Goal: Task Accomplishment & Management: Use online tool/utility

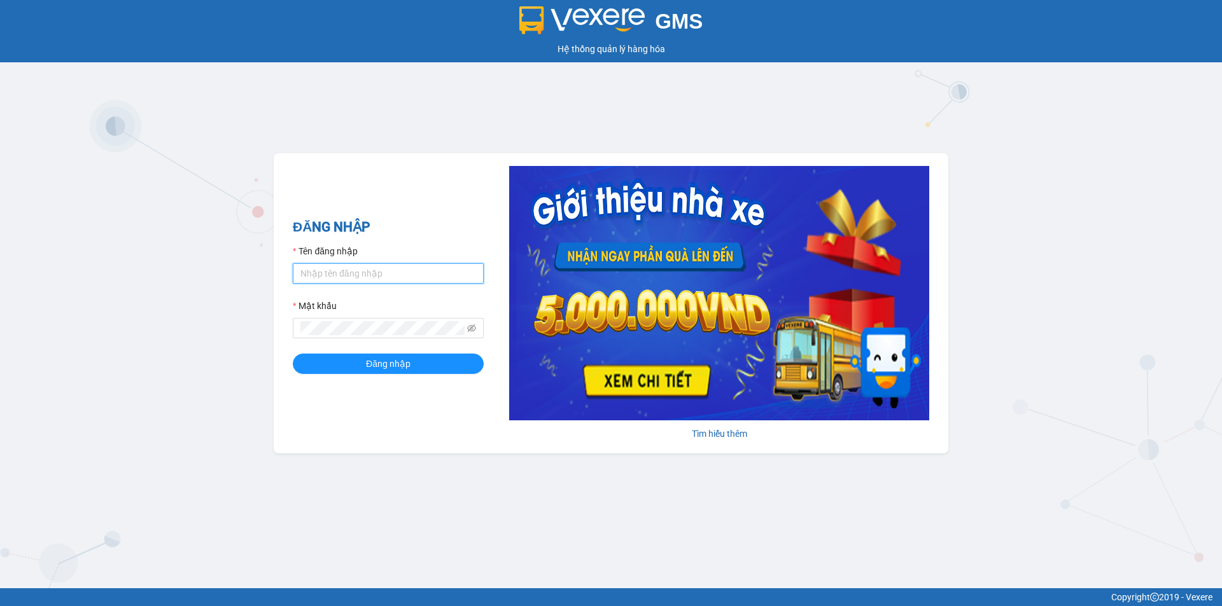
click at [435, 279] on input "Tên đăng nhập" at bounding box center [388, 273] width 191 height 20
type input "truong1bt.minhtam"
click at [293, 354] on button "Đăng nhập" at bounding box center [388, 364] width 191 height 20
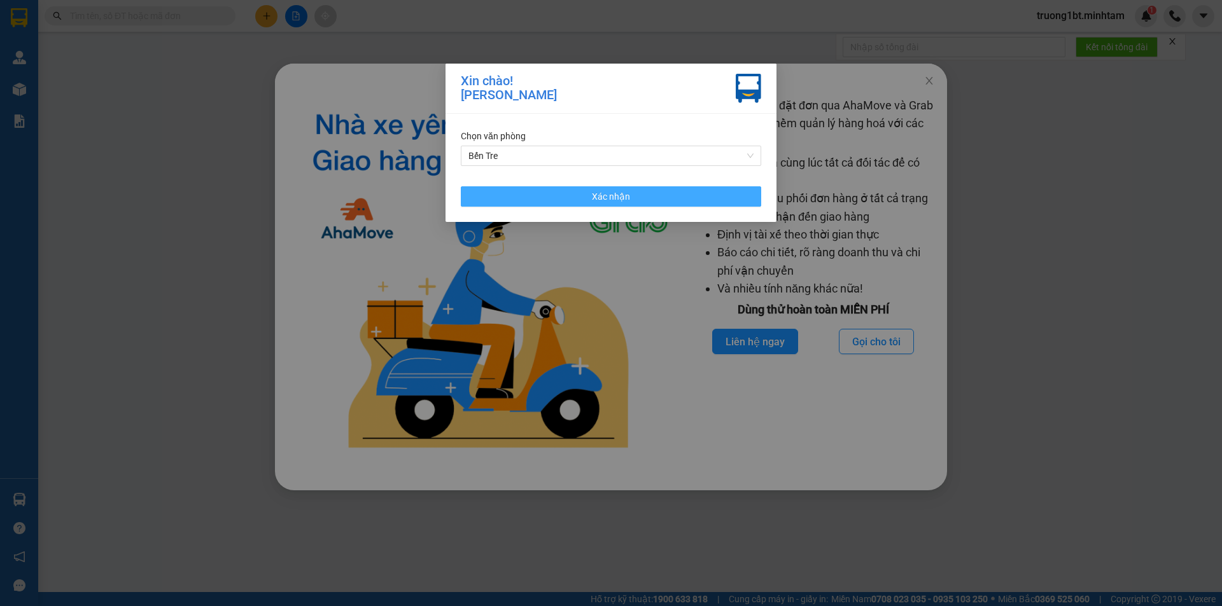
click at [668, 206] on button "Xác nhận" at bounding box center [611, 196] width 300 height 20
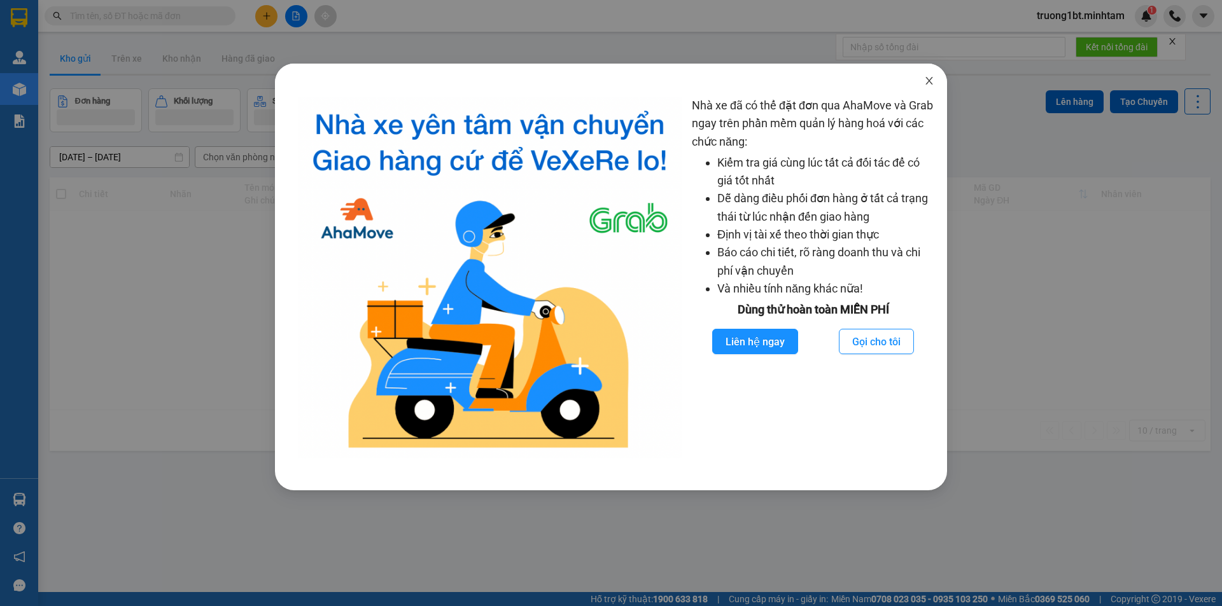
click at [929, 74] on span "Close" at bounding box center [929, 82] width 36 height 36
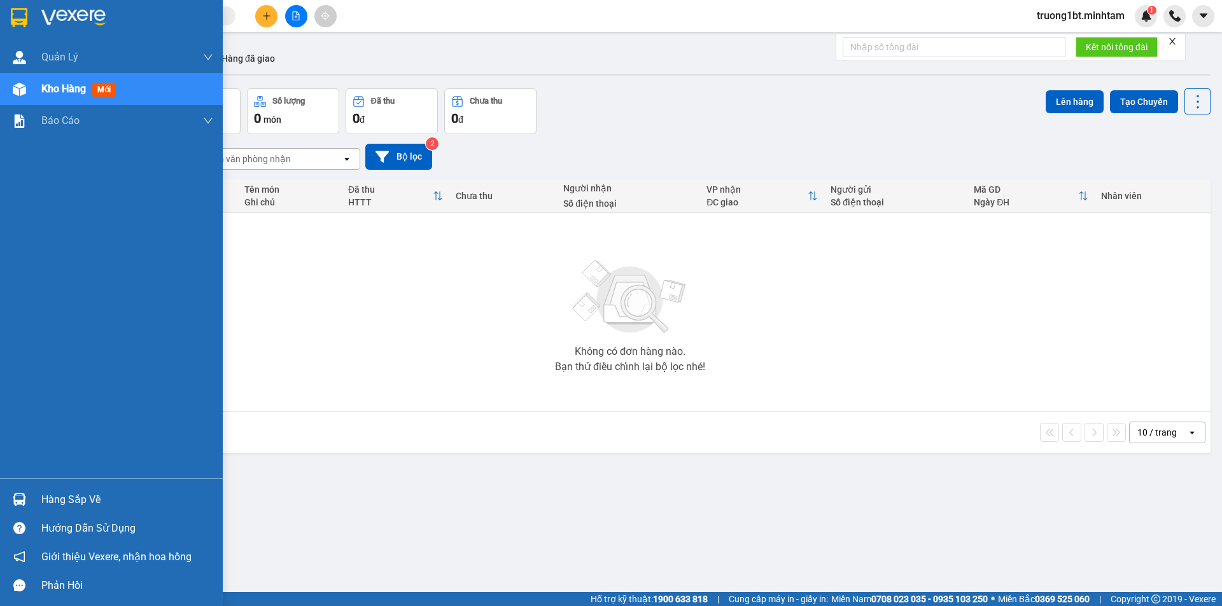
drag, startPoint x: 42, startPoint y: 489, endPoint x: 60, endPoint y: 489, distance: 17.8
click at [43, 489] on div "Hàng sắp về" at bounding box center [111, 500] width 223 height 29
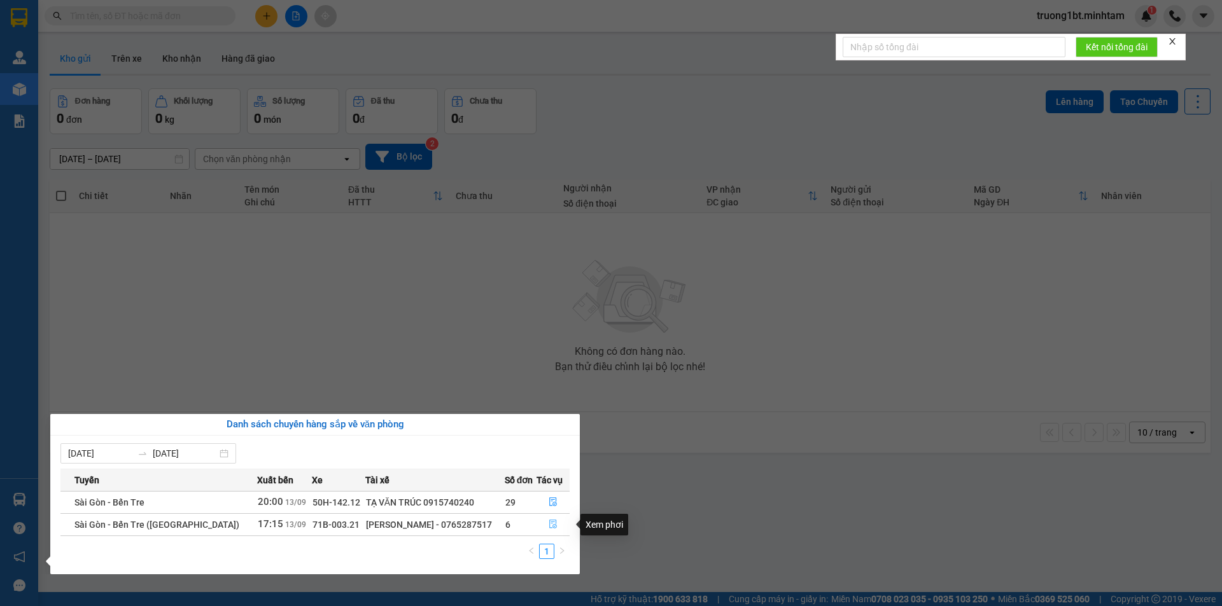
click at [543, 524] on button "button" at bounding box center [553, 525] width 32 height 20
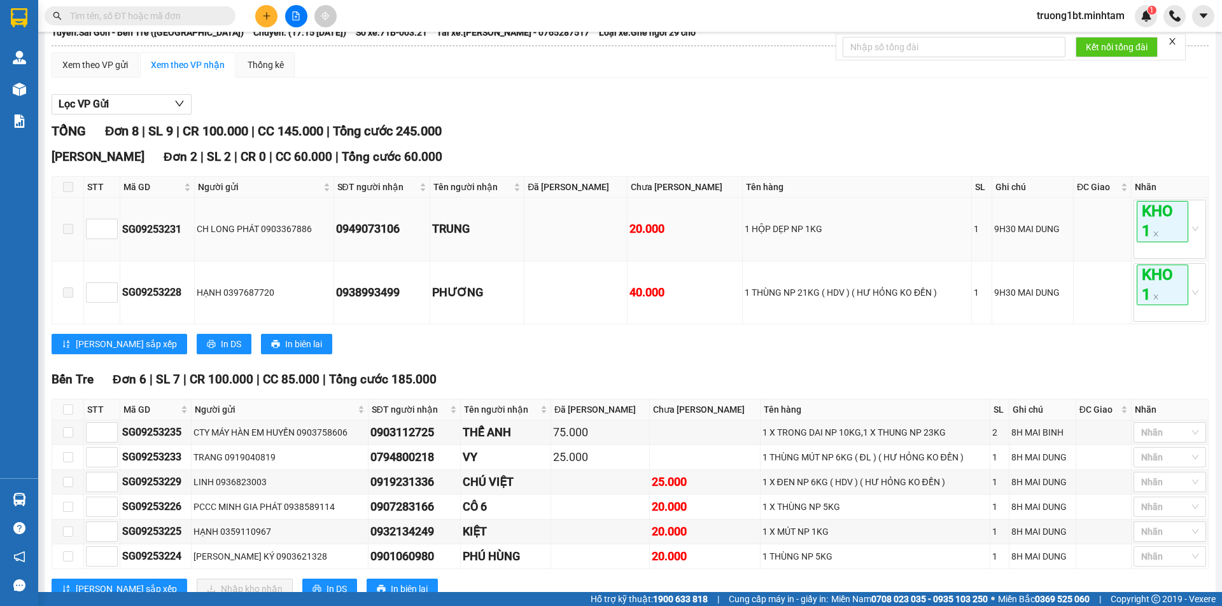
scroll to position [146, 0]
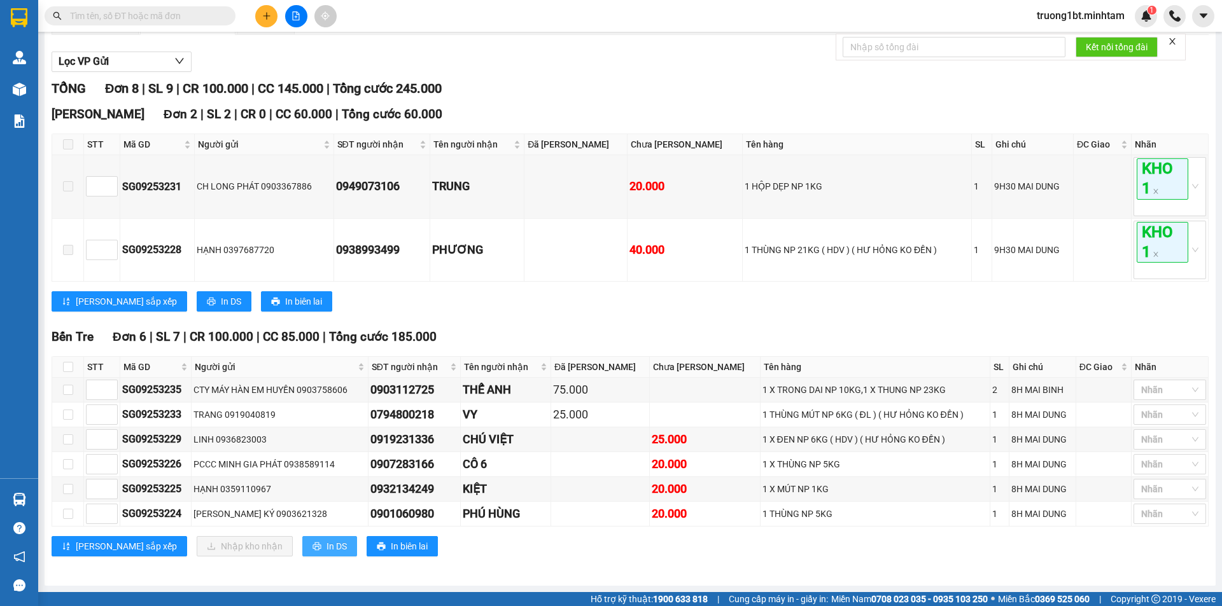
click at [302, 554] on button "In DS" at bounding box center [329, 546] width 55 height 20
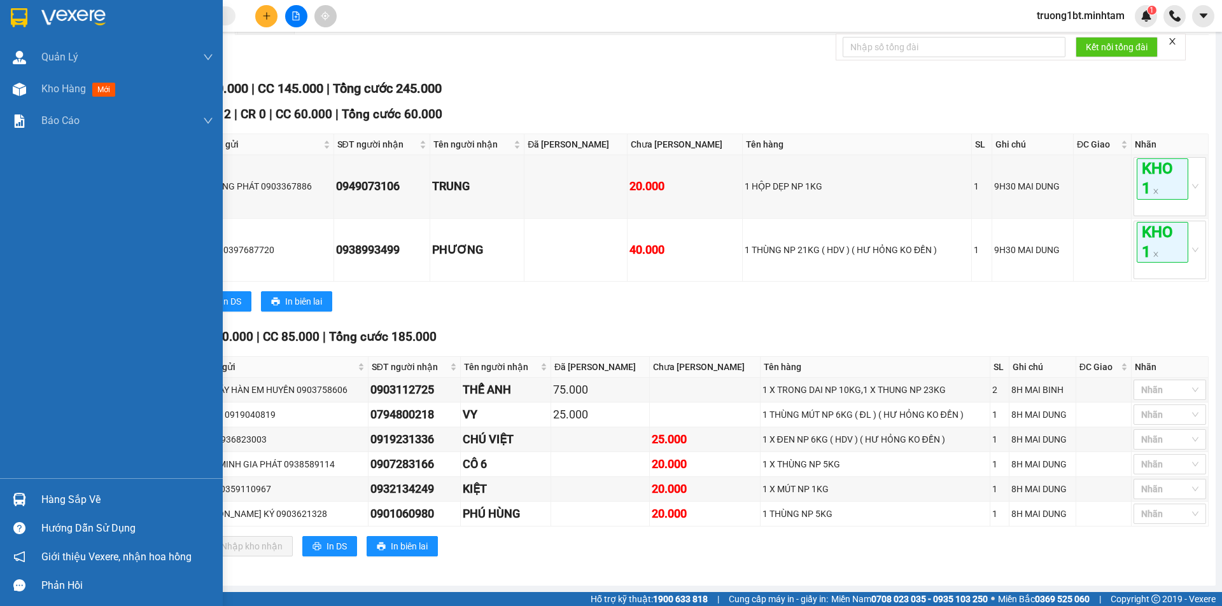
click at [59, 500] on div "Hàng sắp về" at bounding box center [127, 500] width 172 height 19
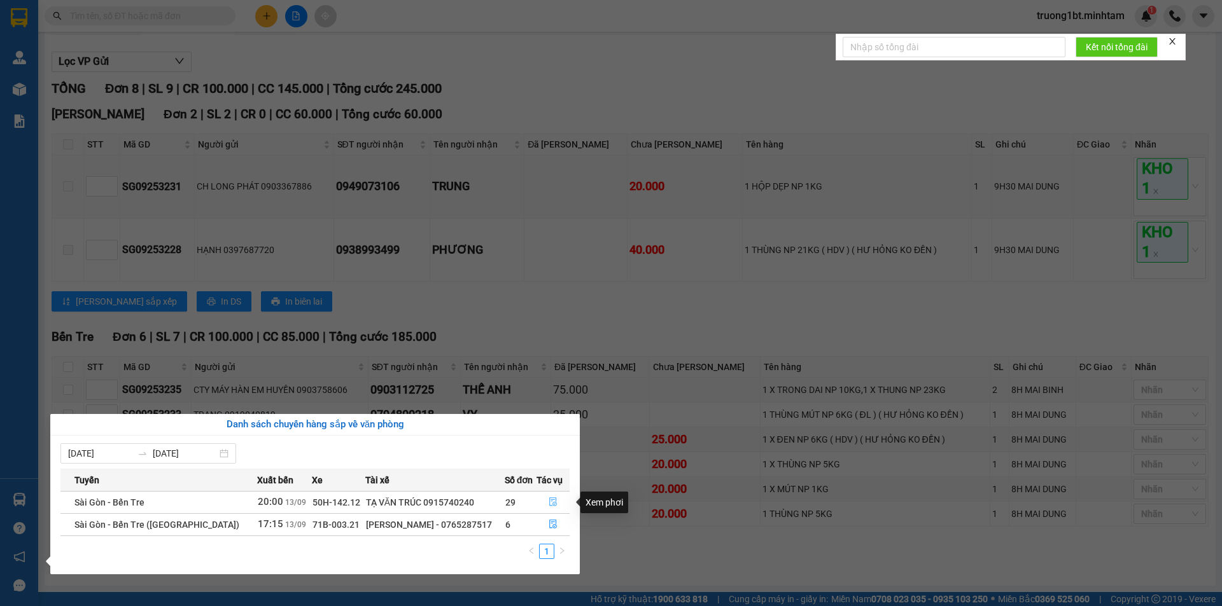
click at [549, 502] on icon "file-done" at bounding box center [553, 502] width 9 height 9
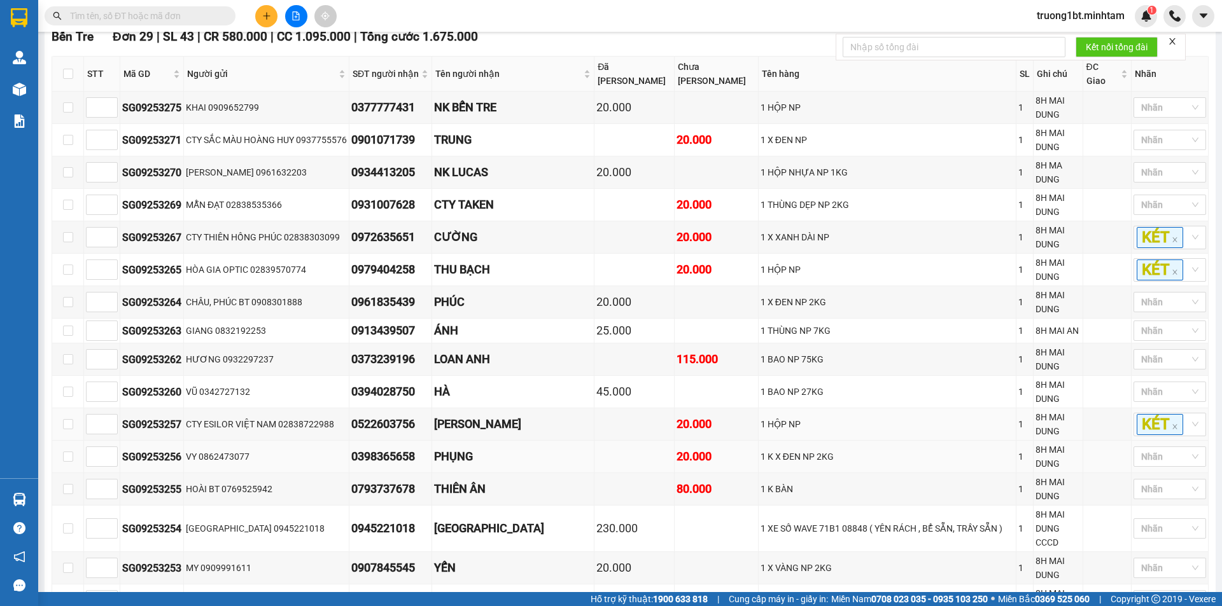
scroll to position [465, 0]
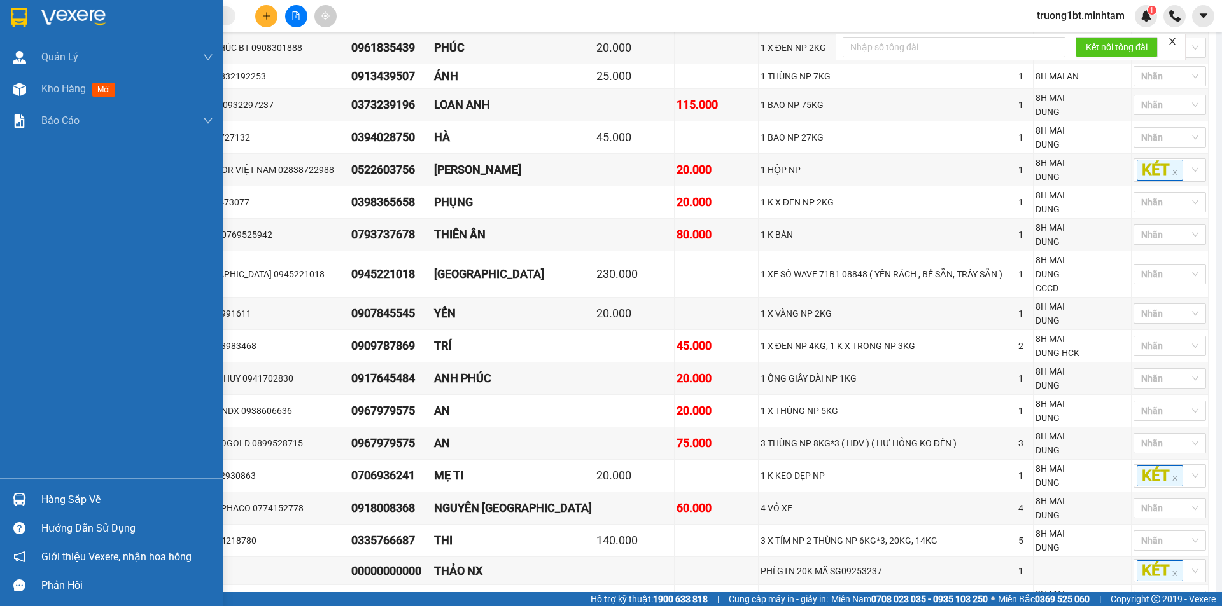
click at [4, 497] on div "Hàng sắp về" at bounding box center [111, 500] width 223 height 29
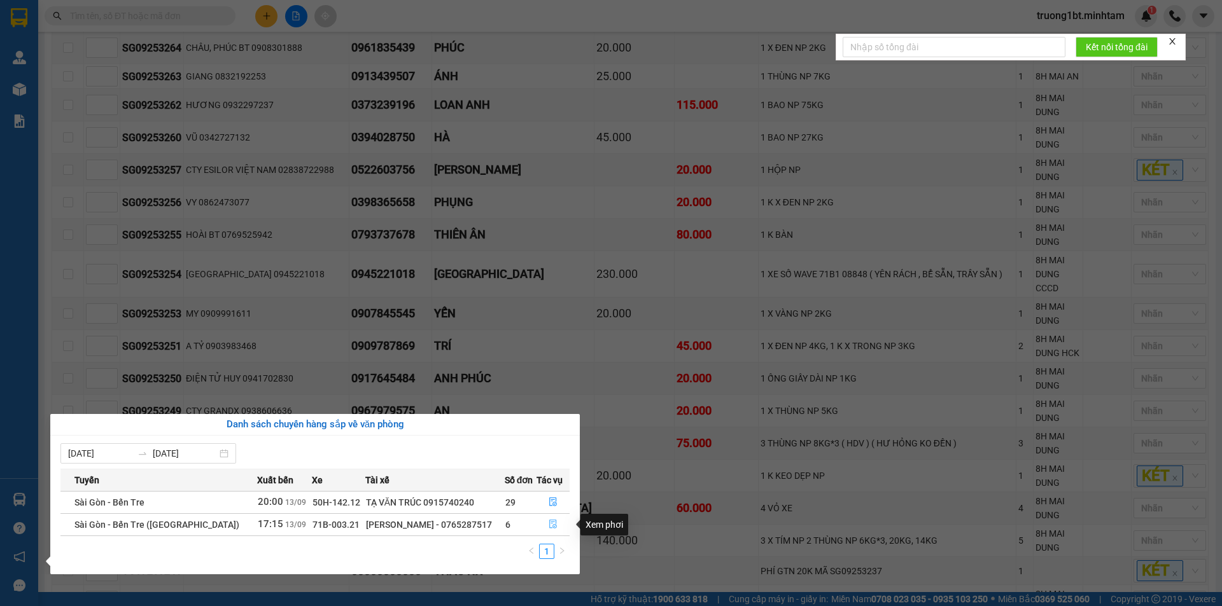
click at [549, 528] on icon "file-done" at bounding box center [553, 524] width 9 height 9
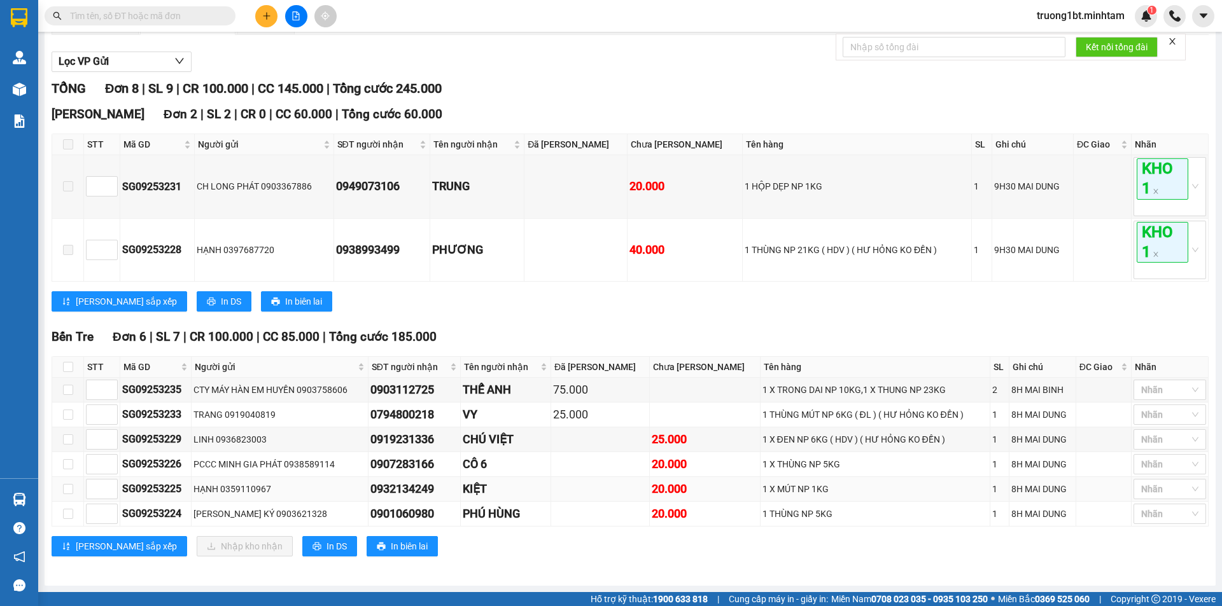
scroll to position [146, 0]
click at [66, 416] on input "checkbox" at bounding box center [68, 415] width 10 height 10
checkbox input "true"
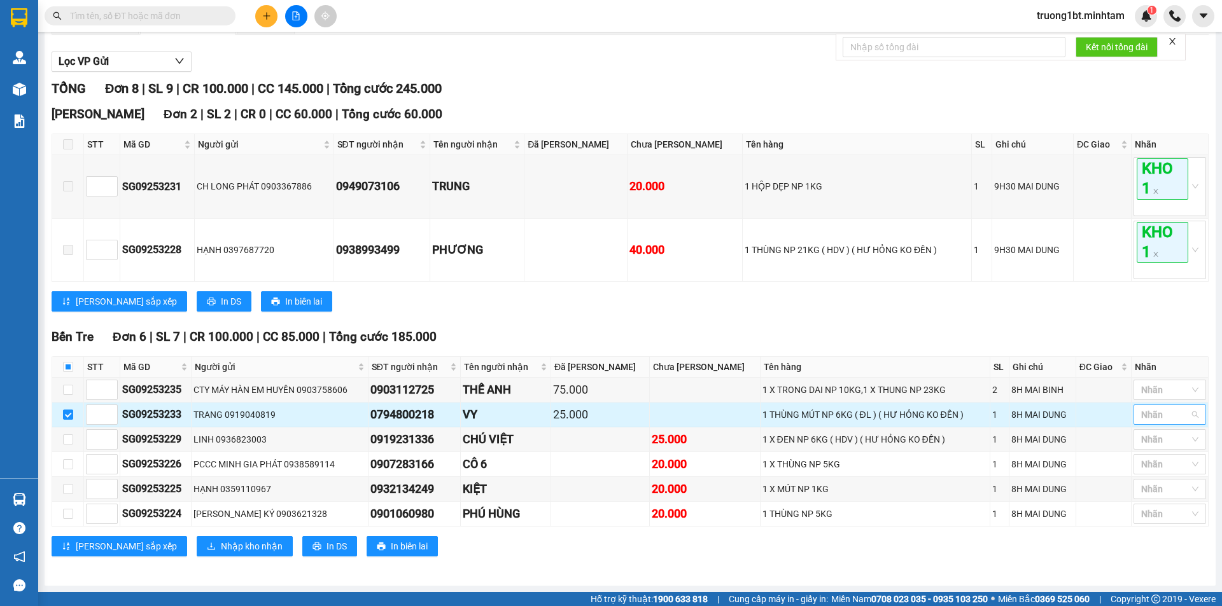
click at [1184, 416] on div "Nhãn" at bounding box center [1169, 415] width 73 height 20
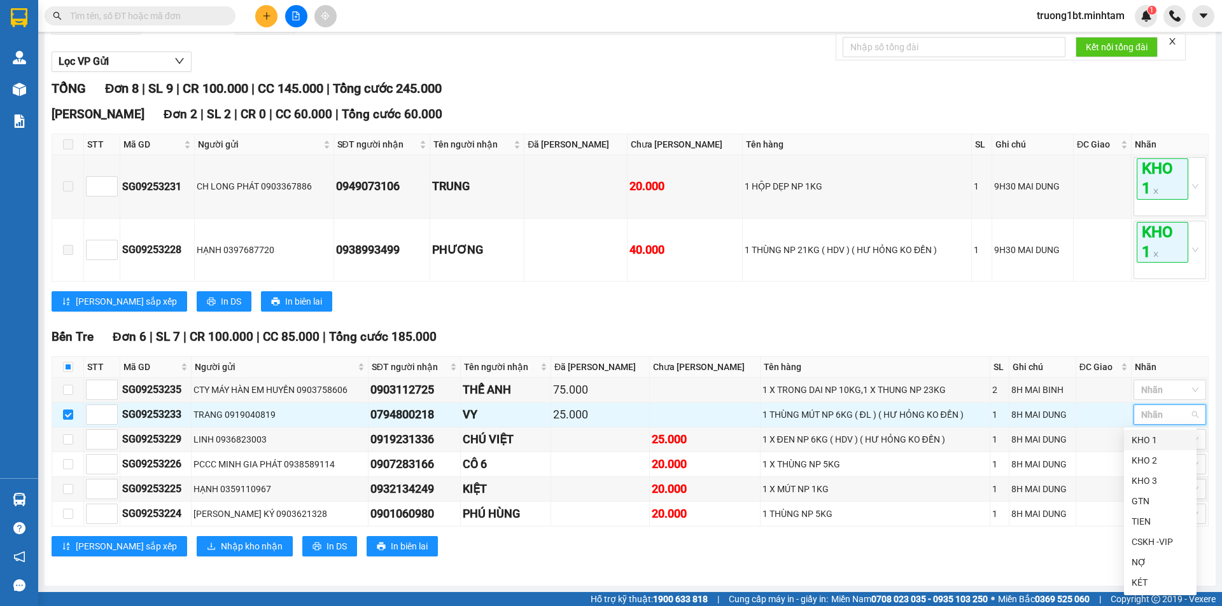
click at [1164, 440] on div "KHO 1" at bounding box center [1159, 440] width 57 height 14
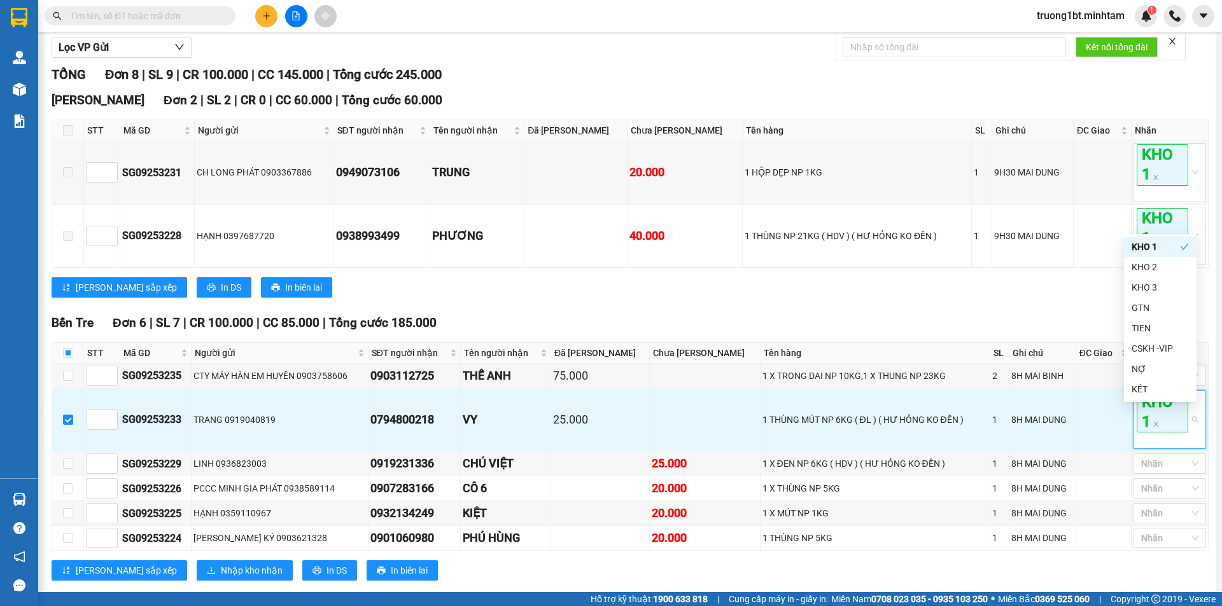
click at [973, 331] on div "Bến Tre Đơn 6 | SL 7 | CR 100.000 | CC 85.000 | Tổng cước 185.000" at bounding box center [630, 323] width 1157 height 19
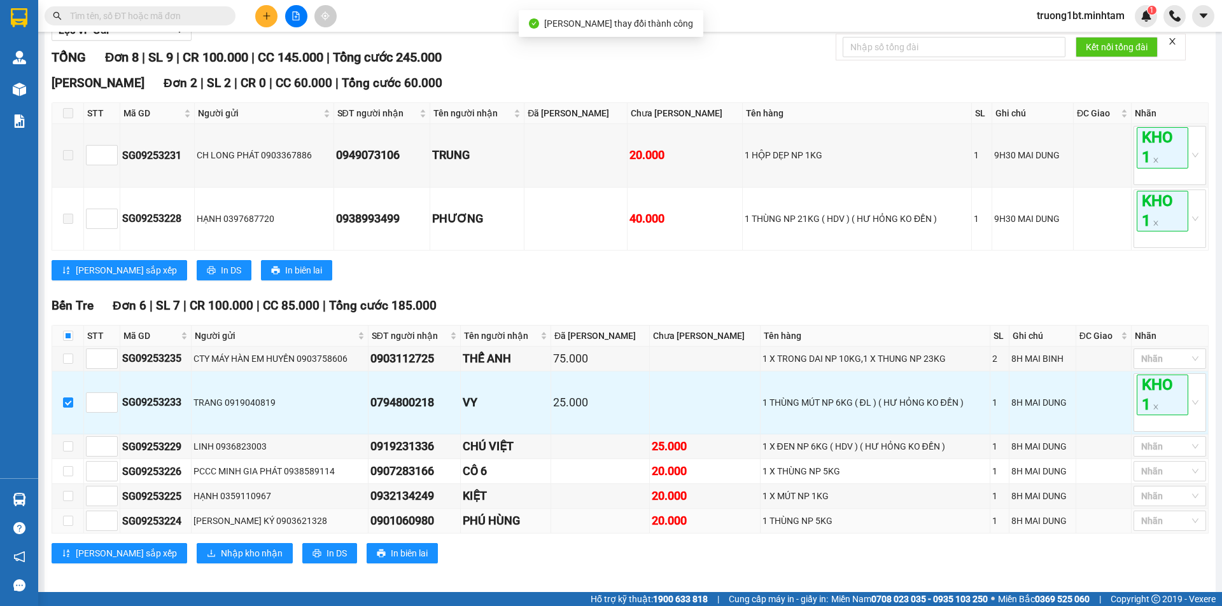
scroll to position [185, 0]
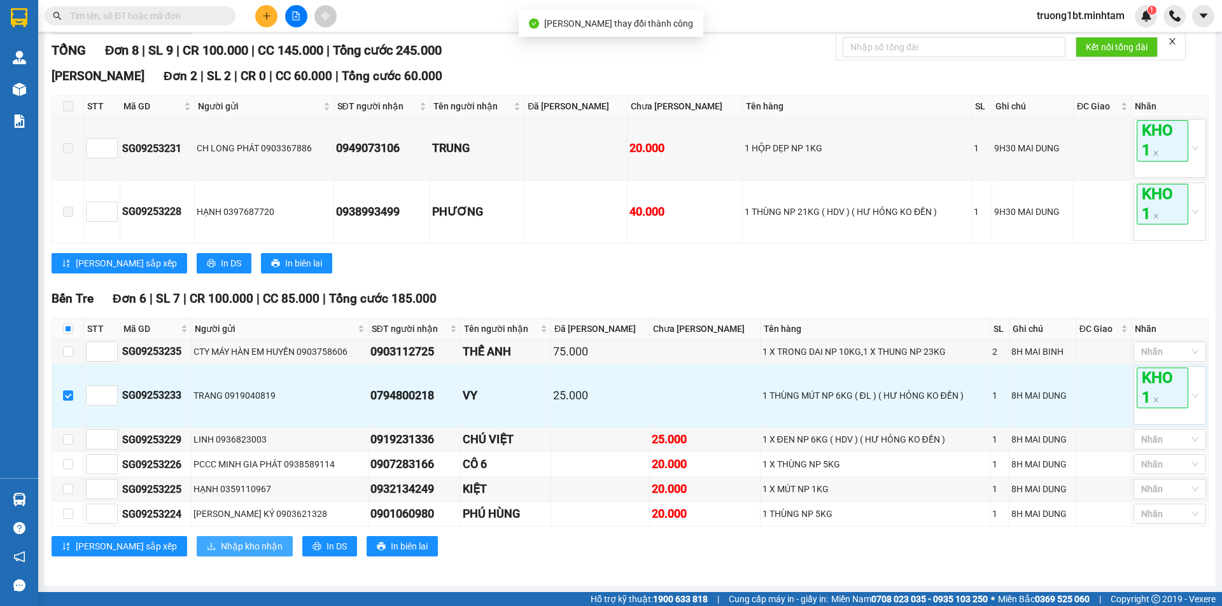
click at [221, 549] on span "Nhập kho nhận" at bounding box center [252, 547] width 62 height 14
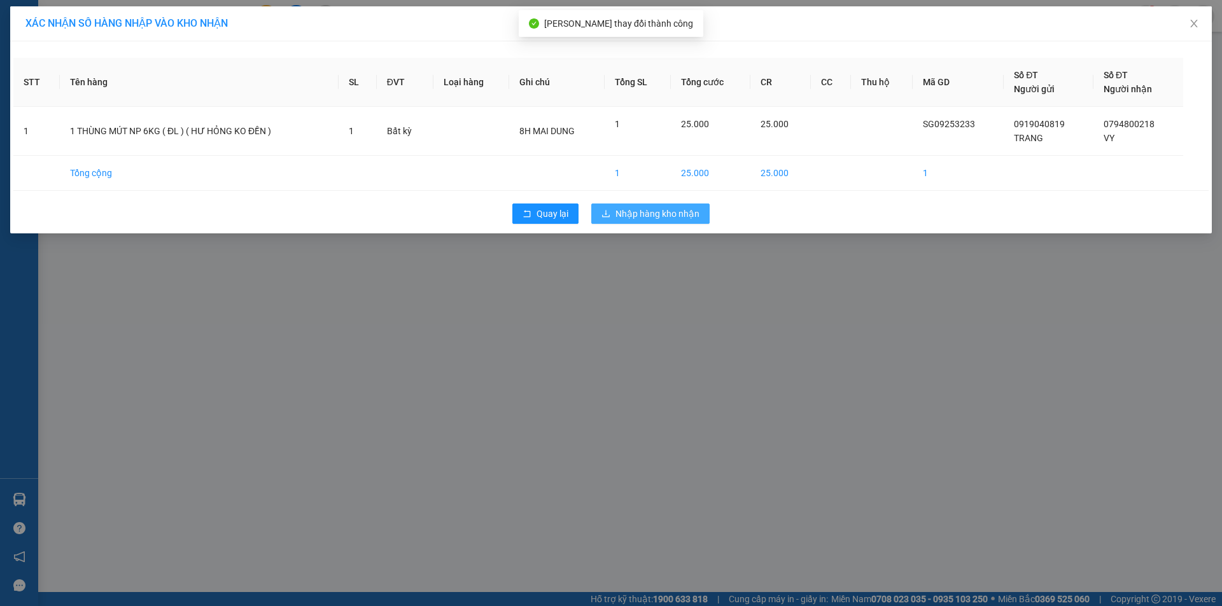
click at [655, 213] on span "Nhập hàng kho nhận" at bounding box center [657, 214] width 84 height 14
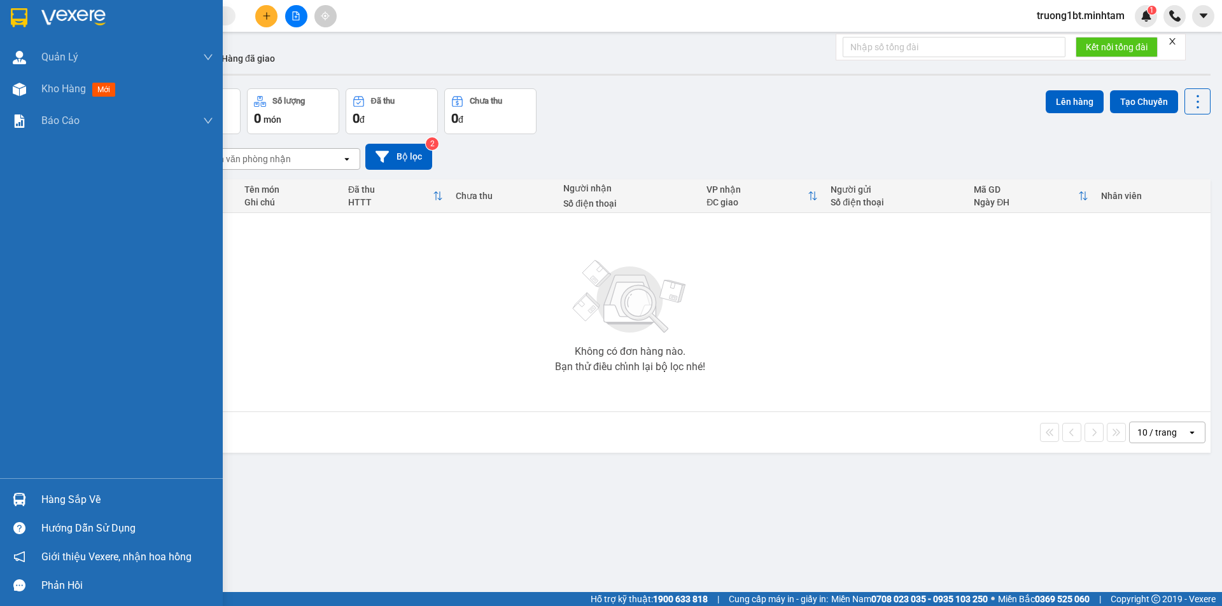
click at [59, 499] on div "Hàng sắp về" at bounding box center [127, 500] width 172 height 19
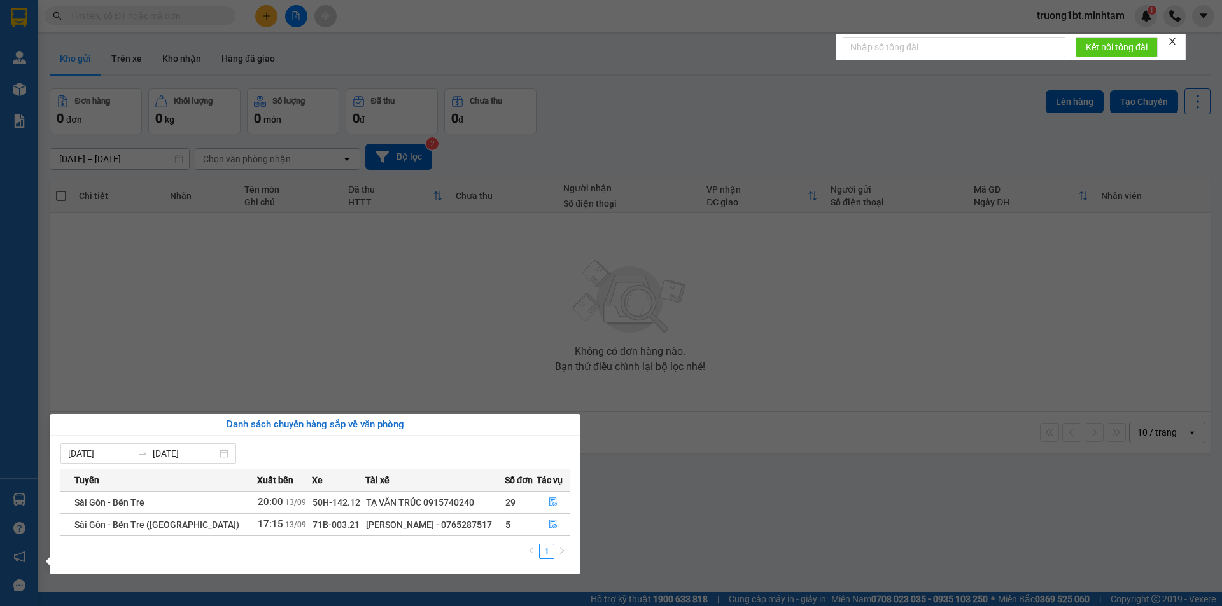
click at [730, 429] on section "Kết quả tìm kiếm ( 0 ) Bộ lọc No Data truong1bt.minhtam 1 Quản [PERSON_NAME] lý…" at bounding box center [611, 303] width 1222 height 606
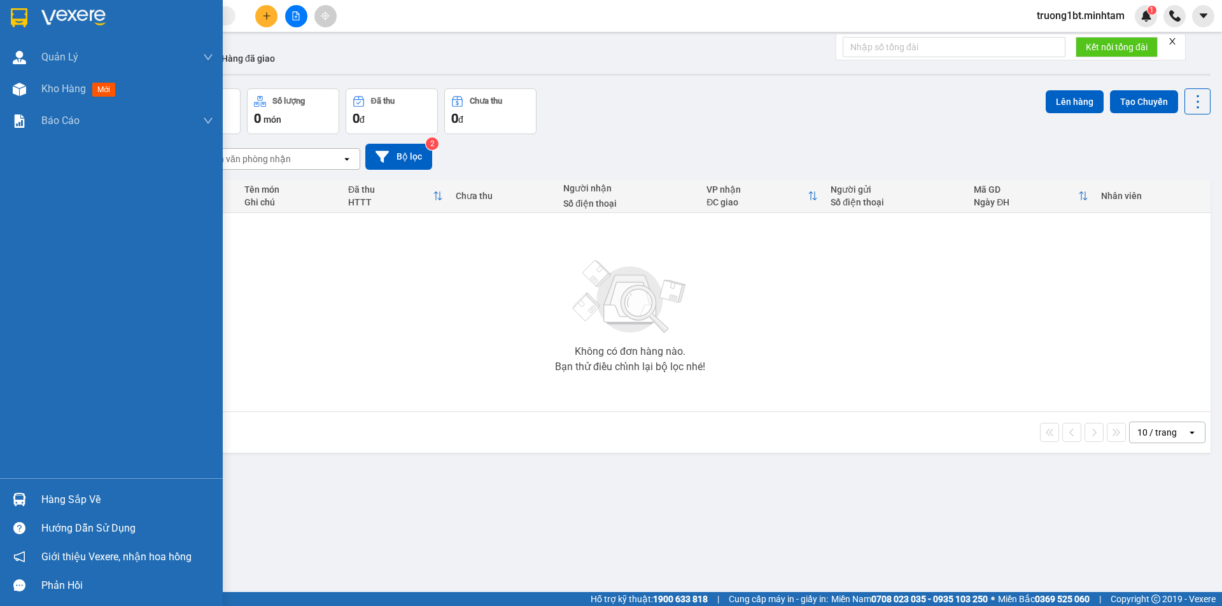
click at [26, 493] on div at bounding box center [19, 500] width 22 height 22
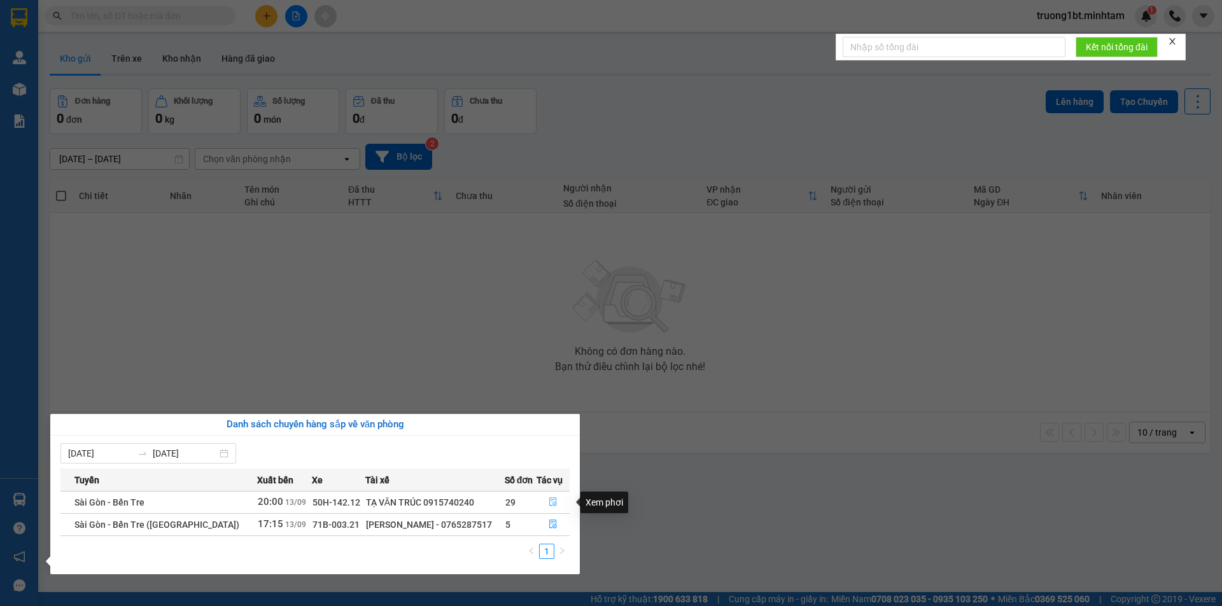
click at [555, 503] on button "button" at bounding box center [553, 503] width 32 height 20
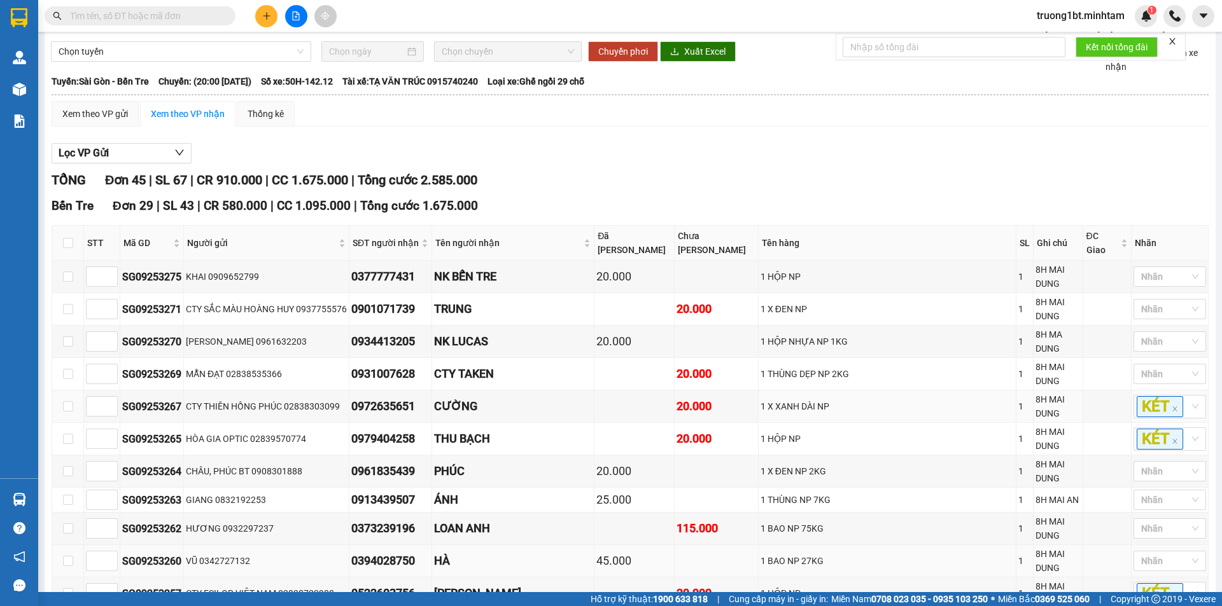
scroll to position [127, 0]
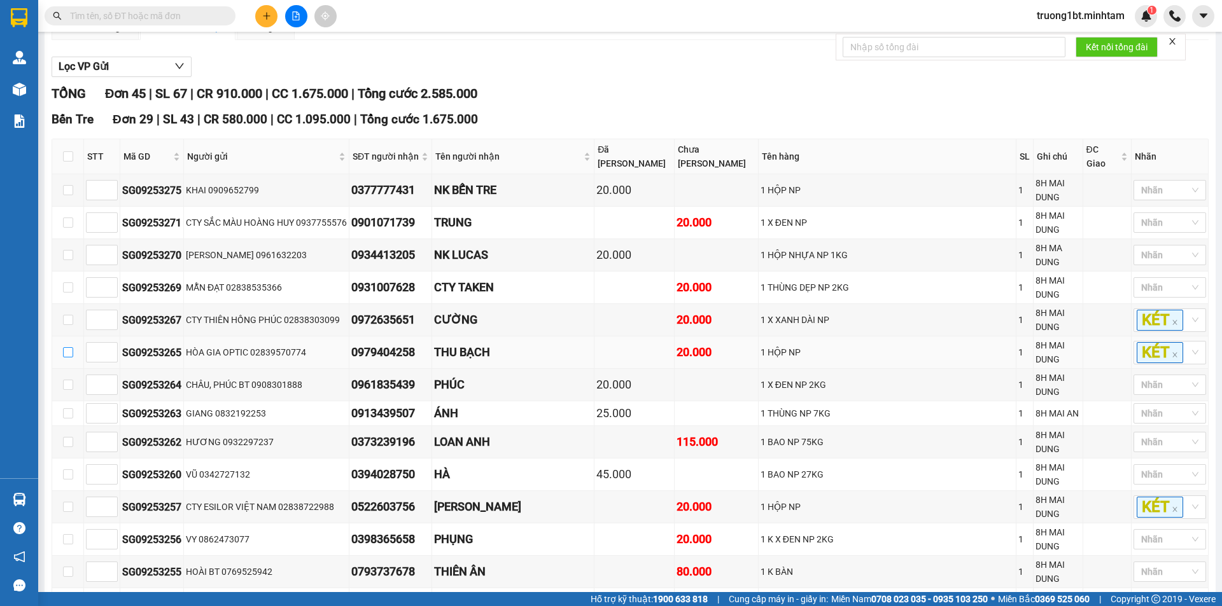
click at [69, 347] on input "checkbox" at bounding box center [68, 352] width 10 height 10
checkbox input "true"
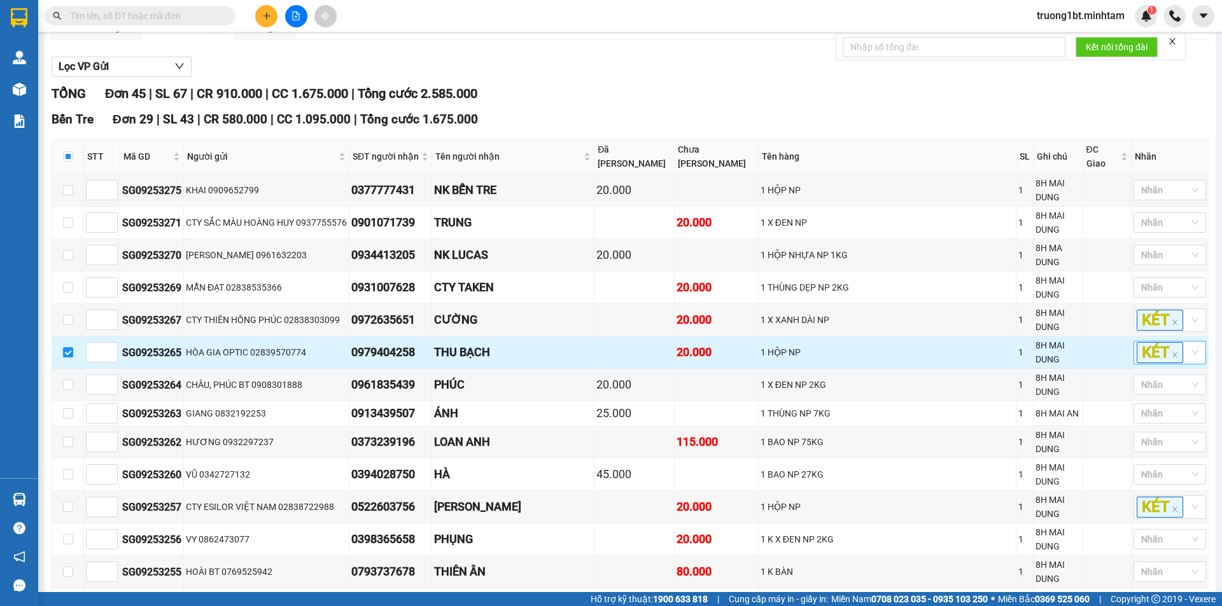
click at [1186, 341] on div "KÉT" at bounding box center [1169, 353] width 73 height 24
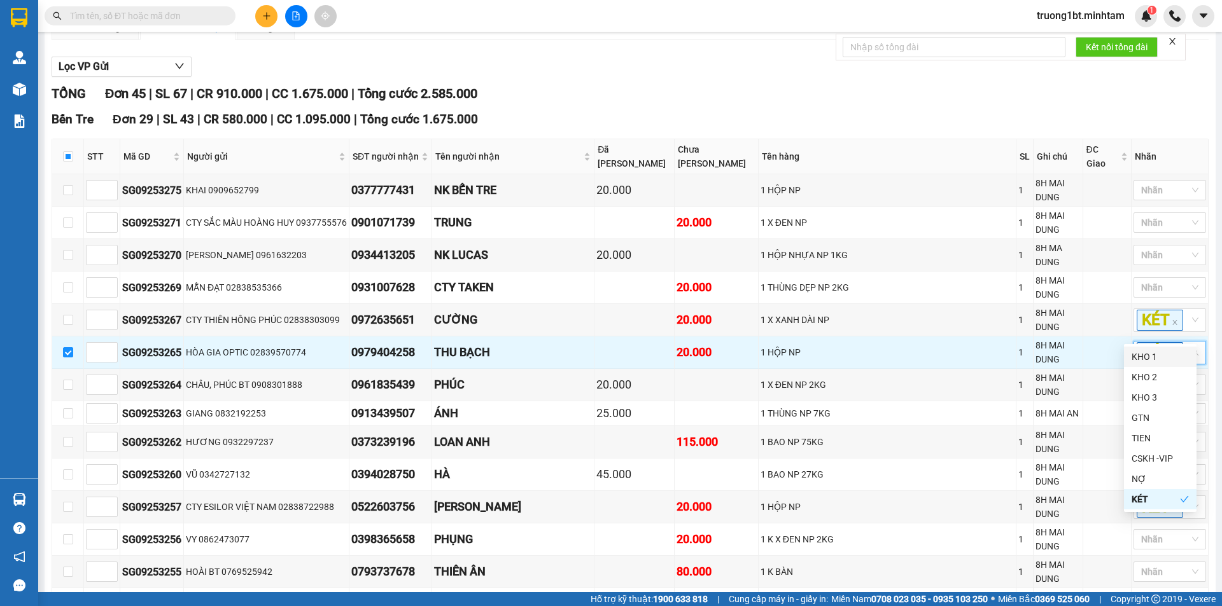
click at [1177, 358] on div "KHO 1" at bounding box center [1159, 357] width 57 height 14
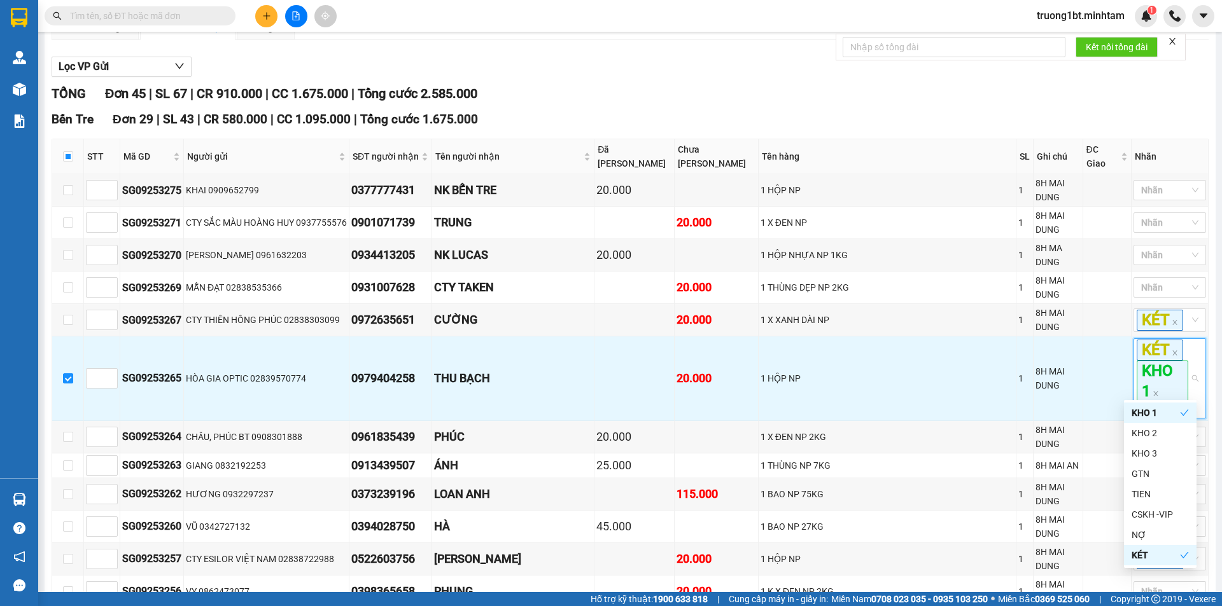
click at [1208, 337] on main "[GEOGRAPHIC_DATA] - Bến Tre [DATE] 20:00 (TC) - 50H-142.12 Làm mới In phơi In đ…" at bounding box center [611, 296] width 1222 height 592
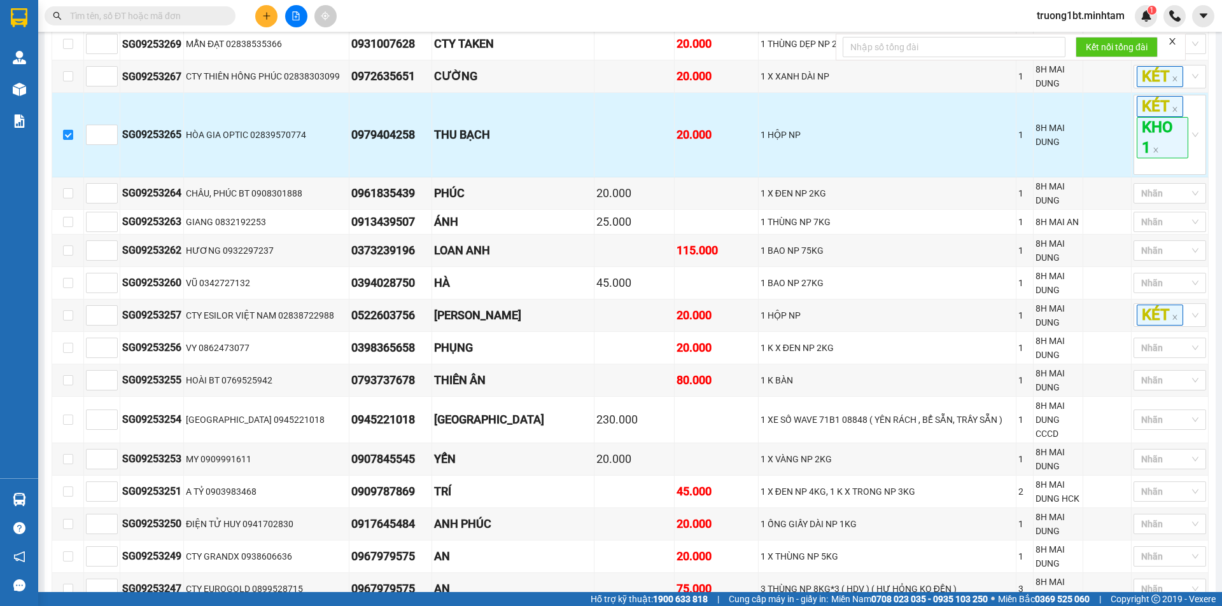
scroll to position [382, 0]
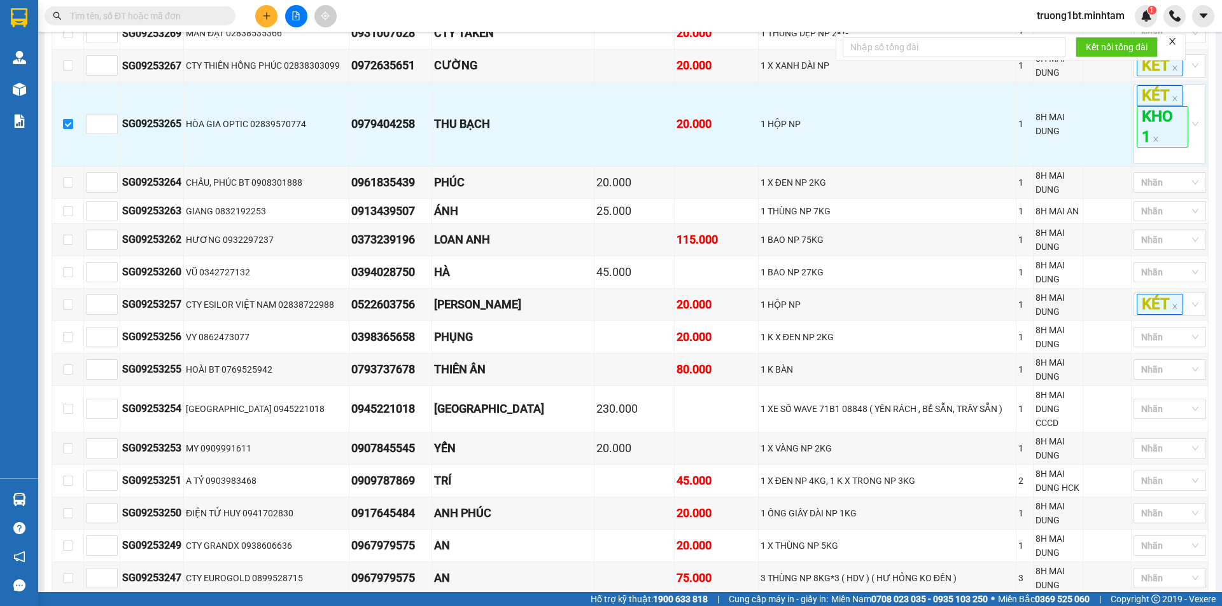
click at [70, 606] on input "checkbox" at bounding box center [68, 611] width 10 height 10
checkbox input "true"
click at [1181, 599] on div "KÉT" at bounding box center [1169, 611] width 73 height 24
click at [1177, 333] on div "KHO 1" at bounding box center [1159, 331] width 57 height 14
click at [1207, 353] on main "[GEOGRAPHIC_DATA] - Bến Tre [DATE] 20:00 (TC) - 50H-142.12 Làm mới In phơi In đ…" at bounding box center [611, 296] width 1222 height 592
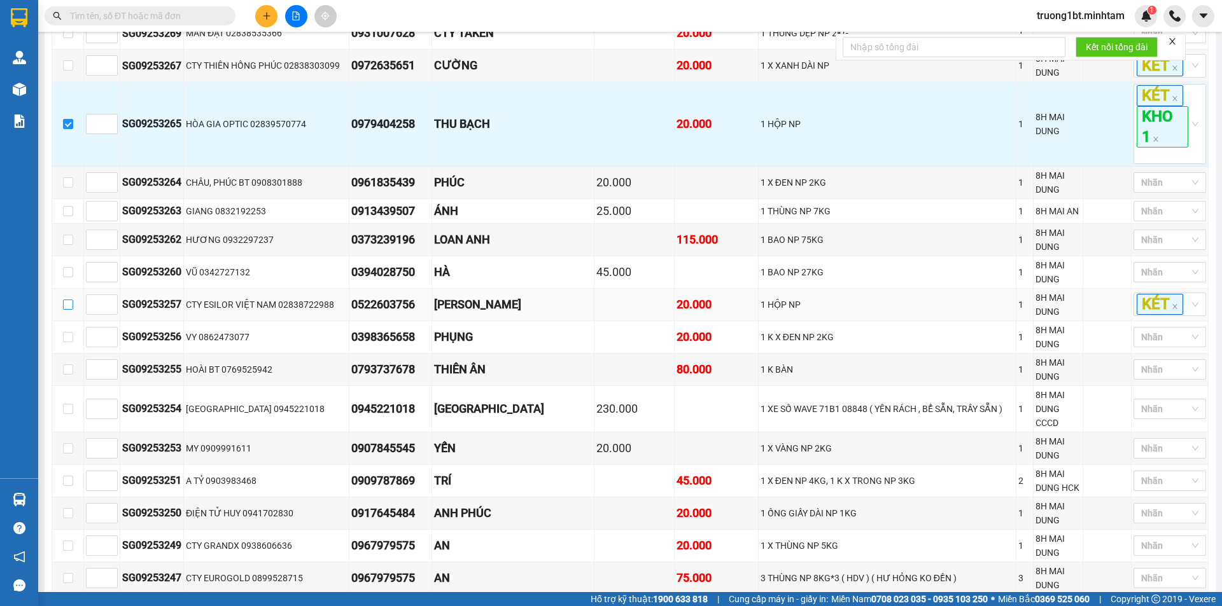
click at [63, 300] on input "checkbox" at bounding box center [68, 305] width 10 height 10
checkbox input "true"
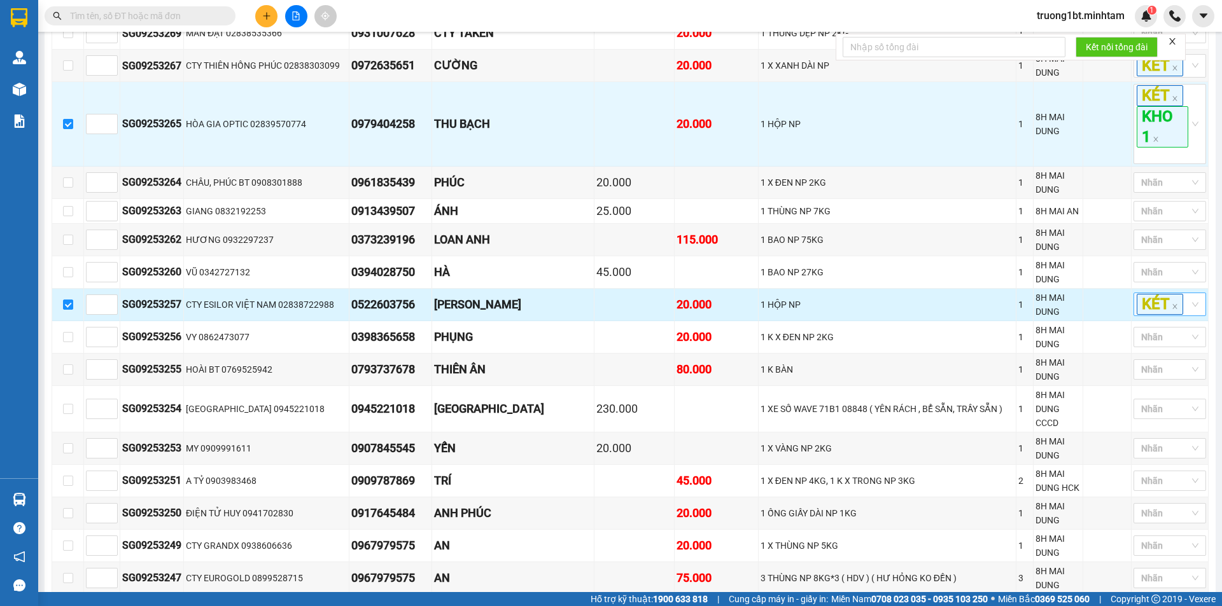
click at [1180, 294] on div "KÉT" at bounding box center [1163, 304] width 53 height 21
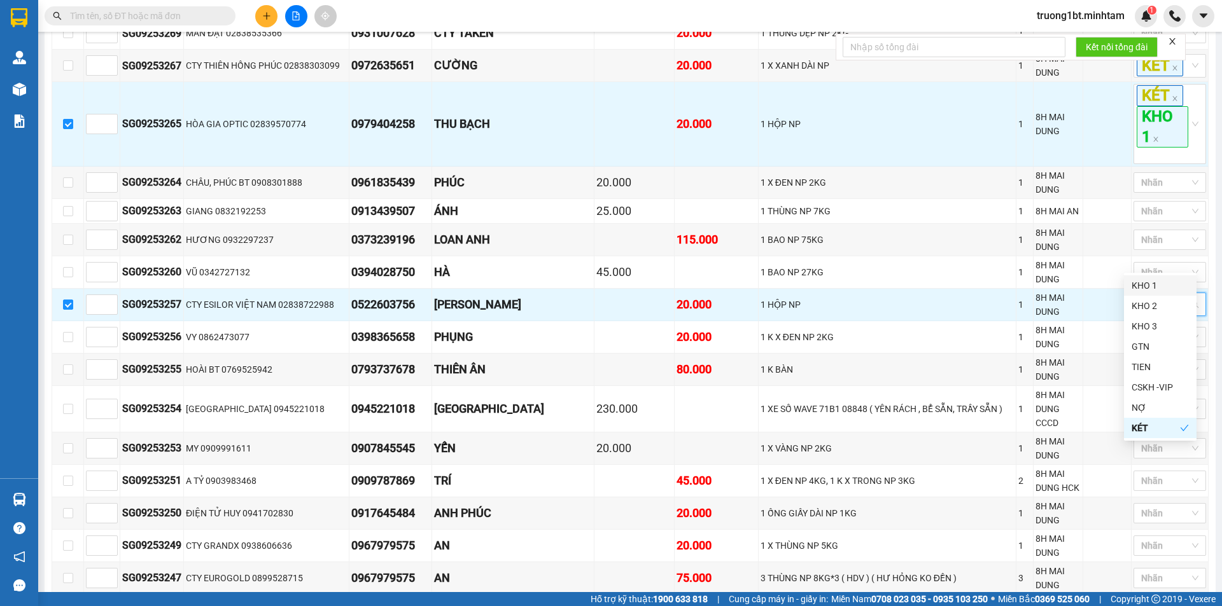
click at [1180, 282] on div "KHO 1" at bounding box center [1159, 286] width 57 height 14
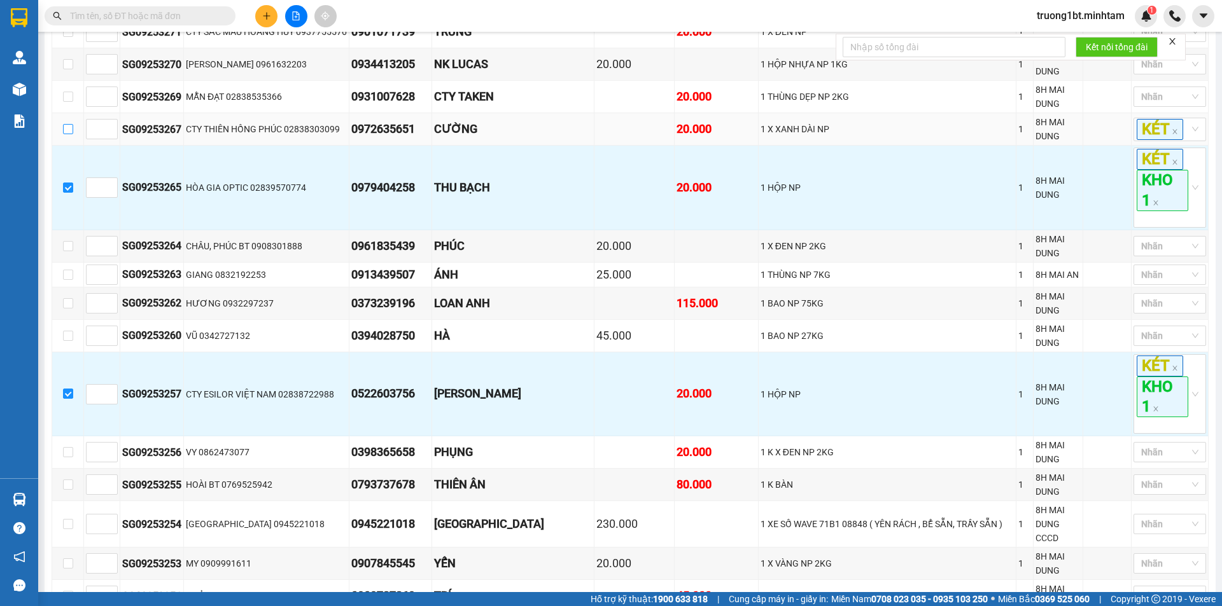
click at [67, 124] on input "checkbox" at bounding box center [68, 129] width 10 height 10
checkbox input "true"
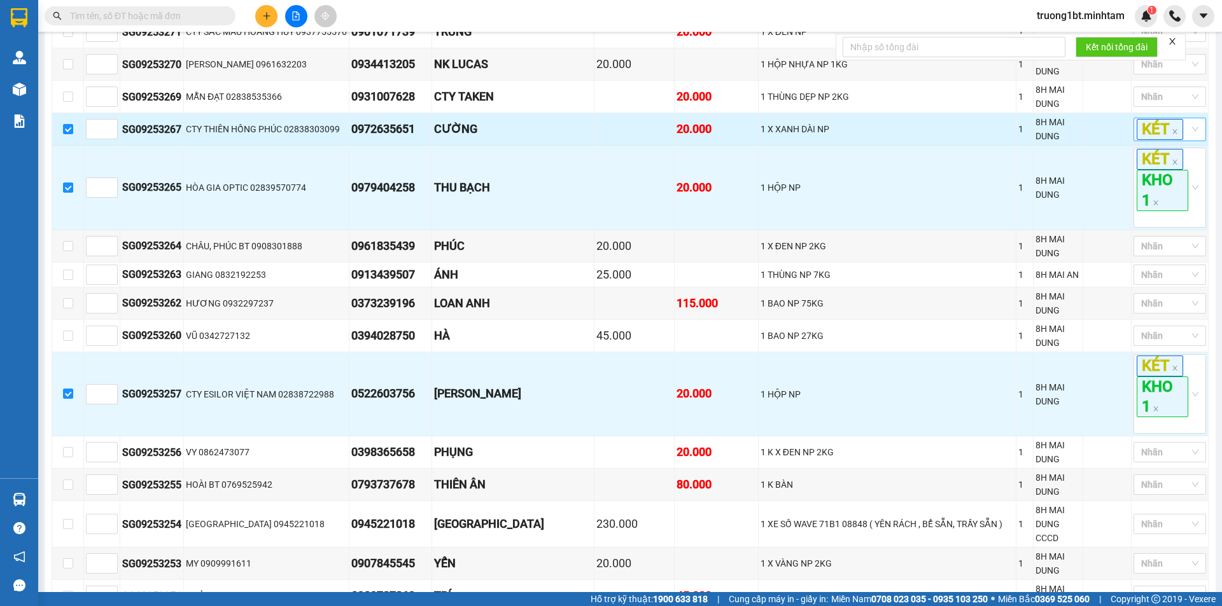
click at [1180, 118] on div "KÉT" at bounding box center [1169, 130] width 73 height 24
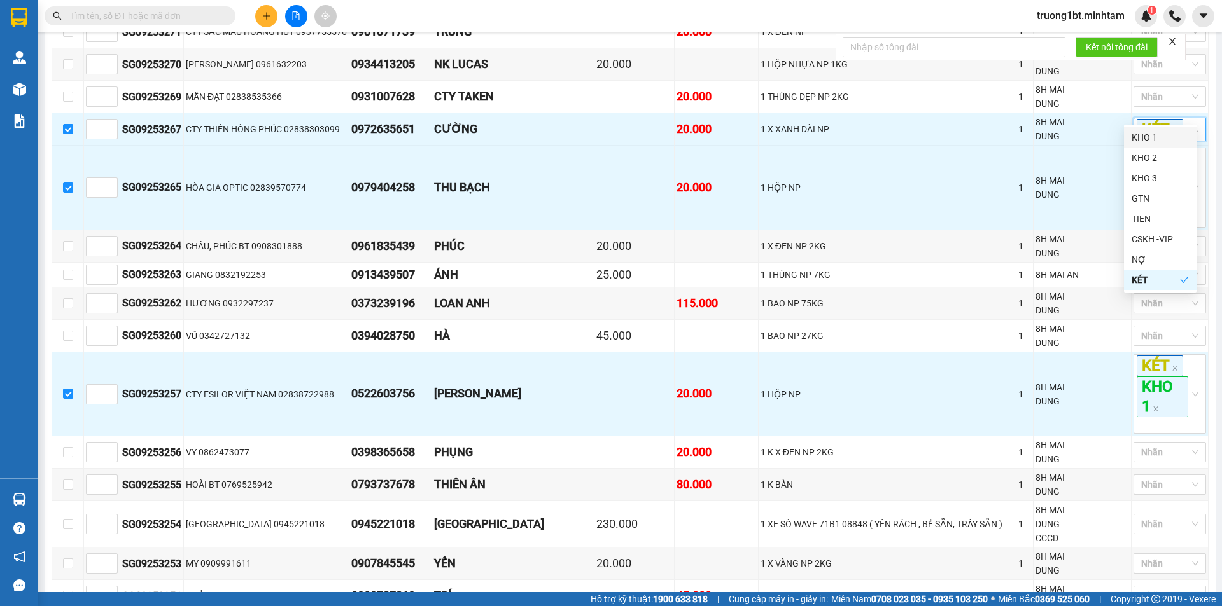
click at [1173, 140] on div "KHO 1" at bounding box center [1159, 137] width 57 height 14
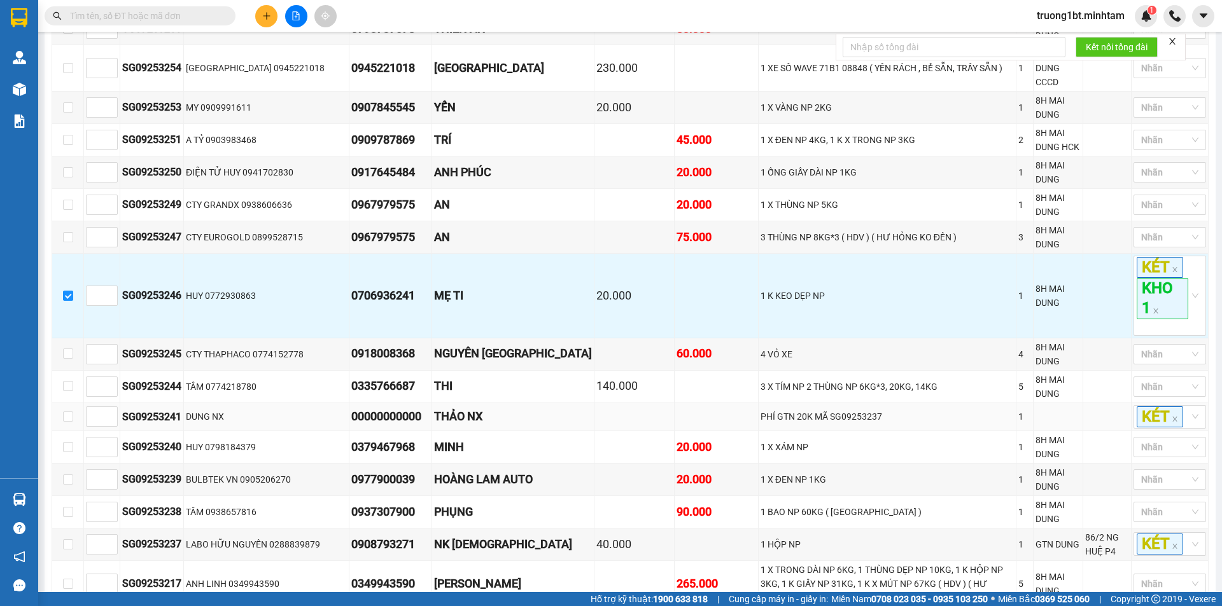
scroll to position [827, 0]
click at [71, 411] on input "checkbox" at bounding box center [68, 416] width 10 height 10
checkbox input "true"
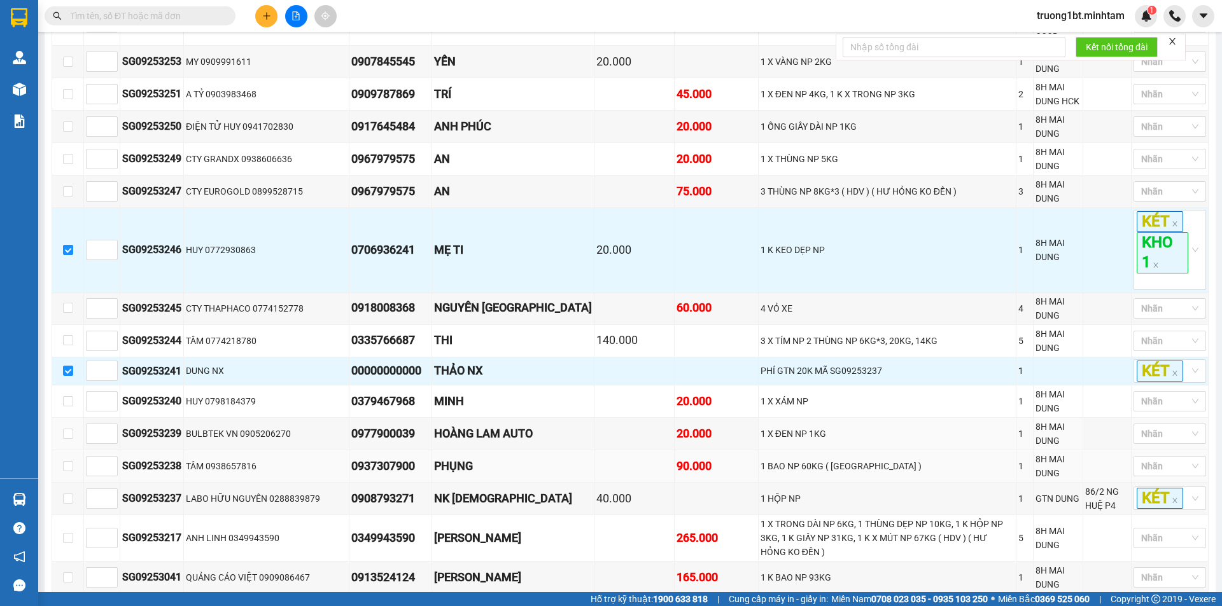
scroll to position [955, 0]
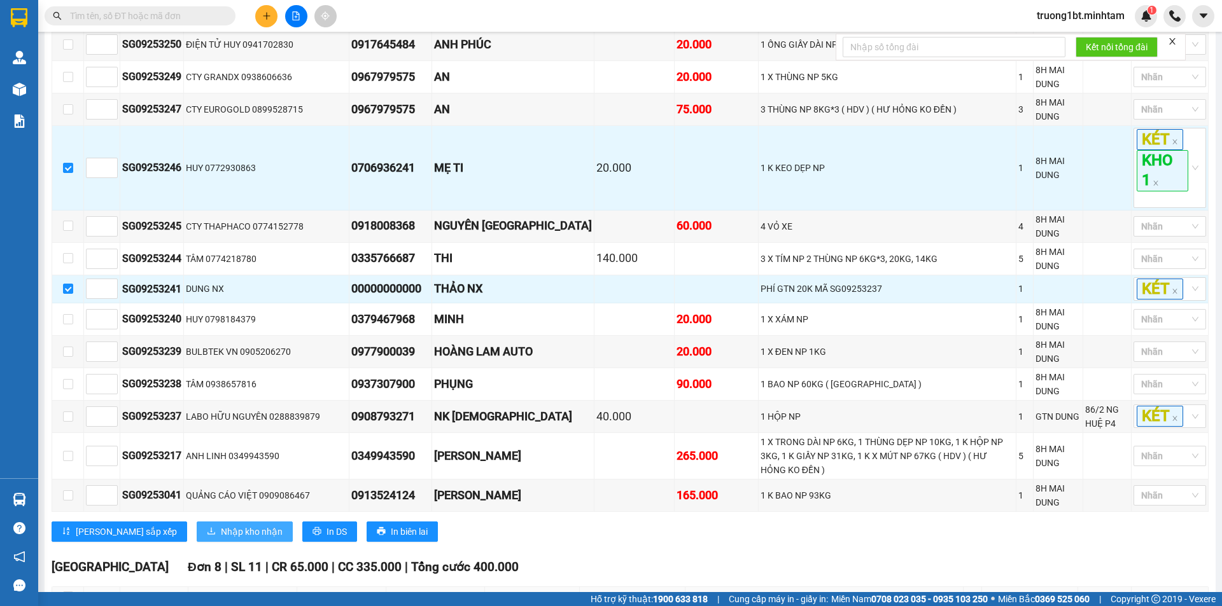
click at [221, 525] on span "Nhập kho nhận" at bounding box center [252, 532] width 62 height 14
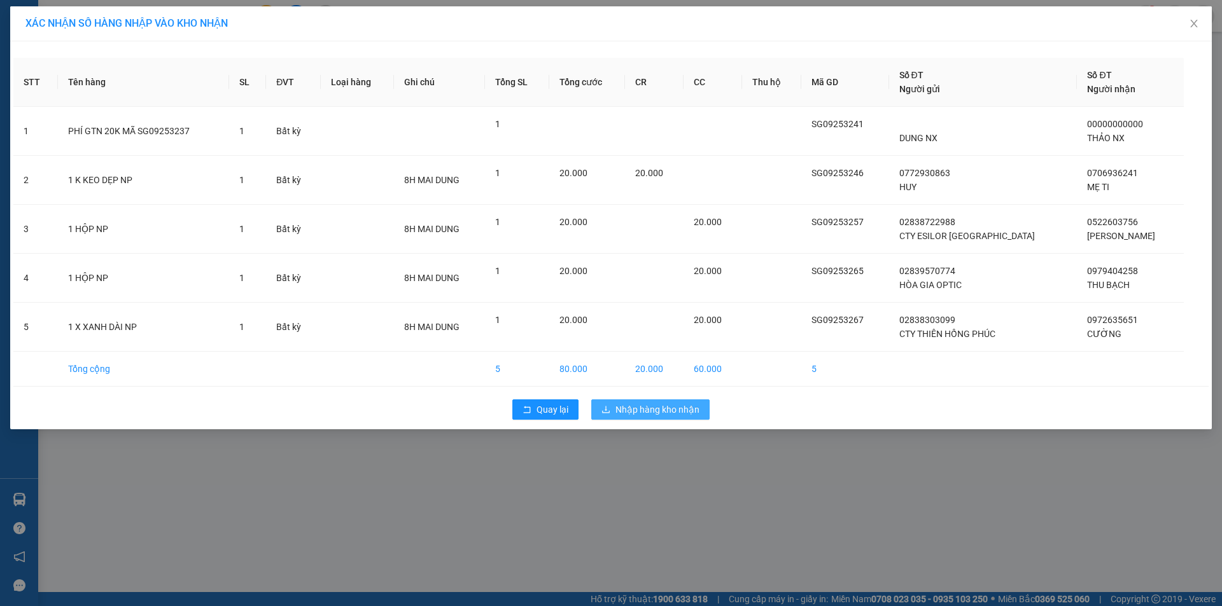
click at [648, 407] on span "Nhập hàng kho nhận" at bounding box center [657, 410] width 84 height 14
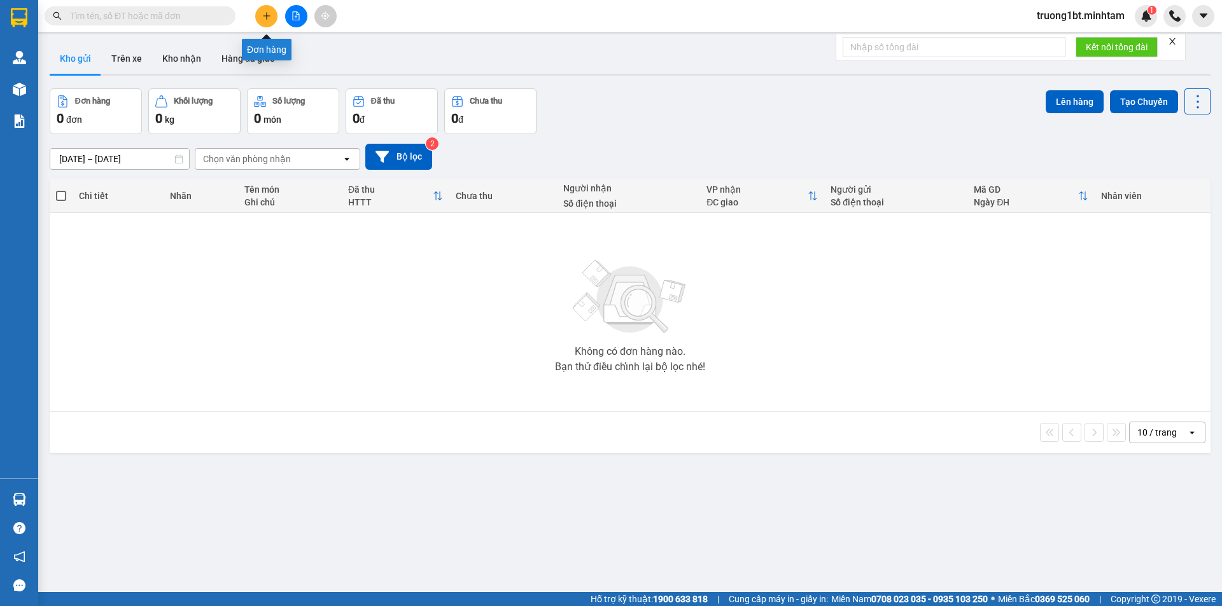
click at [273, 17] on button at bounding box center [266, 16] width 22 height 22
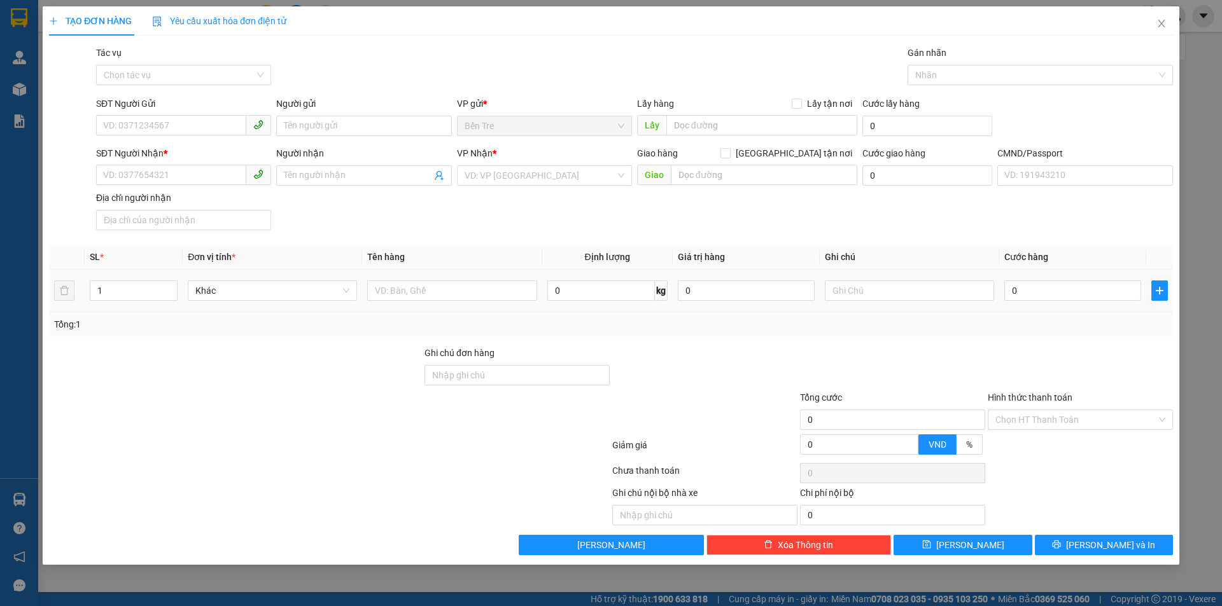
click at [457, 301] on div at bounding box center [451, 290] width 169 height 25
click at [459, 288] on input "text" at bounding box center [451, 291] width 169 height 20
type input "1 XANH NP 8KG"
click at [174, 117] on input "SĐT Người Gửi" at bounding box center [171, 125] width 150 height 20
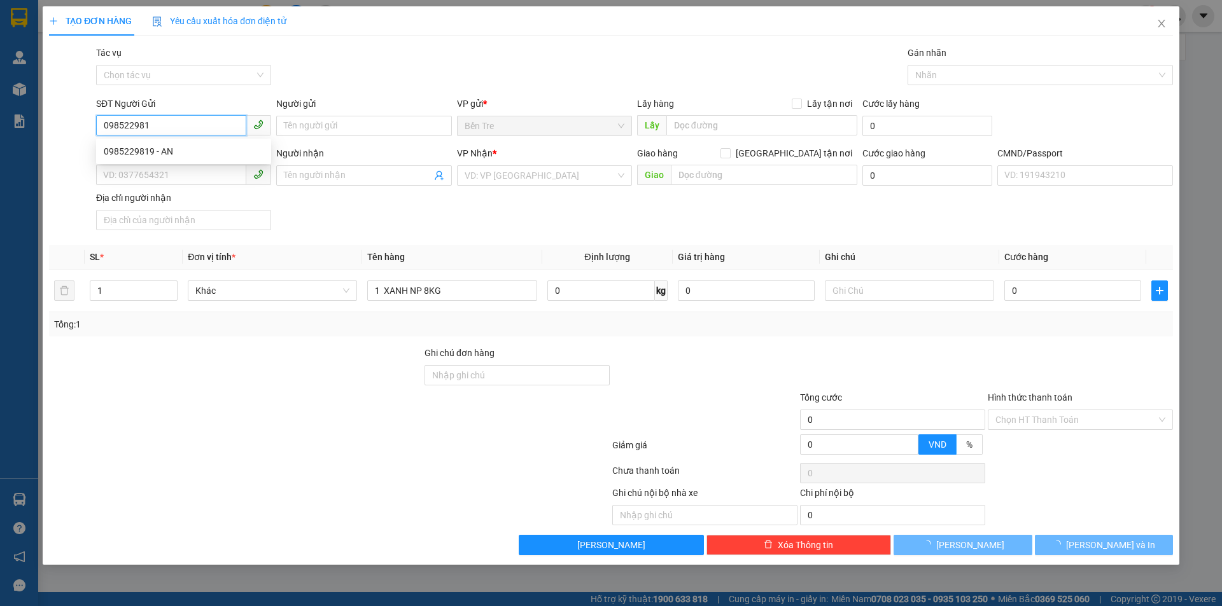
type input "0985229819"
click at [258, 150] on div "0985229819 - AN" at bounding box center [184, 151] width 160 height 14
type input "AN"
type input "0375951232"
type input "NHI"
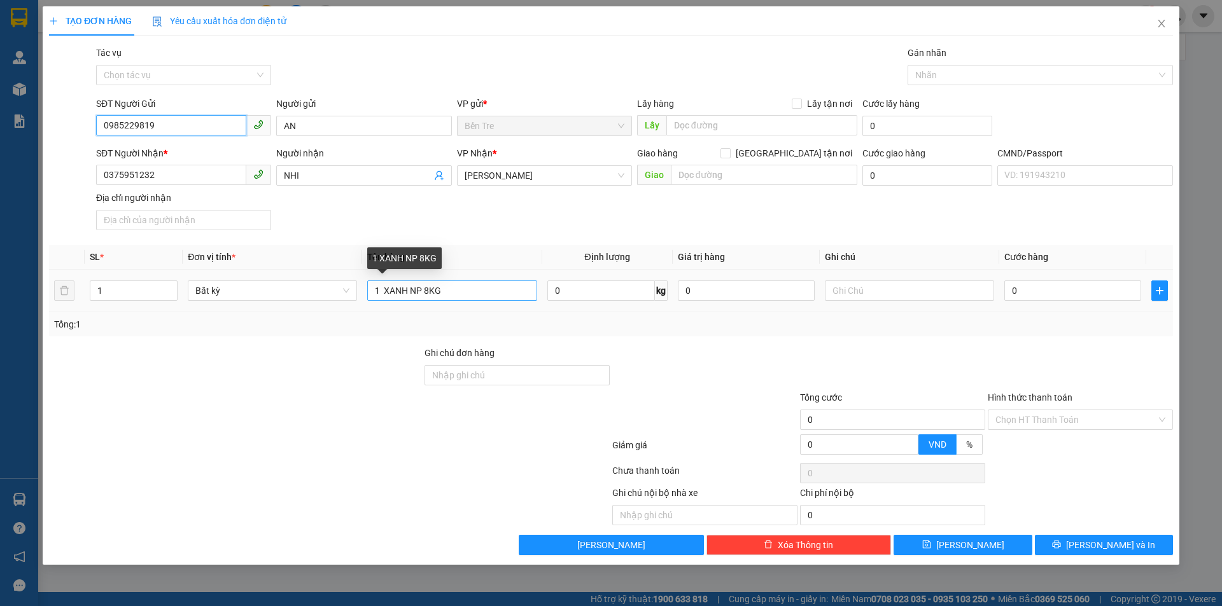
type input "0985229819"
click at [483, 295] on input "1 XANH NP 8KG" at bounding box center [451, 291] width 169 height 20
type input "1 XANH NP 8KG (ĐA)"
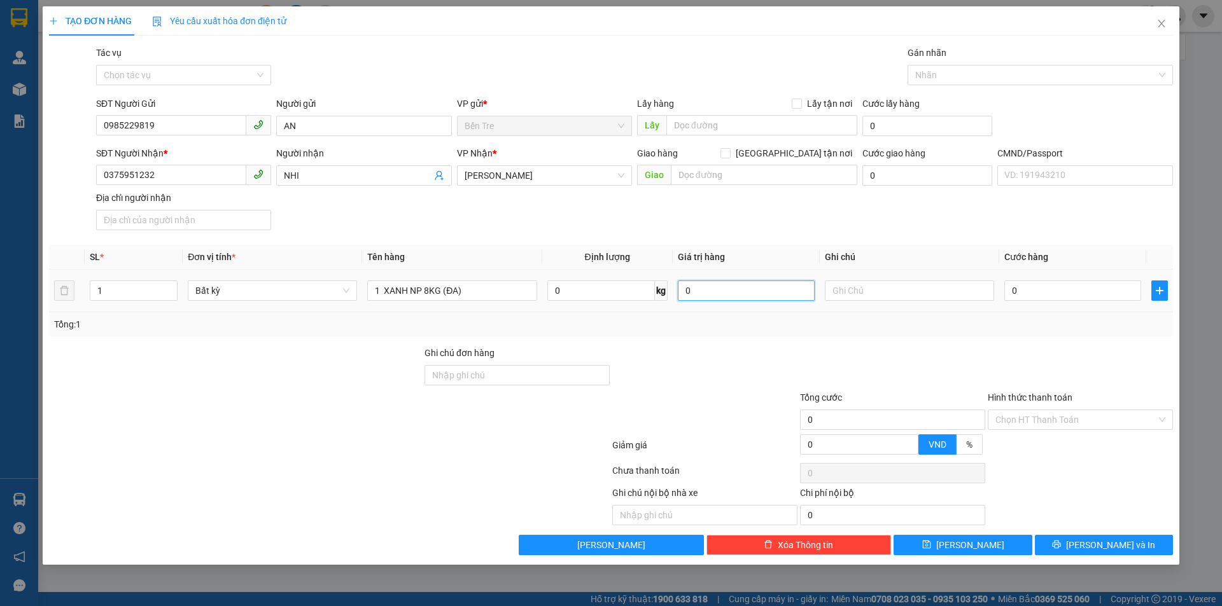
click at [733, 283] on input "0" at bounding box center [746, 291] width 137 height 20
click at [771, 350] on div at bounding box center [705, 368] width 188 height 45
type input "200.000"
click at [862, 287] on input "text" at bounding box center [909, 291] width 169 height 20
type input "9H TRƯỜNG"
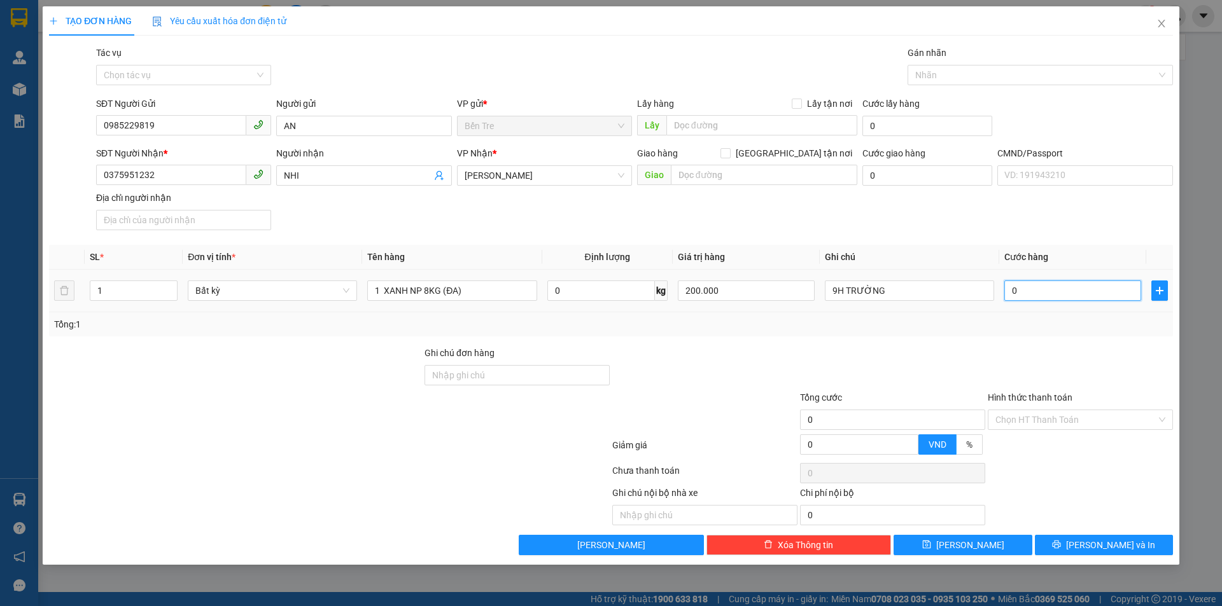
click at [1081, 296] on input "0" at bounding box center [1072, 291] width 137 height 20
type input "2"
type input "25"
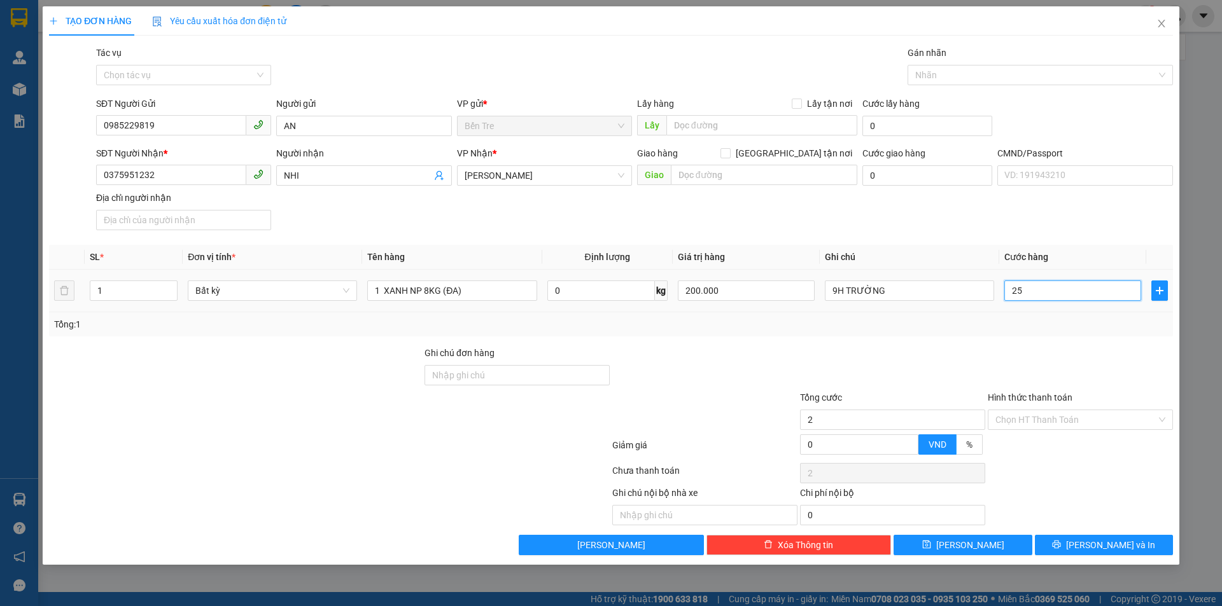
type input "25"
type input "25.000"
drag, startPoint x: 962, startPoint y: 367, endPoint x: 960, endPoint y: 359, distance: 7.9
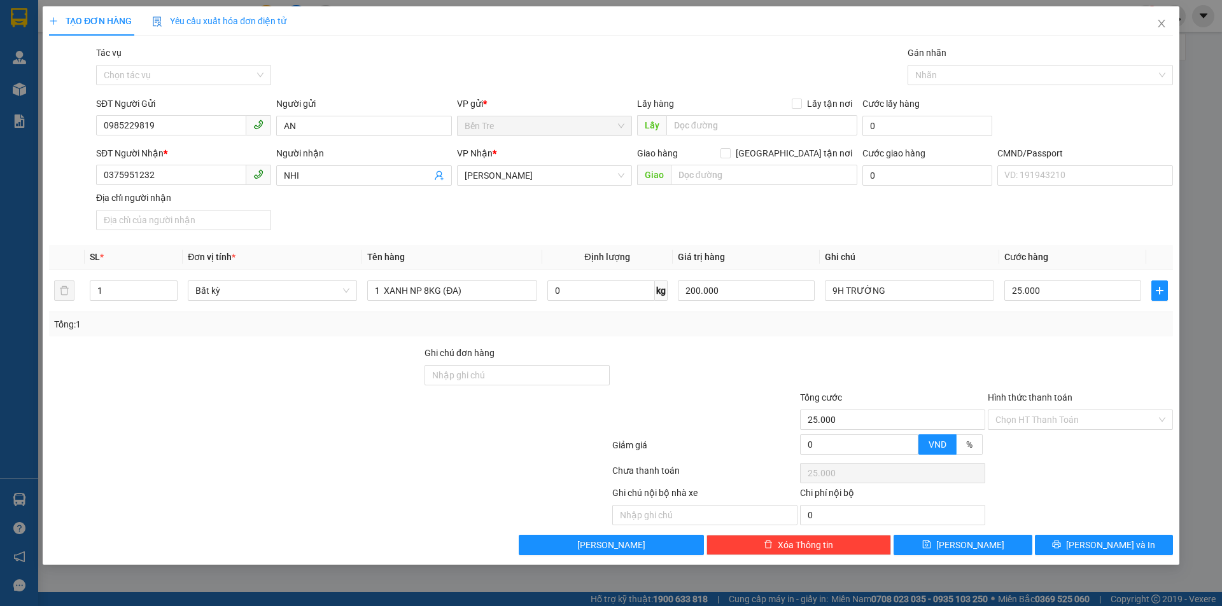
click at [962, 366] on div at bounding box center [893, 368] width 188 height 45
click at [1105, 425] on input "Hình thức thanh toán" at bounding box center [1075, 419] width 161 height 19
click at [1066, 446] on div "Tại văn phòng" at bounding box center [1080, 445] width 170 height 14
type input "0"
click at [1145, 540] on button "[PERSON_NAME] và In" at bounding box center [1104, 545] width 138 height 20
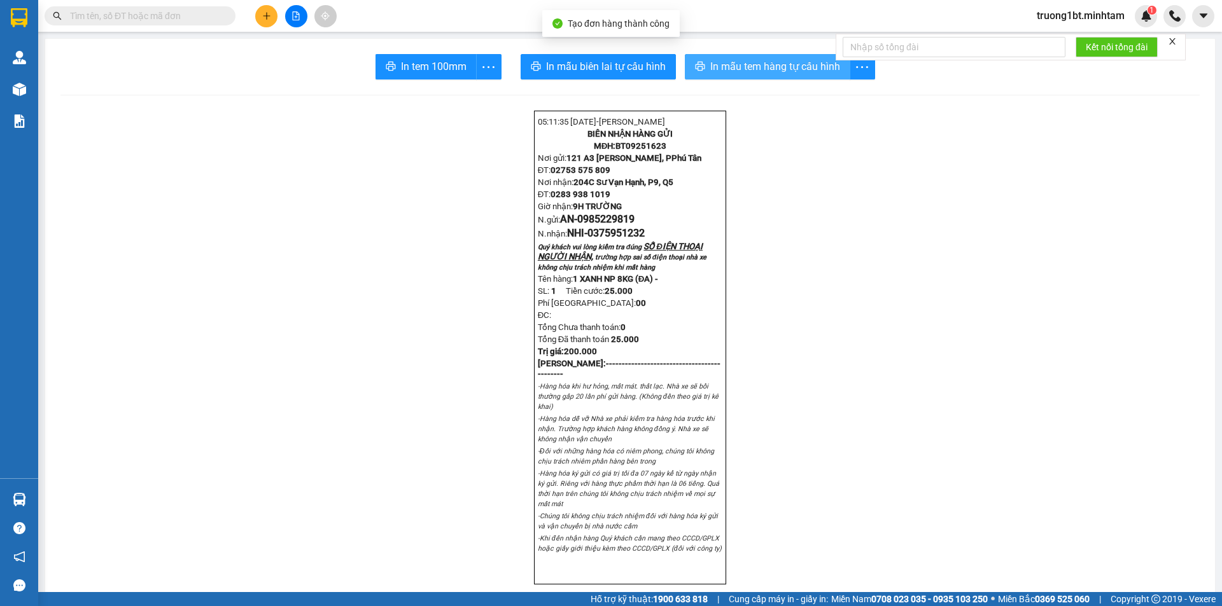
click at [729, 71] on span "In mẫu tem hàng tự cấu hình" at bounding box center [775, 67] width 130 height 16
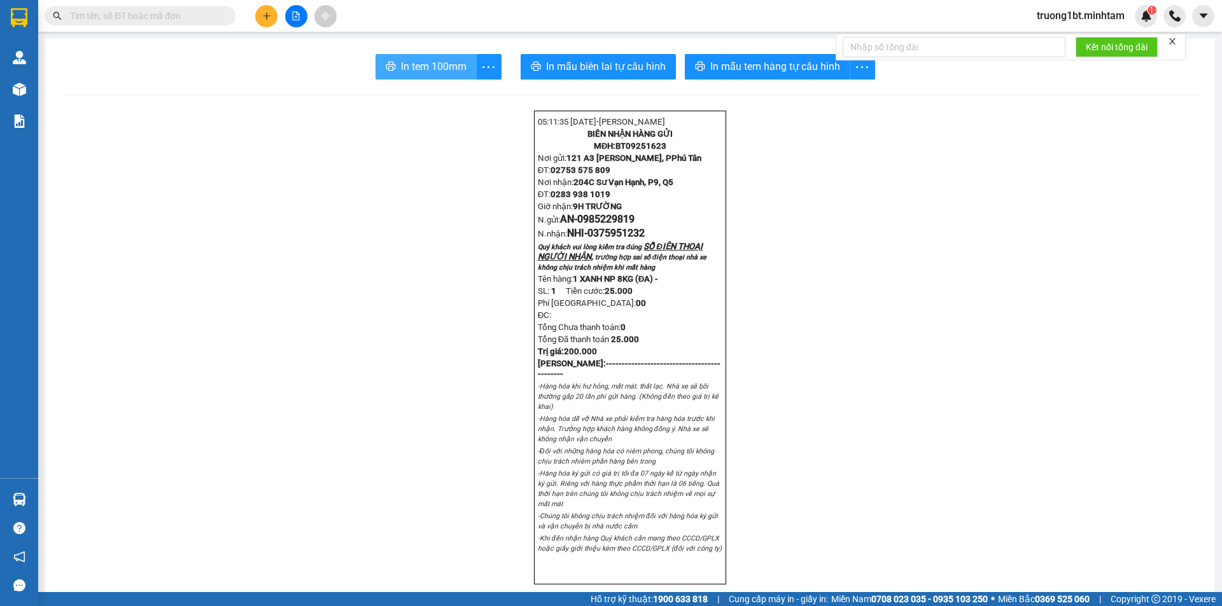
click at [440, 69] on span "In tem 100mm" at bounding box center [434, 67] width 66 height 16
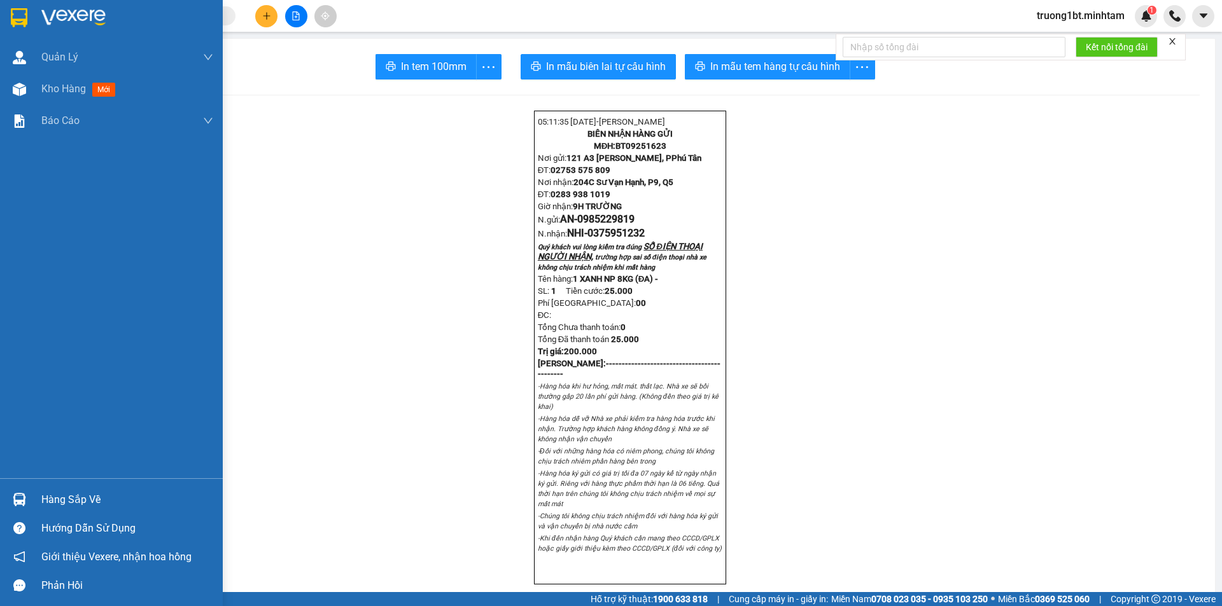
drag, startPoint x: 17, startPoint y: 498, endPoint x: 23, endPoint y: 489, distance: 11.5
click at [18, 498] on img at bounding box center [19, 499] width 13 height 13
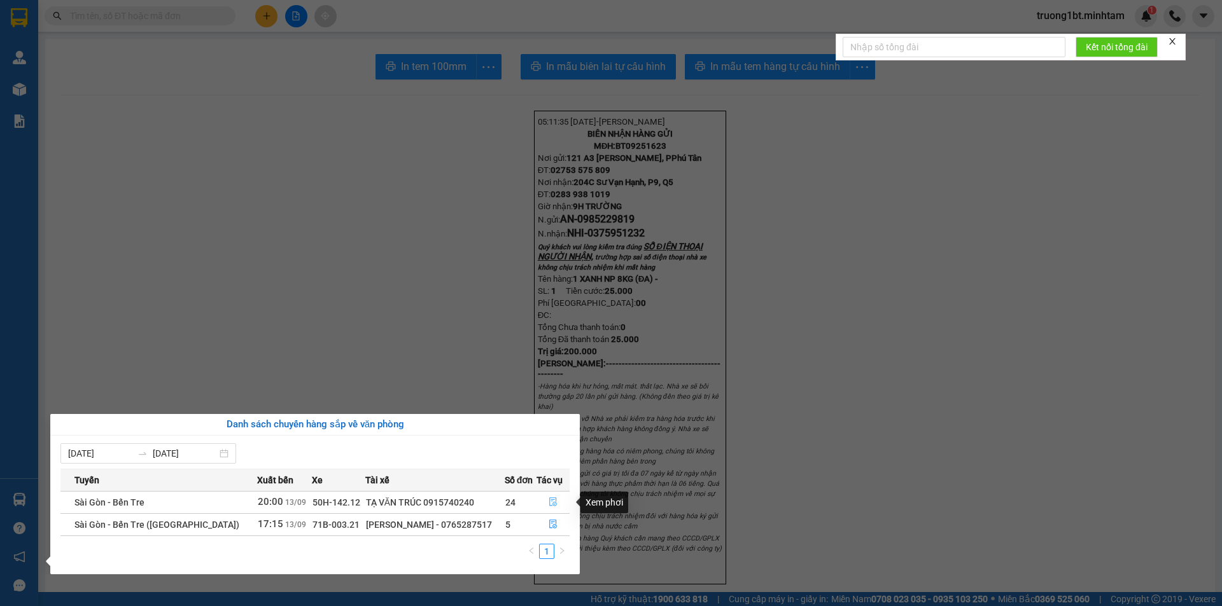
click at [549, 501] on icon "file-done" at bounding box center [553, 502] width 9 height 9
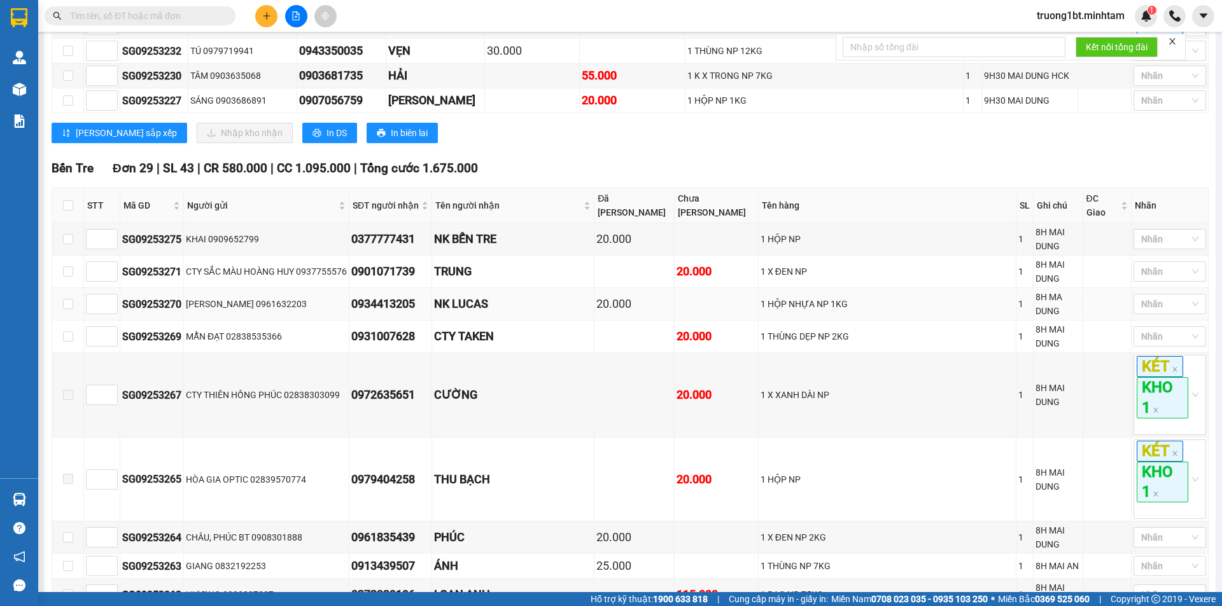
scroll to position [382, 0]
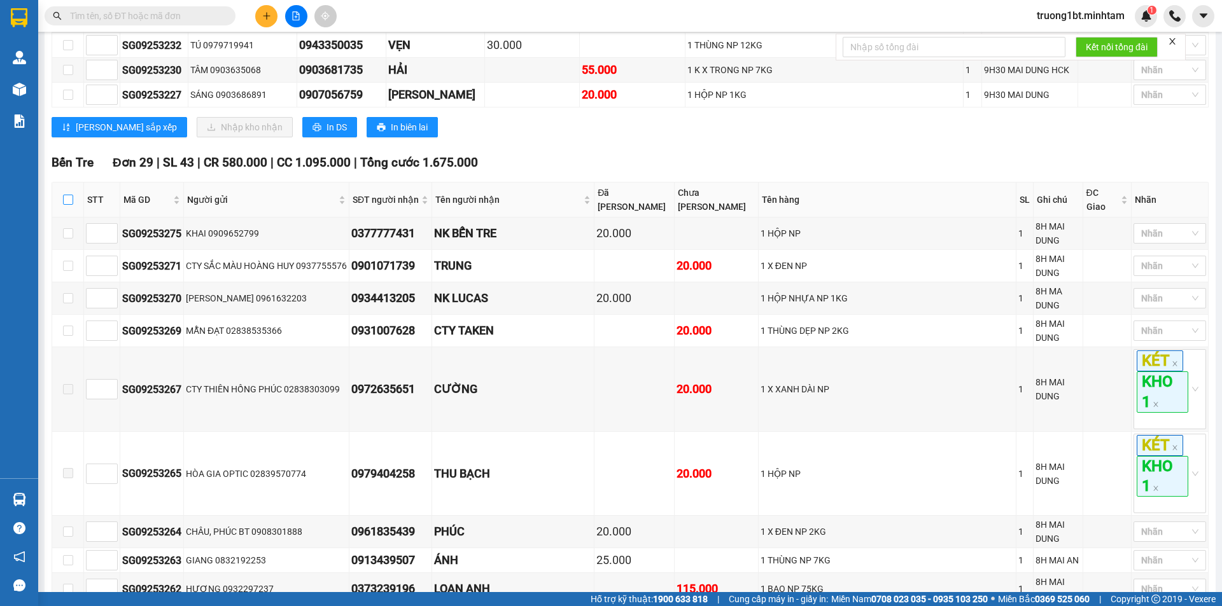
click at [69, 205] on input "checkbox" at bounding box center [68, 200] width 10 height 10
checkbox input "true"
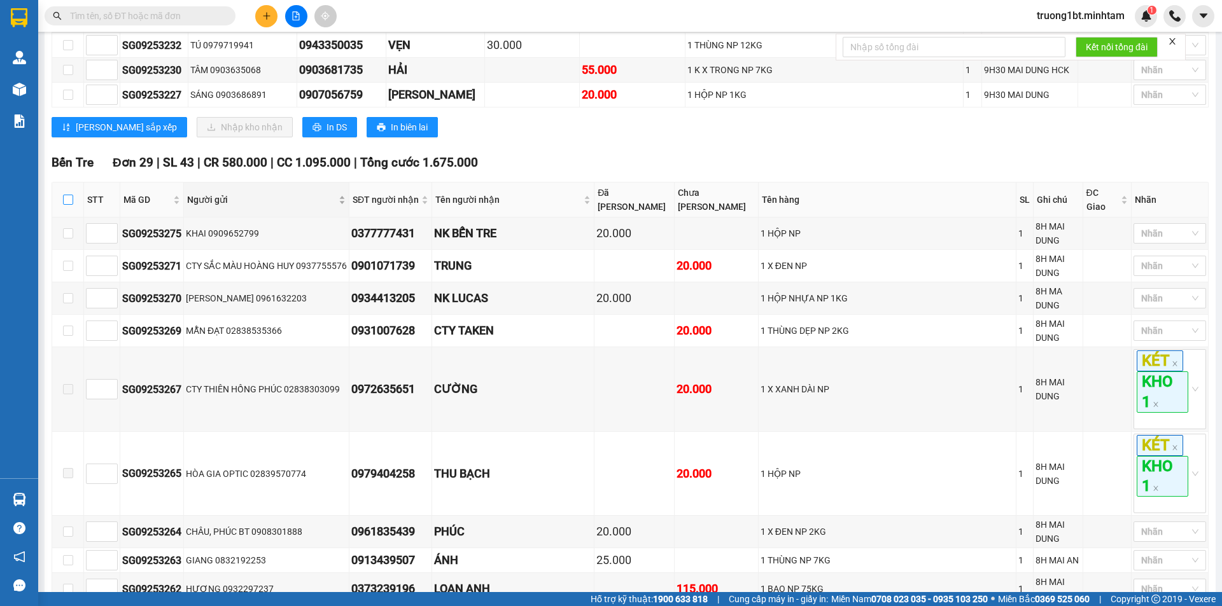
checkbox input "true"
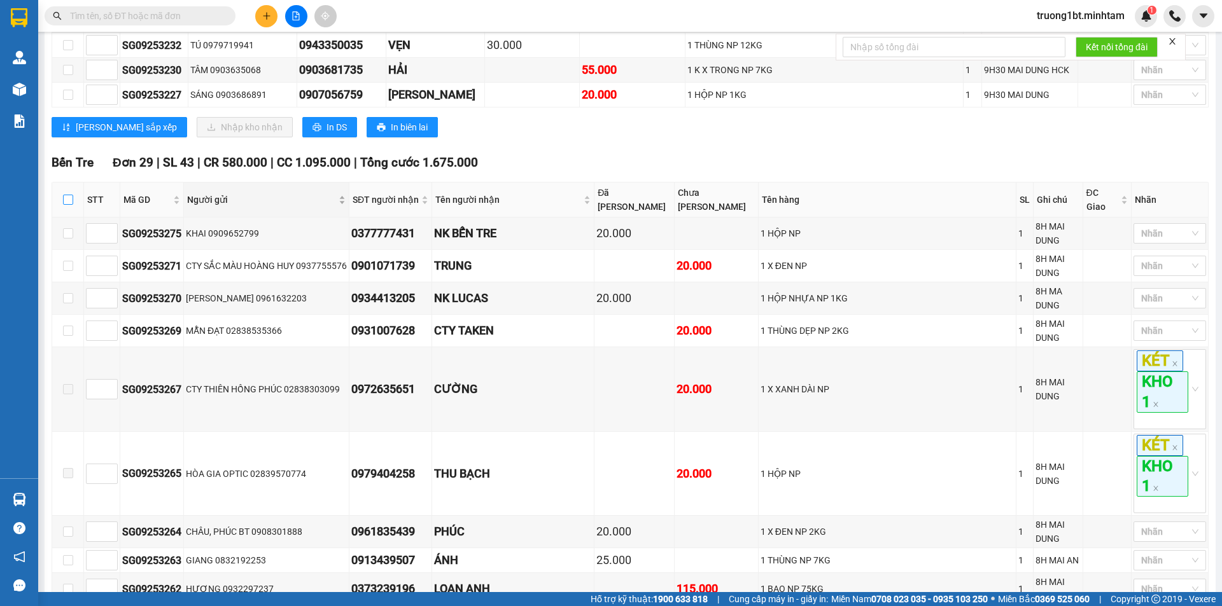
checkbox input "true"
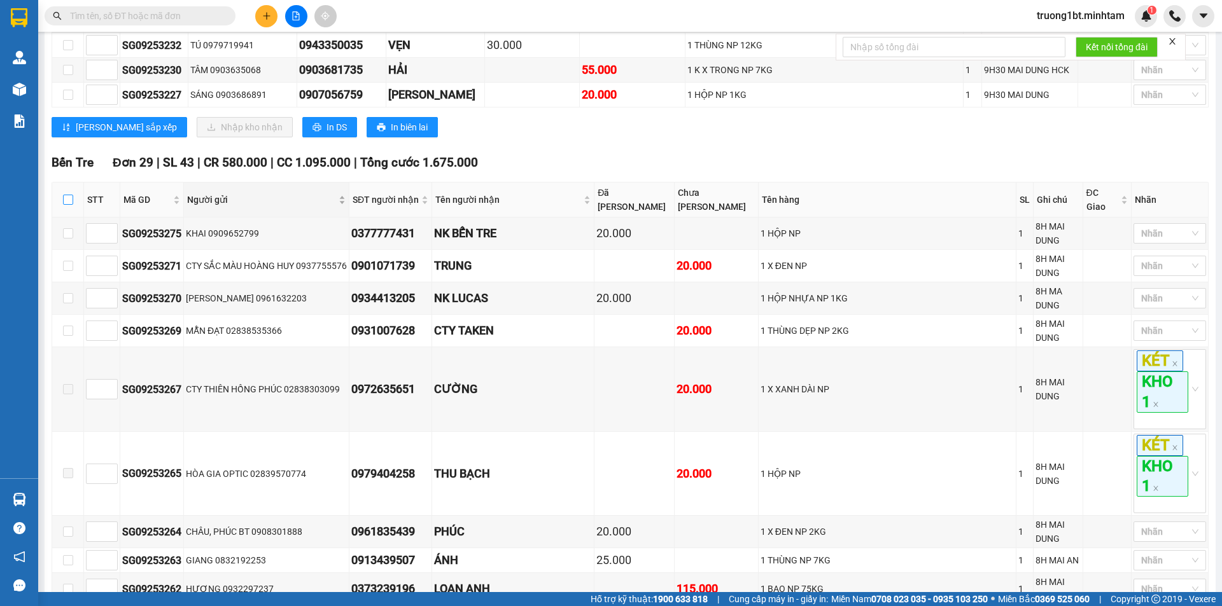
checkbox input "true"
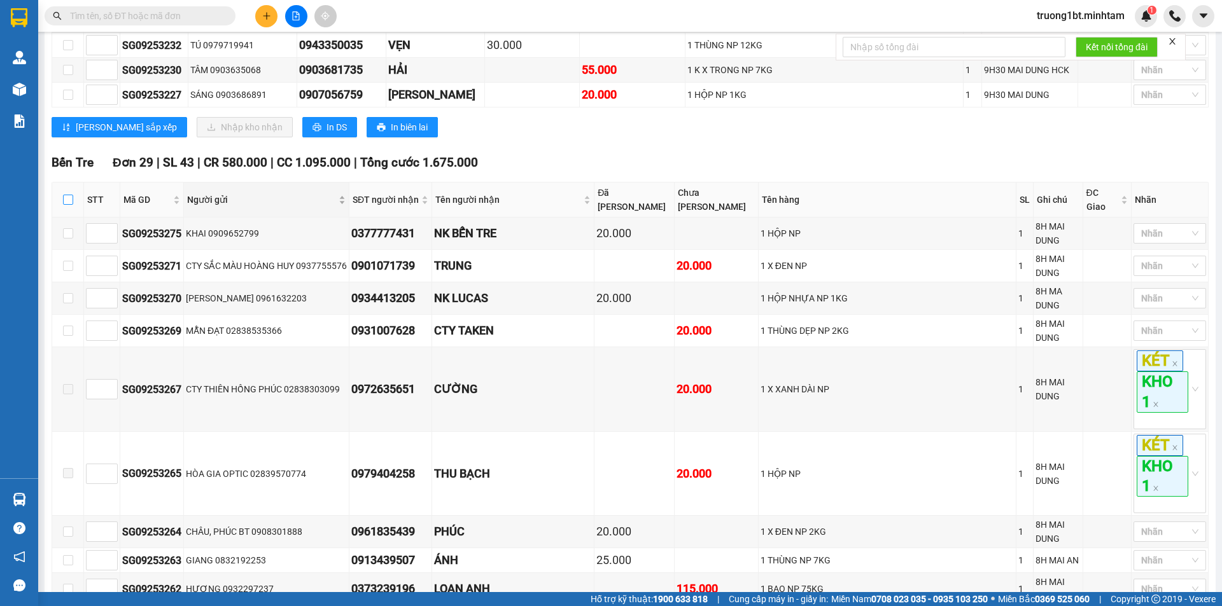
checkbox input "true"
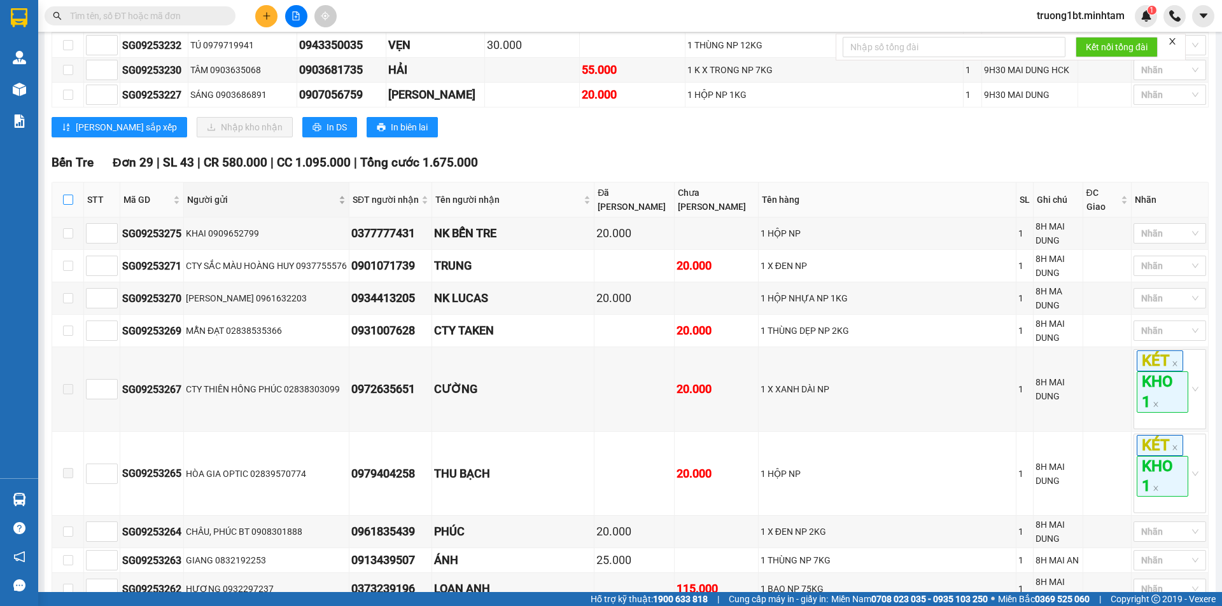
checkbox input "true"
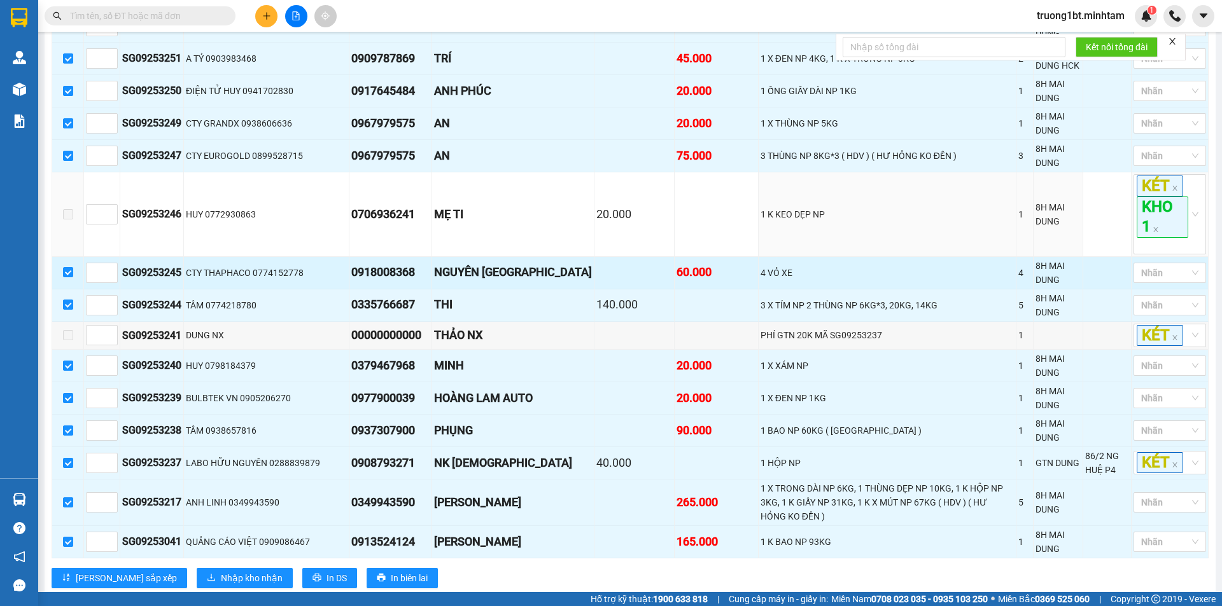
scroll to position [1209, 0]
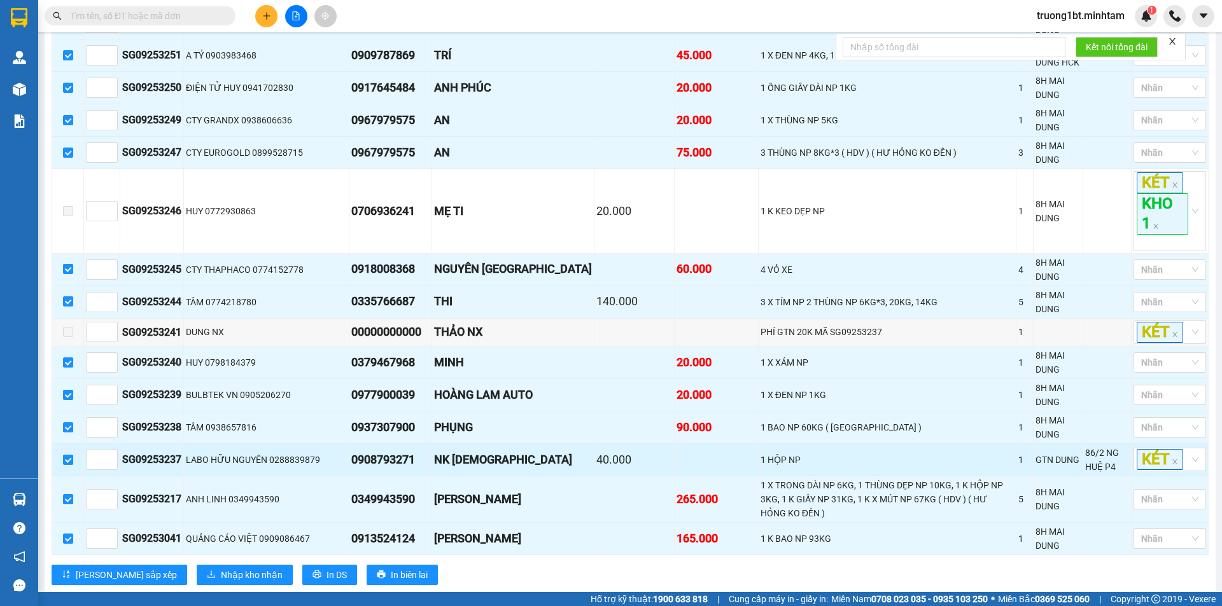
click at [69, 455] on input "checkbox" at bounding box center [68, 460] width 10 height 10
checkbox input "false"
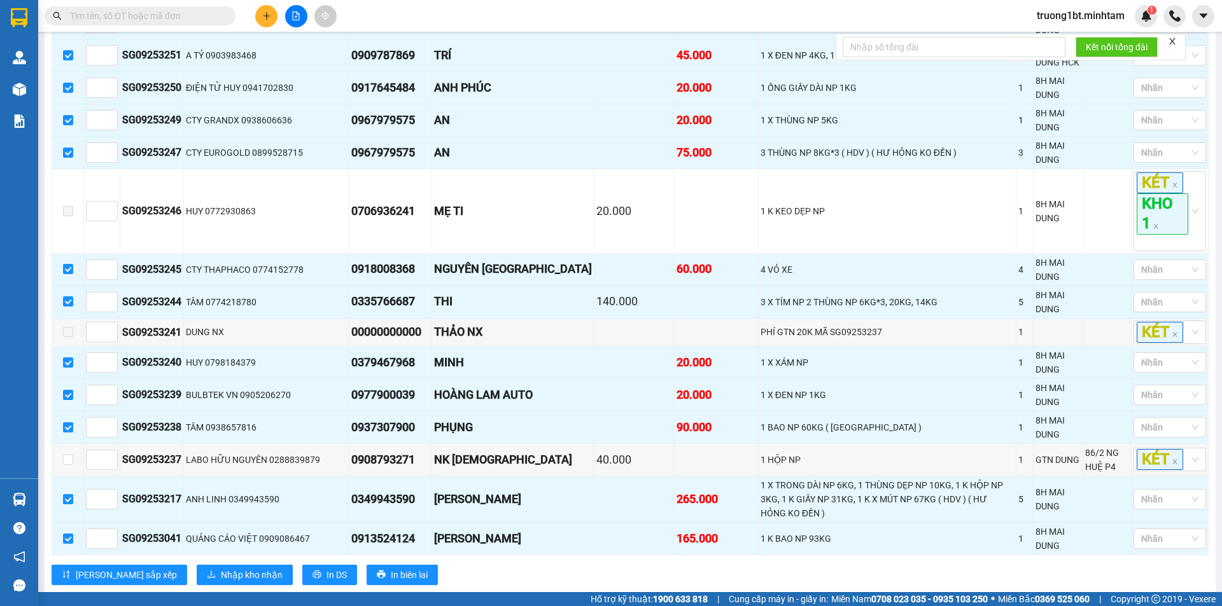
click at [732, 601] on div "[PERSON_NAME] Đơn 8 | SL 13 | CR 265.000 | CC 245.000 | Tổng cước 510.000" at bounding box center [630, 610] width 1157 height 19
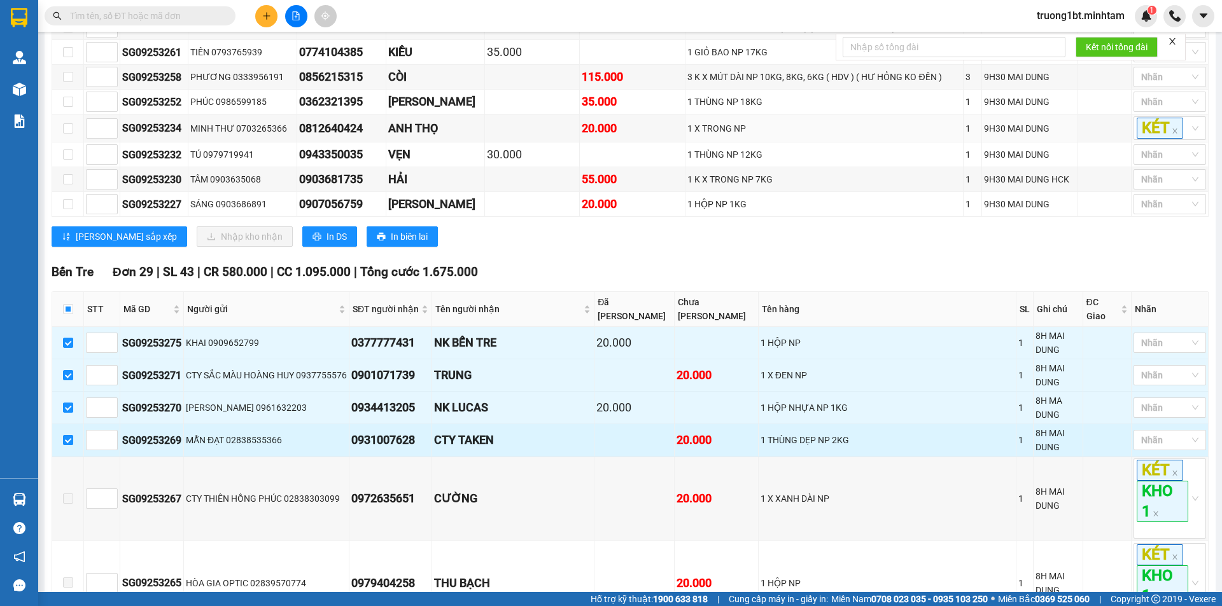
scroll to position [318, 0]
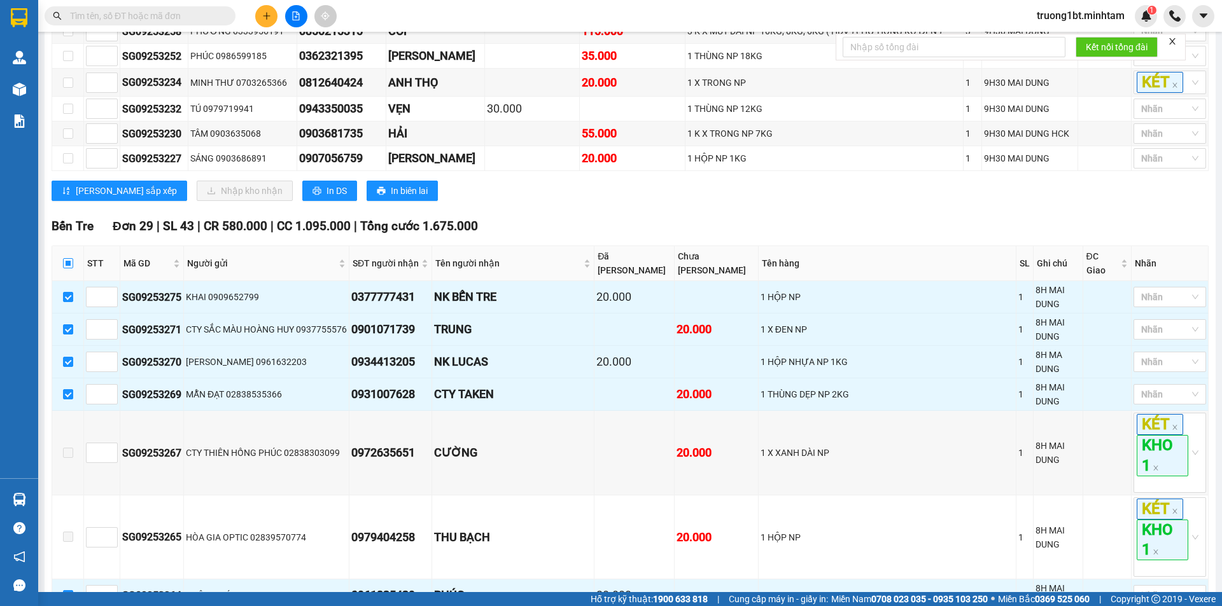
click at [69, 269] on input "checkbox" at bounding box center [68, 263] width 10 height 10
checkbox input "true"
click at [64, 269] on input "checkbox" at bounding box center [68, 263] width 10 height 10
checkbox input "false"
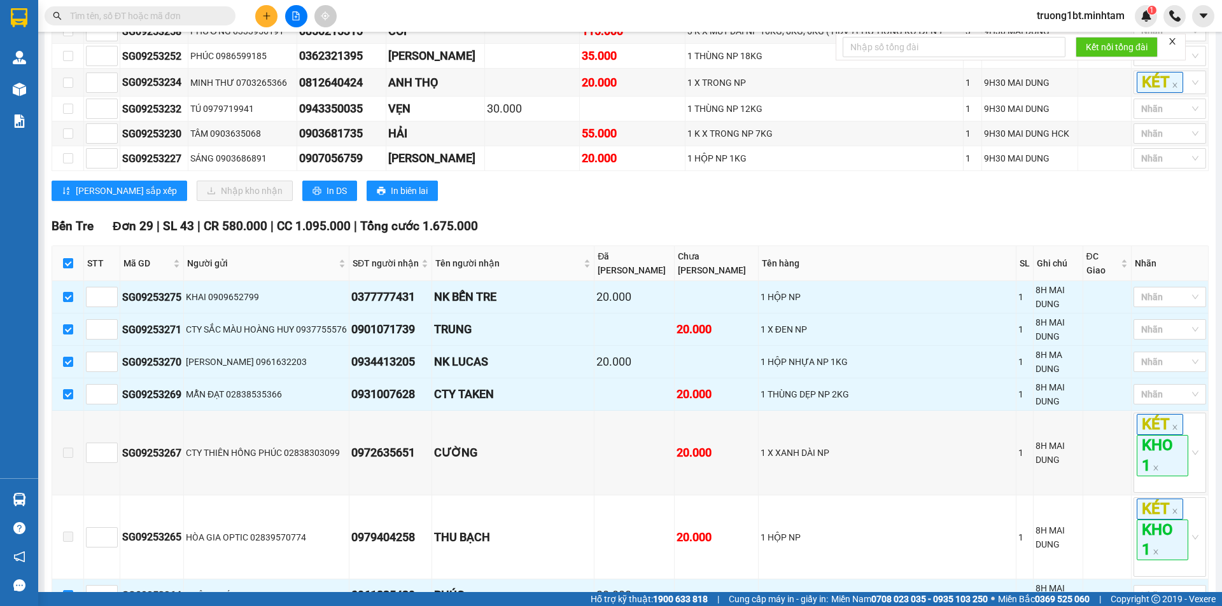
checkbox input "false"
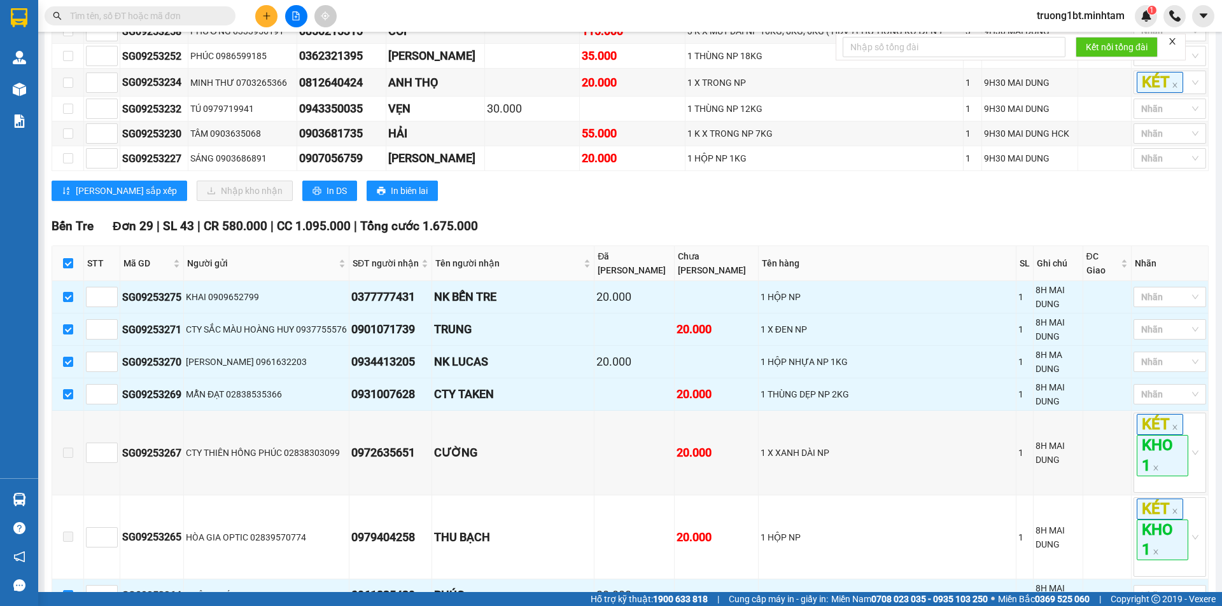
checkbox input "false"
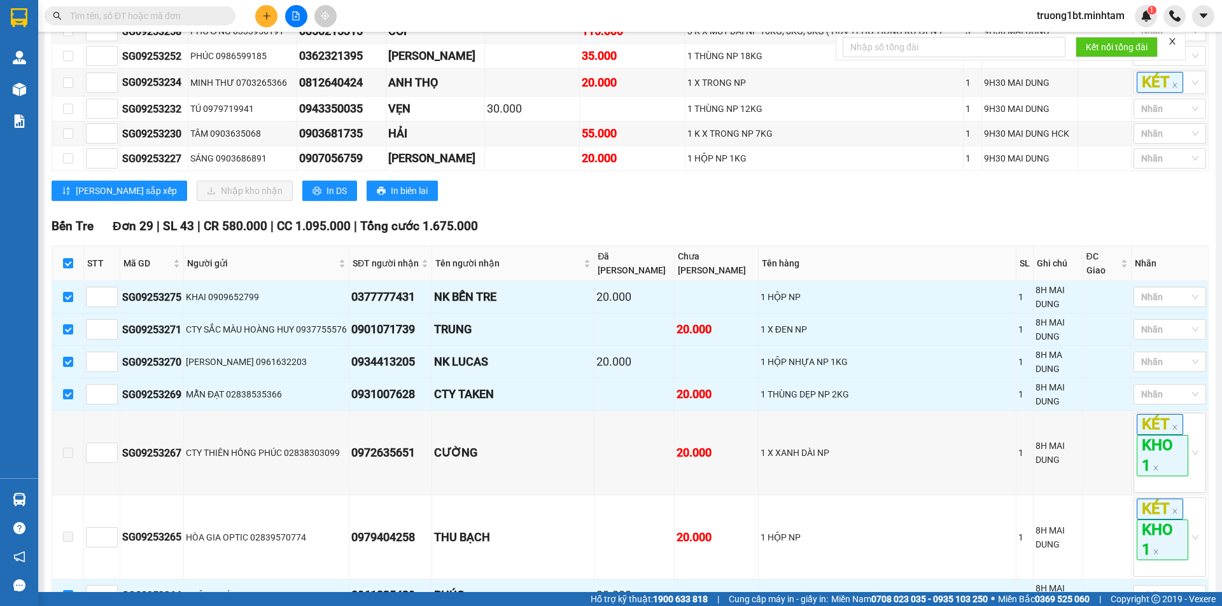
checkbox input "false"
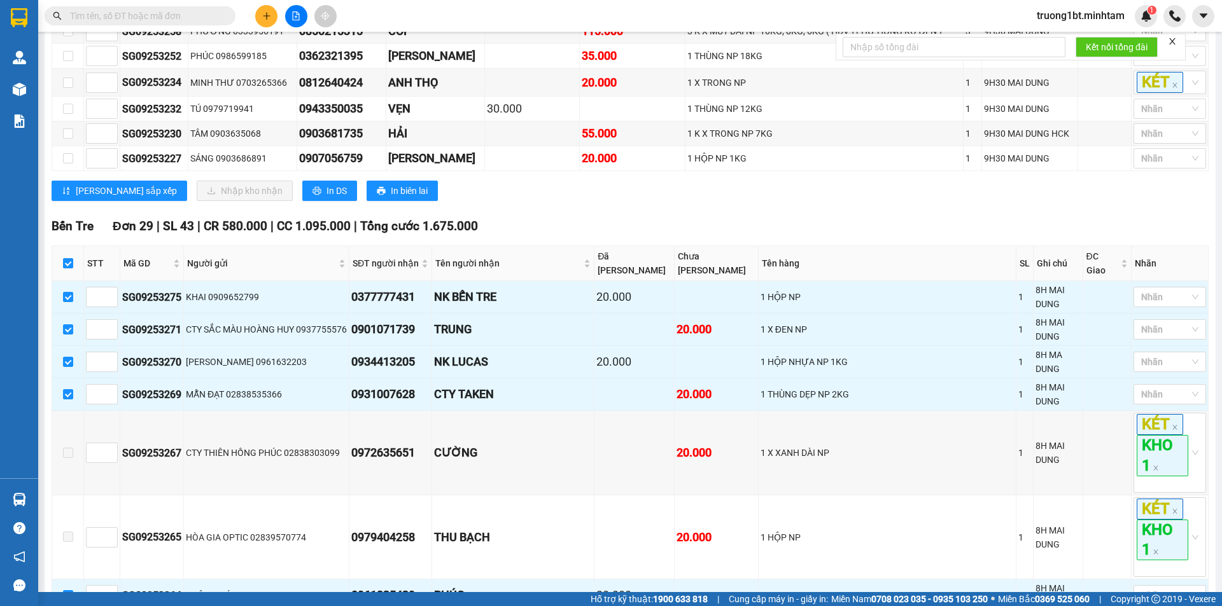
checkbox input "false"
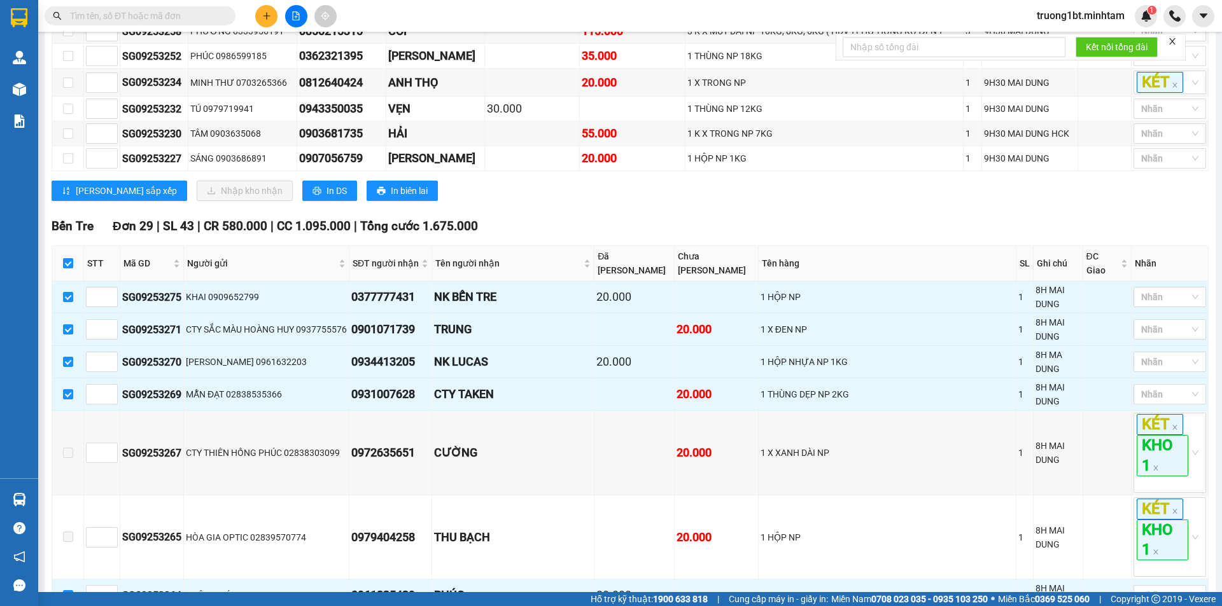
checkbox input "false"
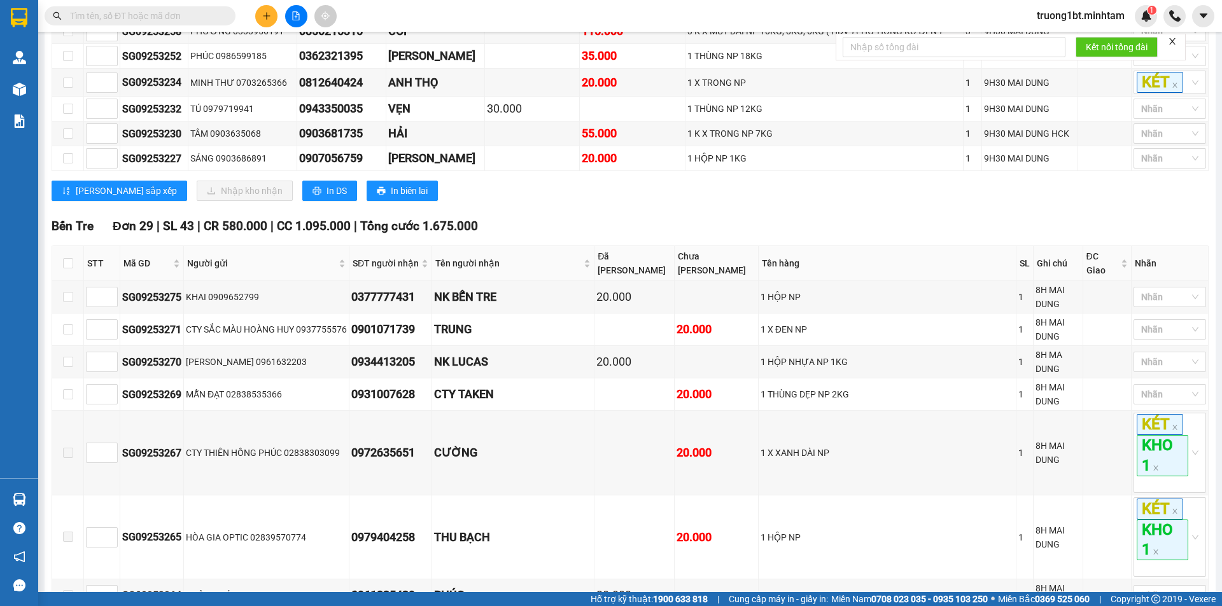
click at [577, 232] on div "Bến Tre Đơn 29 | SL 43 | CR 580.000 | CC 1.095.000 | Tổng cước 1.675.000" at bounding box center [630, 226] width 1157 height 19
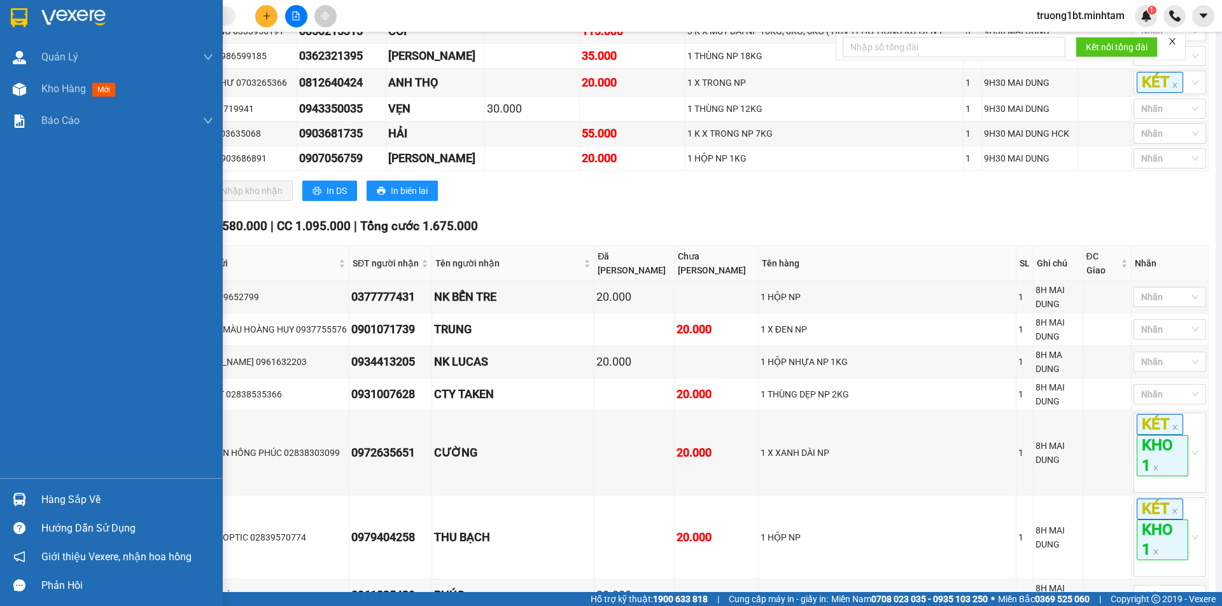
click at [15, 15] on img at bounding box center [19, 17] width 17 height 19
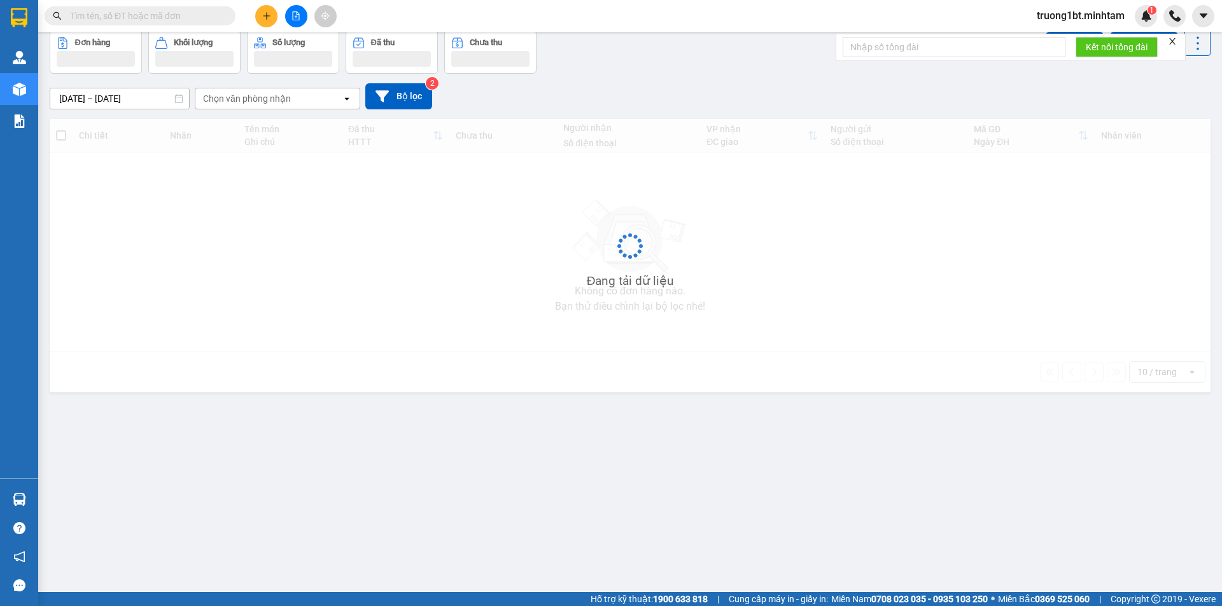
scroll to position [59, 0]
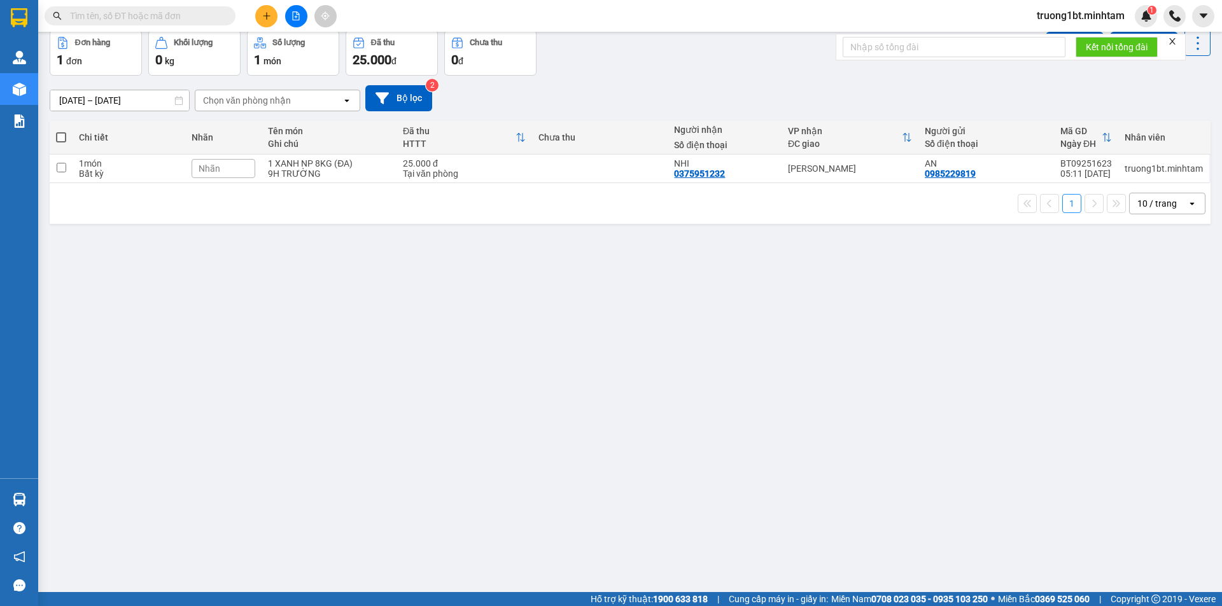
click at [59, 136] on span at bounding box center [61, 137] width 10 height 10
click at [61, 131] on input "checkbox" at bounding box center [61, 131] width 0 height 0
checkbox input "true"
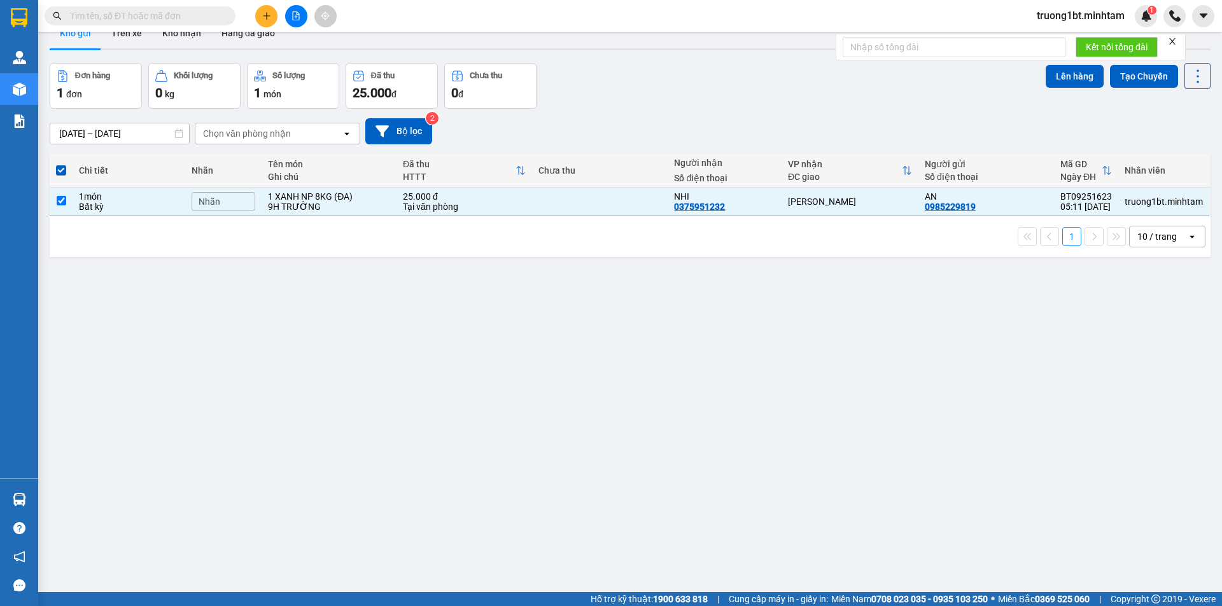
scroll to position [0, 0]
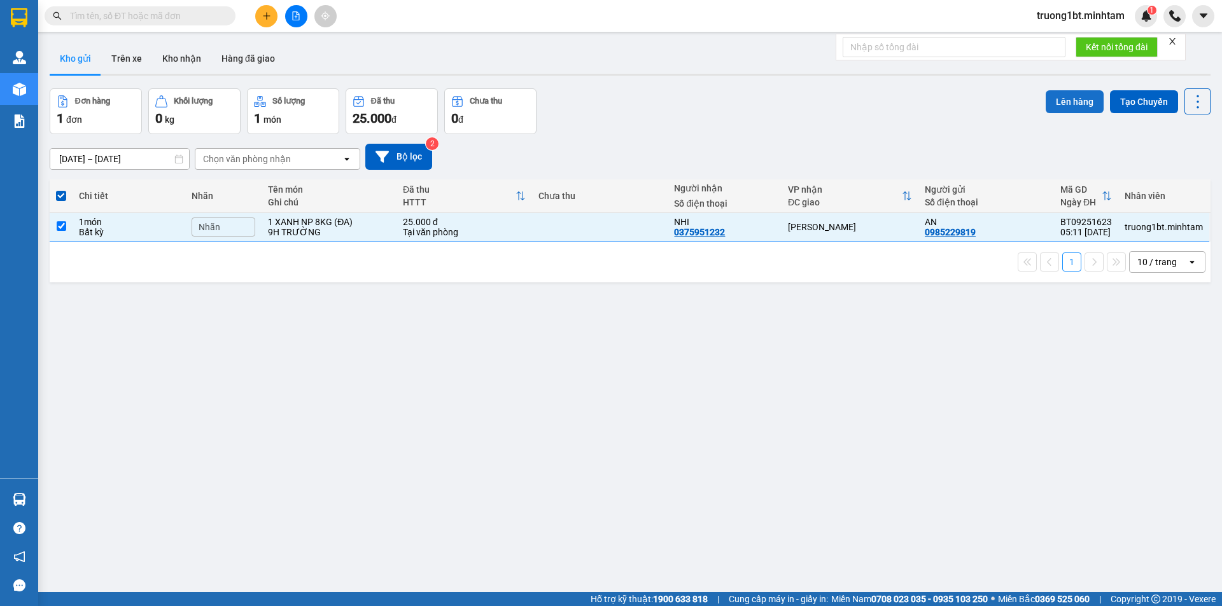
click at [1054, 107] on button "Lên hàng" at bounding box center [1075, 101] width 58 height 23
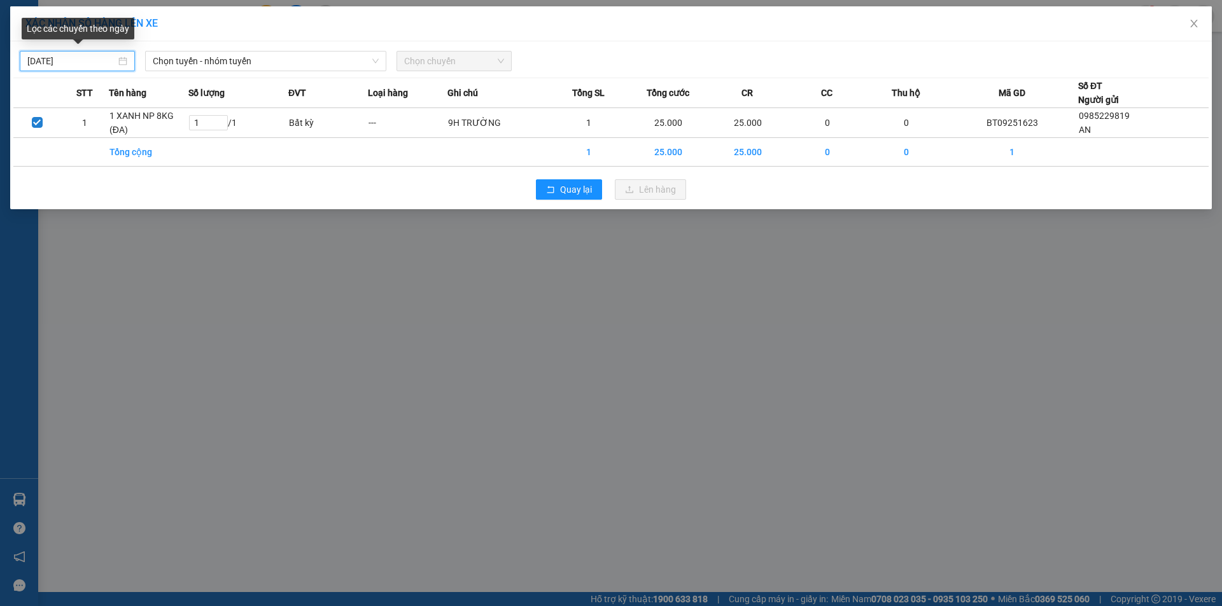
click at [85, 59] on input "[DATE]" at bounding box center [71, 61] width 88 height 14
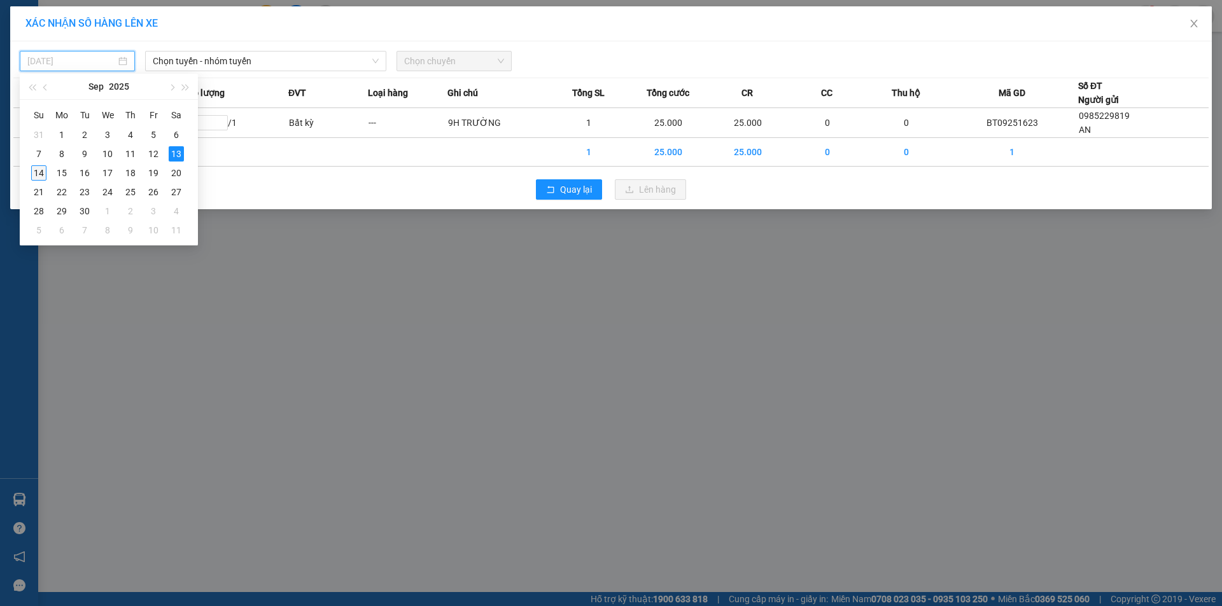
click at [40, 176] on div "14" at bounding box center [38, 172] width 15 height 15
type input "[DATE]"
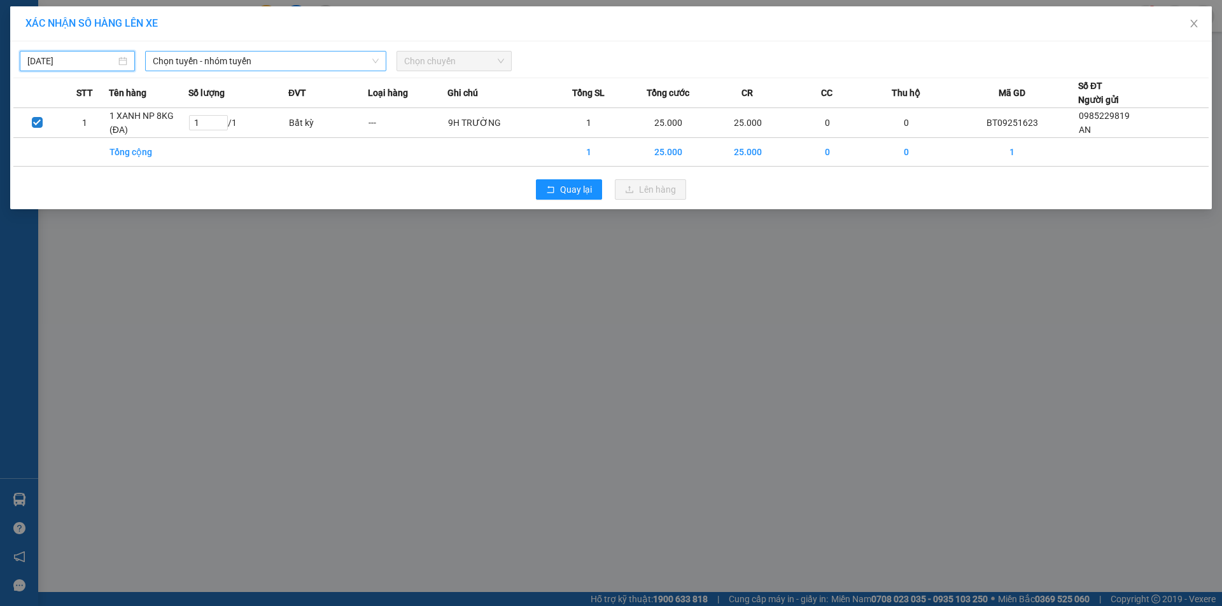
click at [318, 67] on span "Chọn tuyến - nhóm tuyến" at bounding box center [266, 61] width 226 height 19
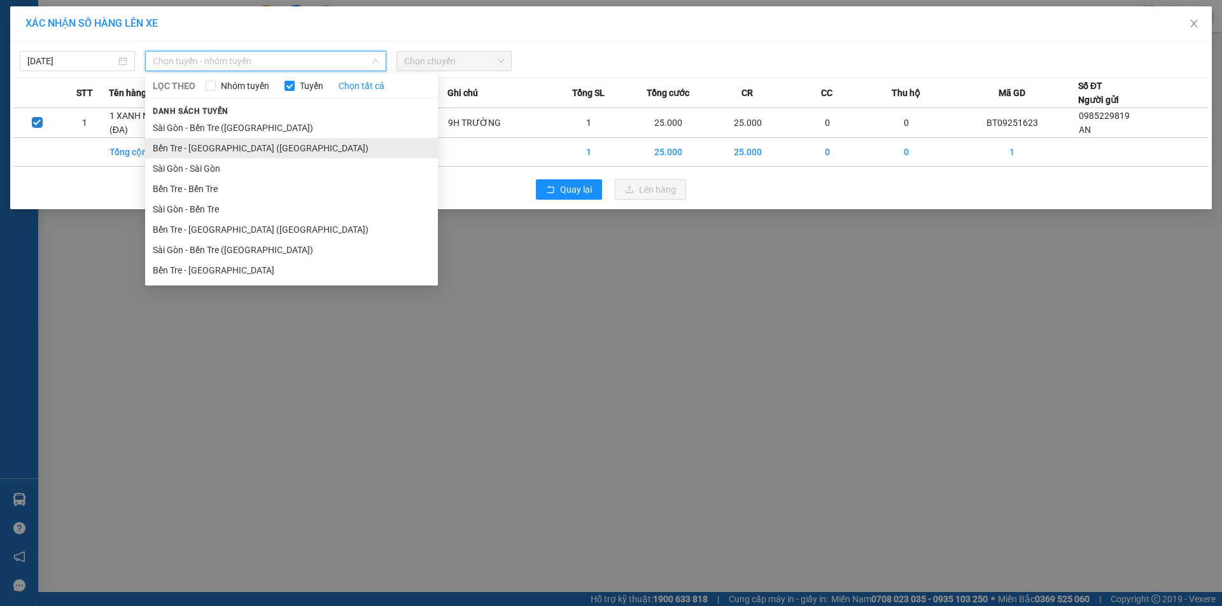
click at [309, 143] on li "Bến Tre - [GEOGRAPHIC_DATA] ([GEOGRAPHIC_DATA])" at bounding box center [291, 148] width 293 height 20
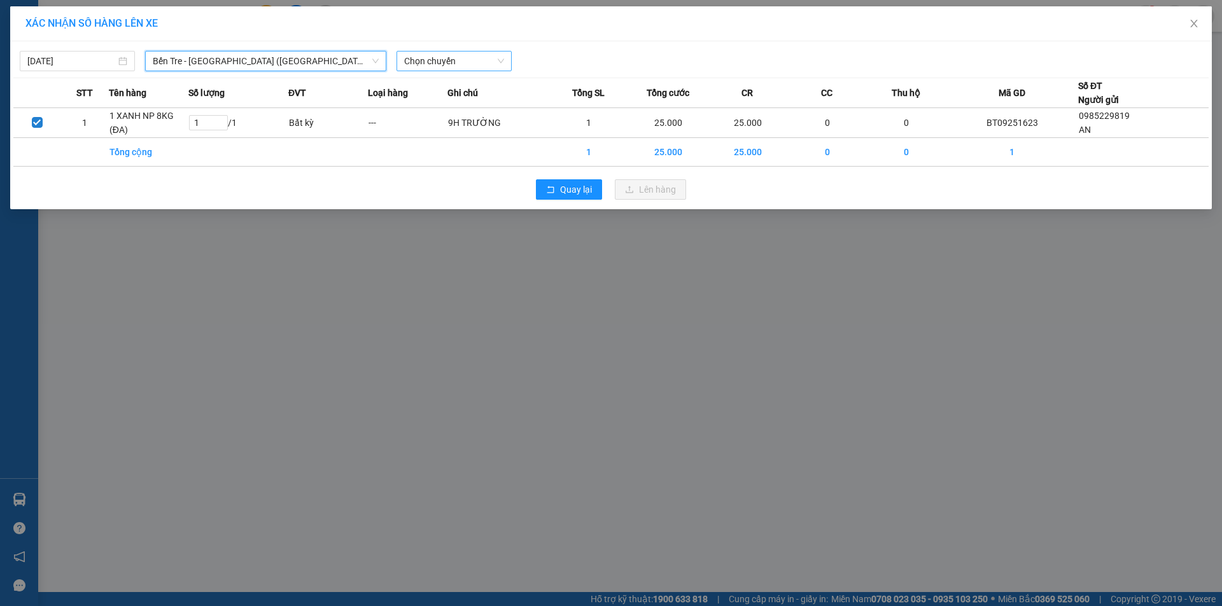
click at [442, 69] on span "Chọn chuyến" at bounding box center [454, 61] width 100 height 19
click at [317, 58] on span "Bến Tre - [GEOGRAPHIC_DATA] ([GEOGRAPHIC_DATA])" at bounding box center [266, 61] width 226 height 19
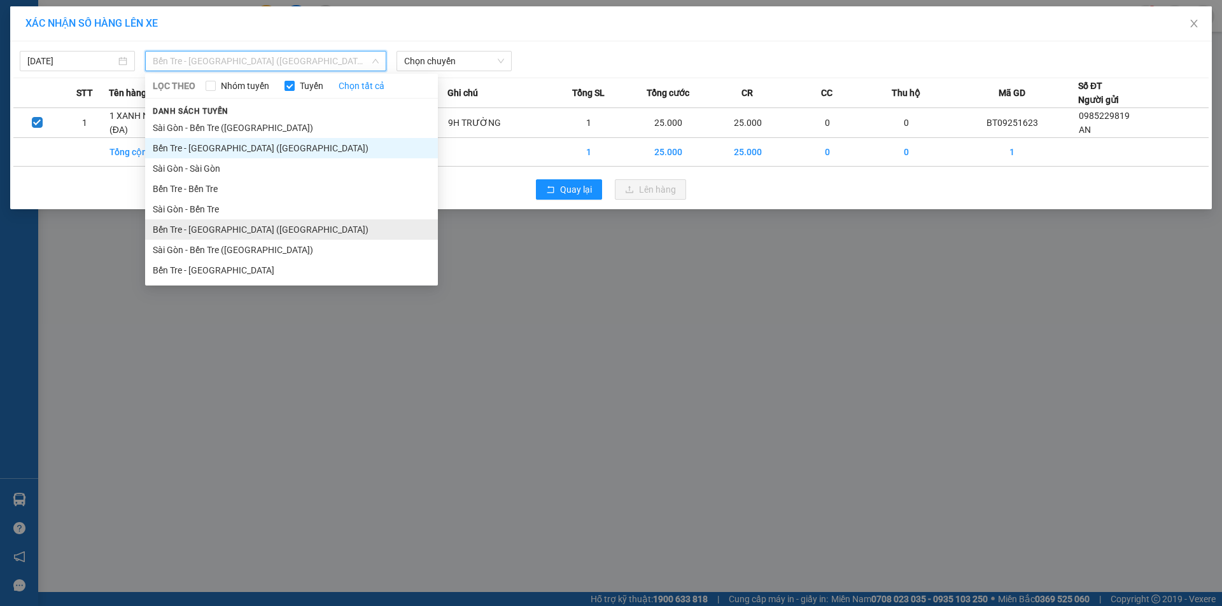
click at [255, 234] on li "Bến Tre - [GEOGRAPHIC_DATA] ([GEOGRAPHIC_DATA])" at bounding box center [291, 230] width 293 height 20
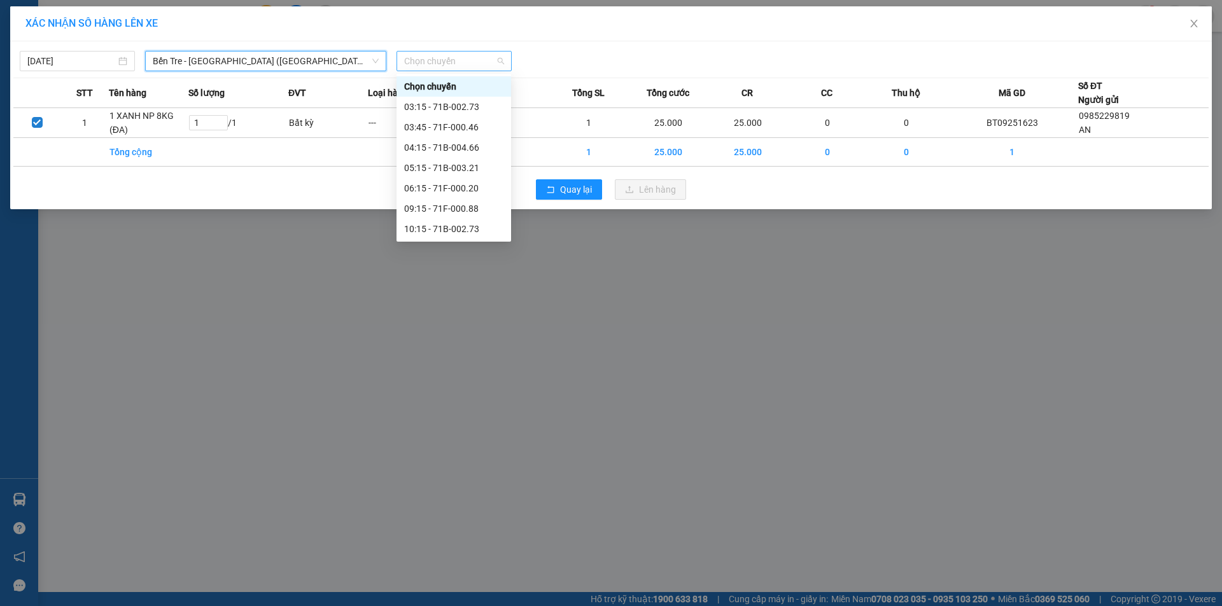
click at [443, 61] on span "Chọn chuyến" at bounding box center [454, 61] width 100 height 19
click at [449, 166] on div "05:15 - 71B-003.21" at bounding box center [453, 168] width 99 height 14
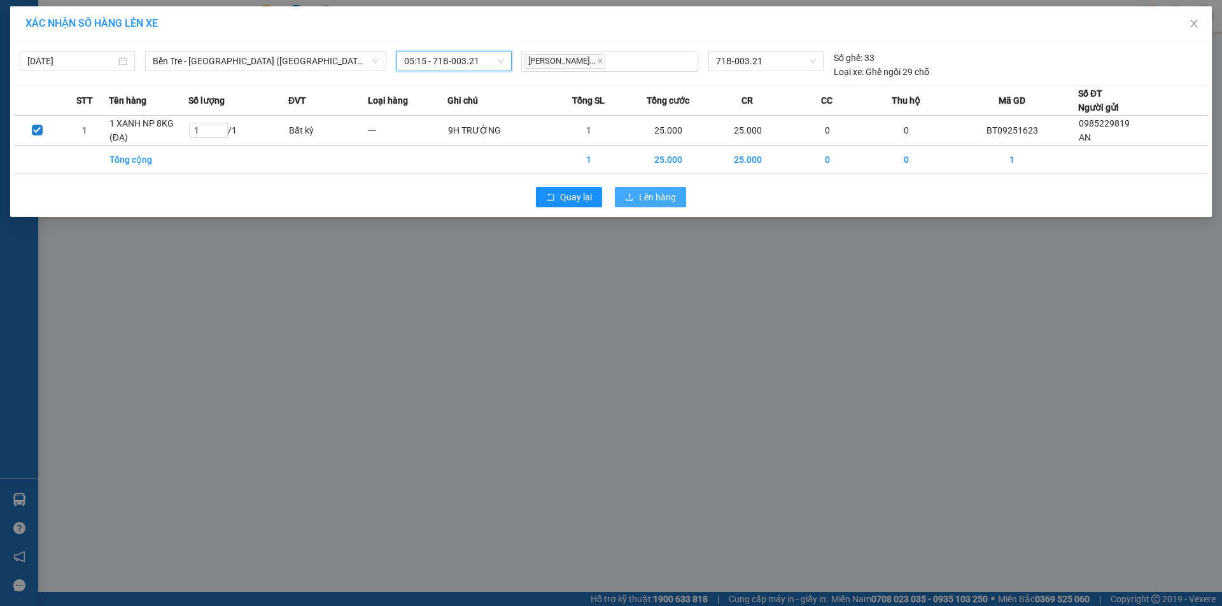
click at [666, 194] on span "Lên hàng" at bounding box center [657, 197] width 37 height 14
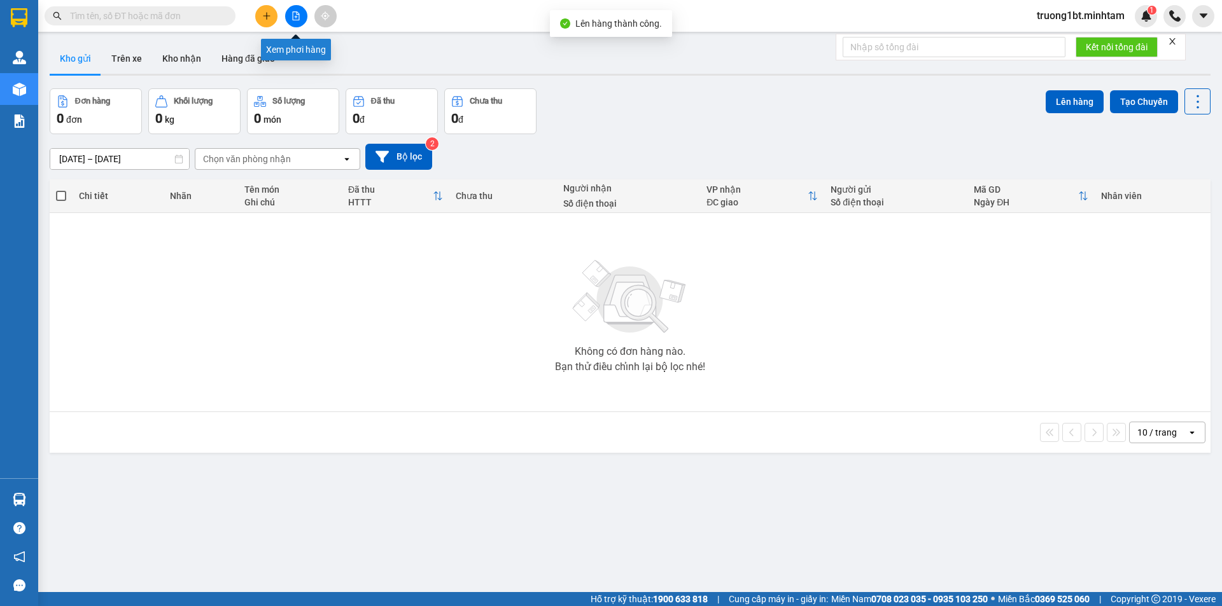
click at [296, 18] on icon "file-add" at bounding box center [295, 15] width 9 height 9
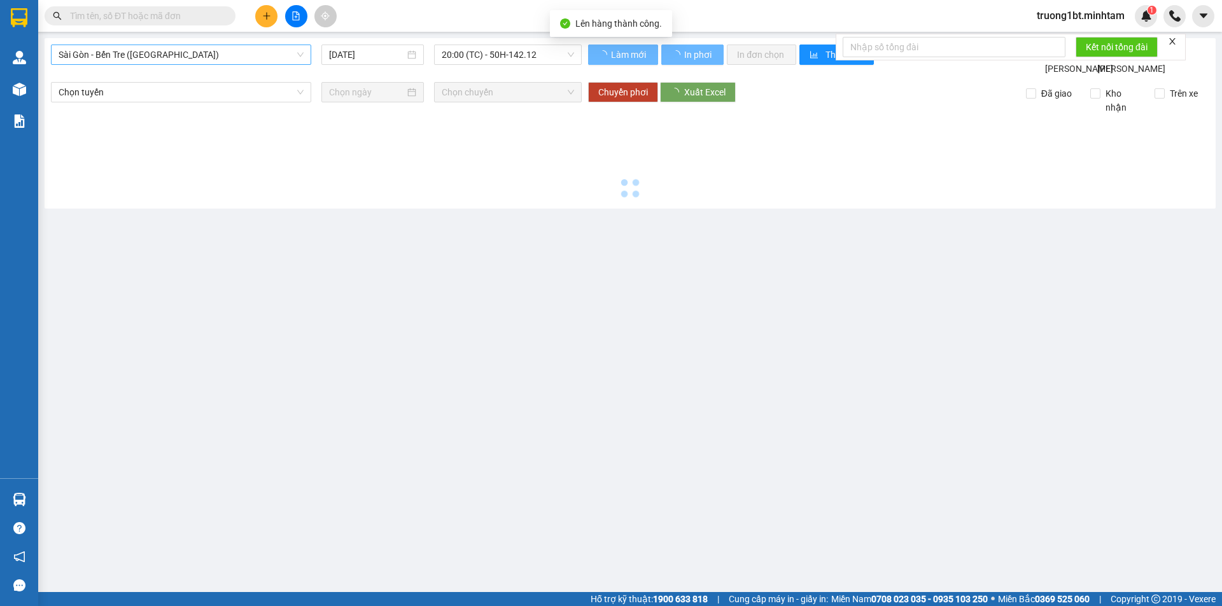
type input "[DATE]"
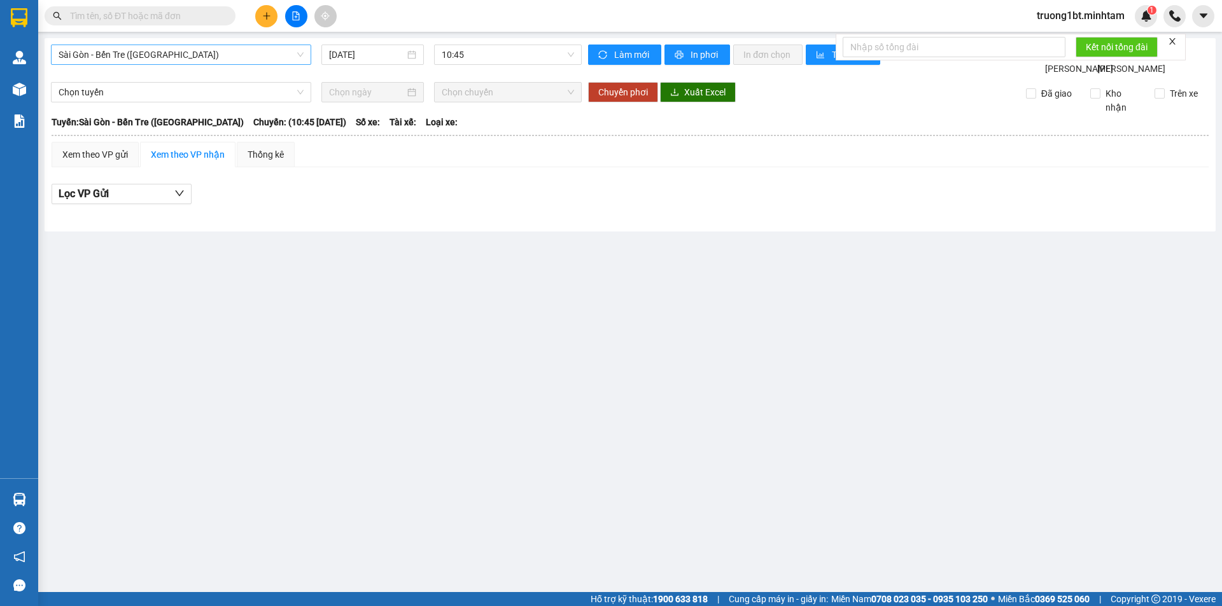
click at [215, 50] on span "Sài Gòn - Bến Tre ([GEOGRAPHIC_DATA])" at bounding box center [181, 54] width 245 height 19
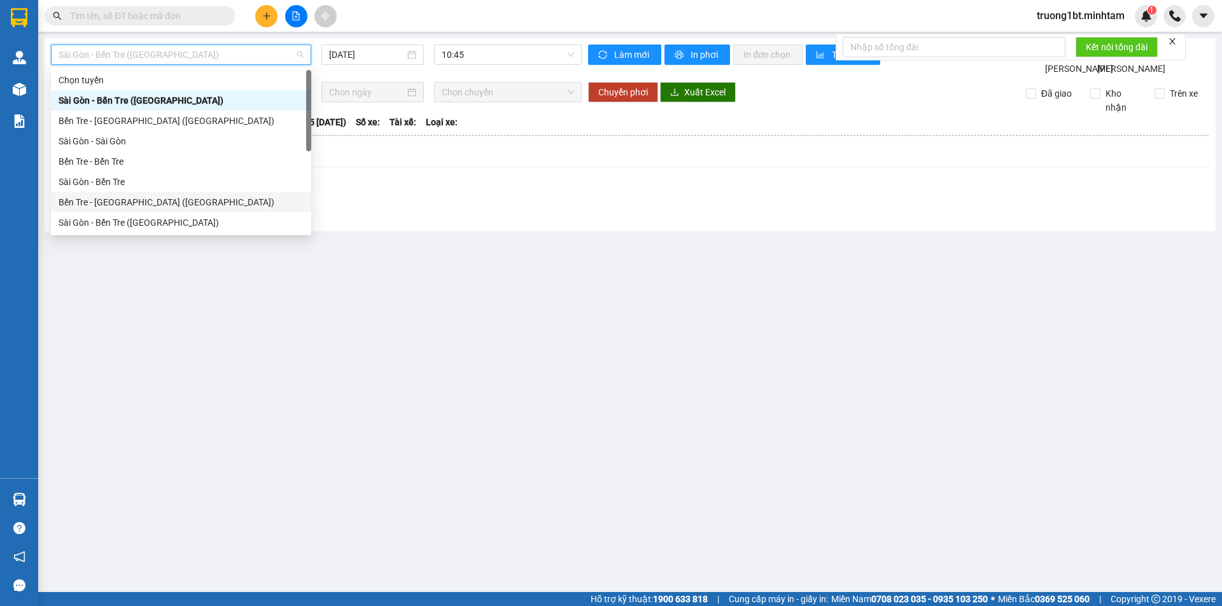
click at [165, 206] on div "Bến Tre - [GEOGRAPHIC_DATA] ([GEOGRAPHIC_DATA])" at bounding box center [181, 202] width 245 height 14
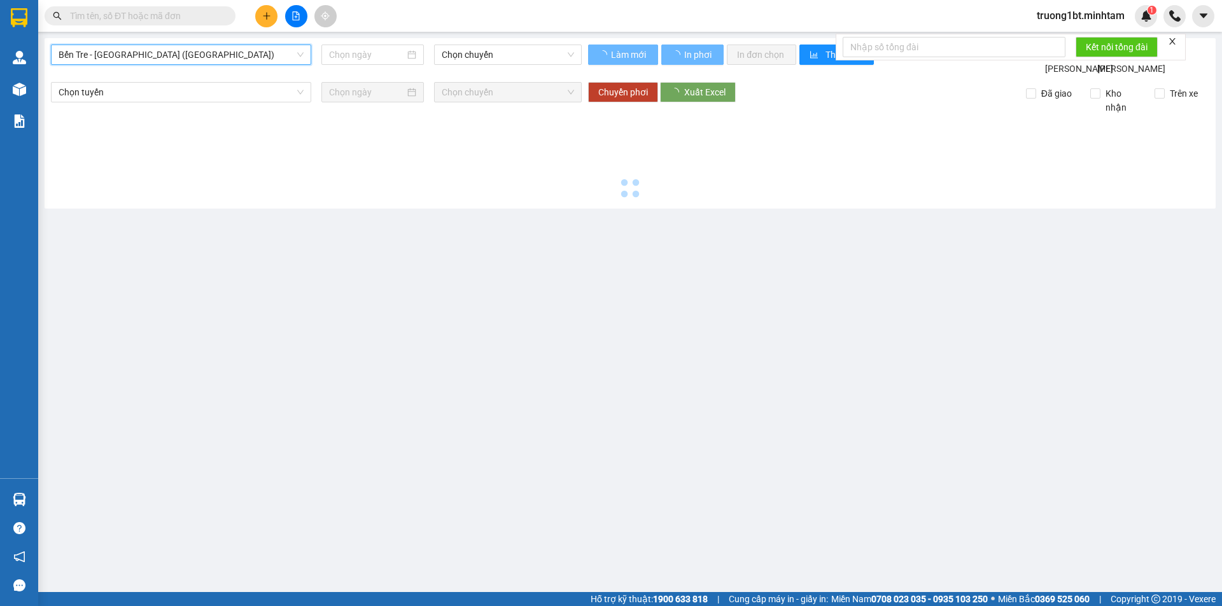
type input "[DATE]"
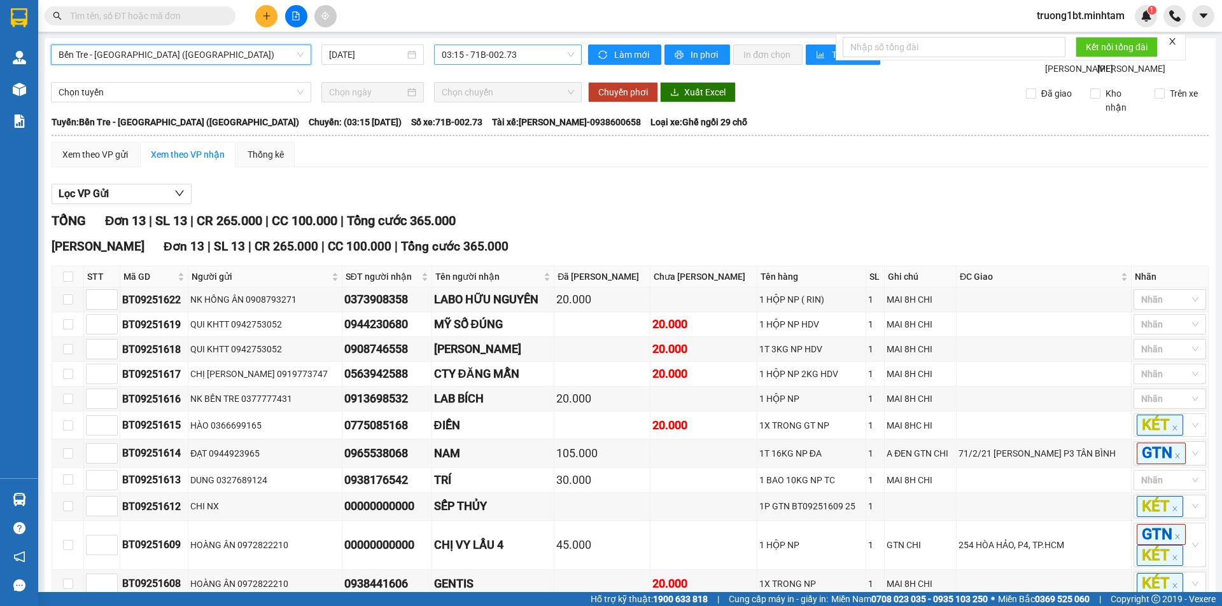
click at [518, 53] on span "03:15 - 71B-002.73" at bounding box center [508, 54] width 132 height 19
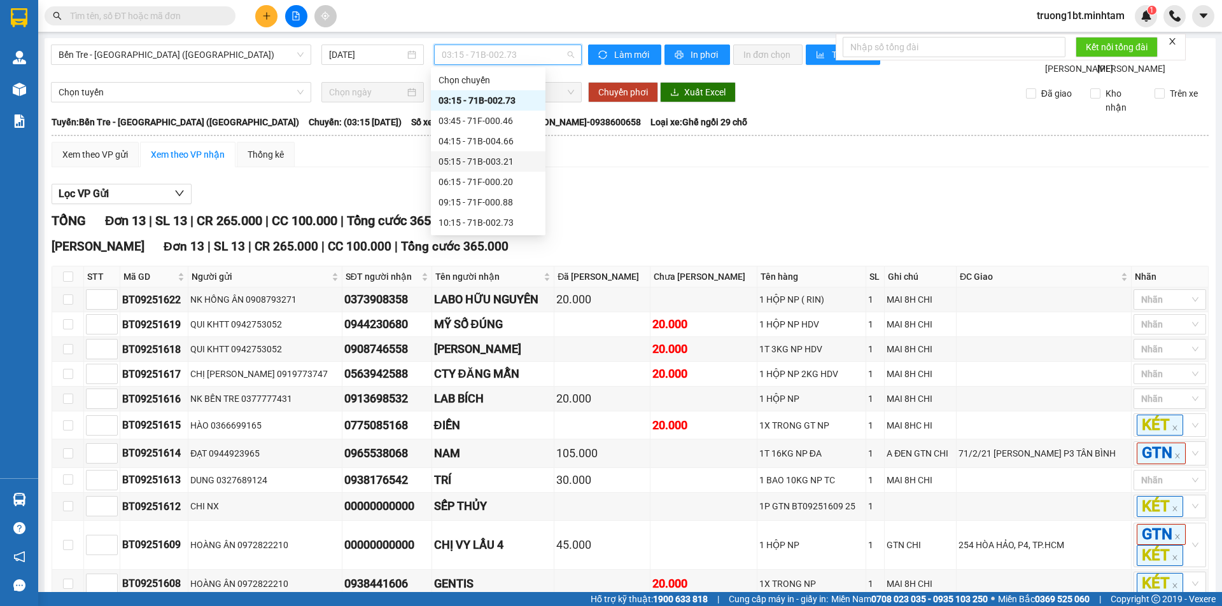
click at [462, 163] on div "05:15 - 71B-003.21" at bounding box center [487, 162] width 99 height 14
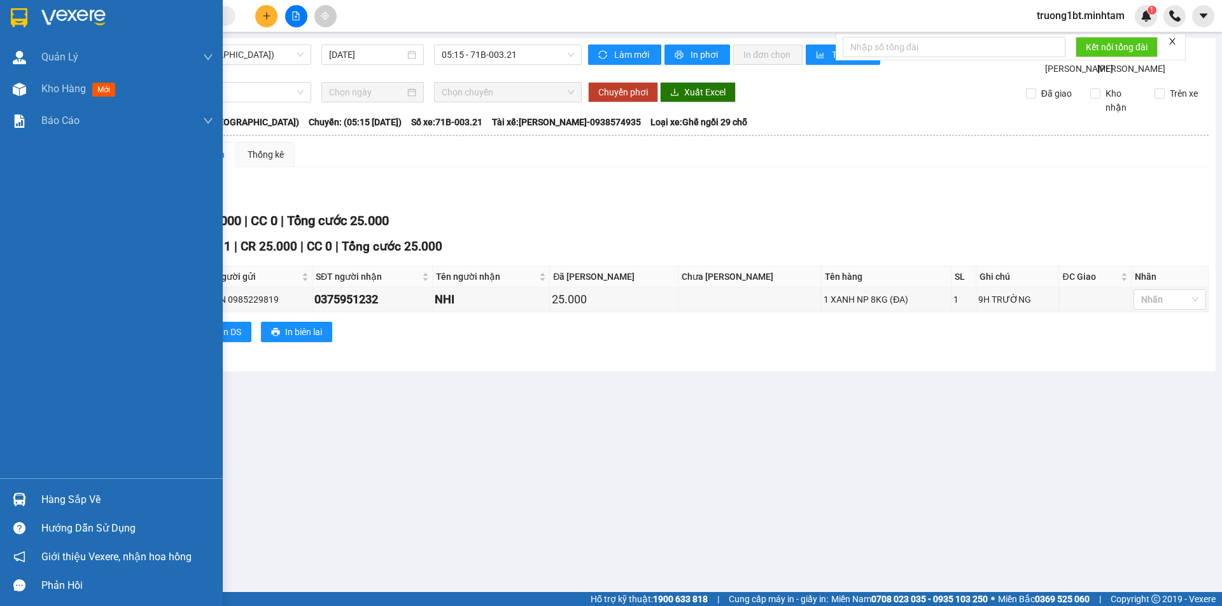
click at [12, 485] on div "Hàng sắp về Hướng dẫn sử dụng Giới thiệu Vexere, nhận hoa hồng Phản hồi" at bounding box center [111, 540] width 223 height 122
click at [66, 498] on div "Hàng sắp về" at bounding box center [127, 500] width 172 height 19
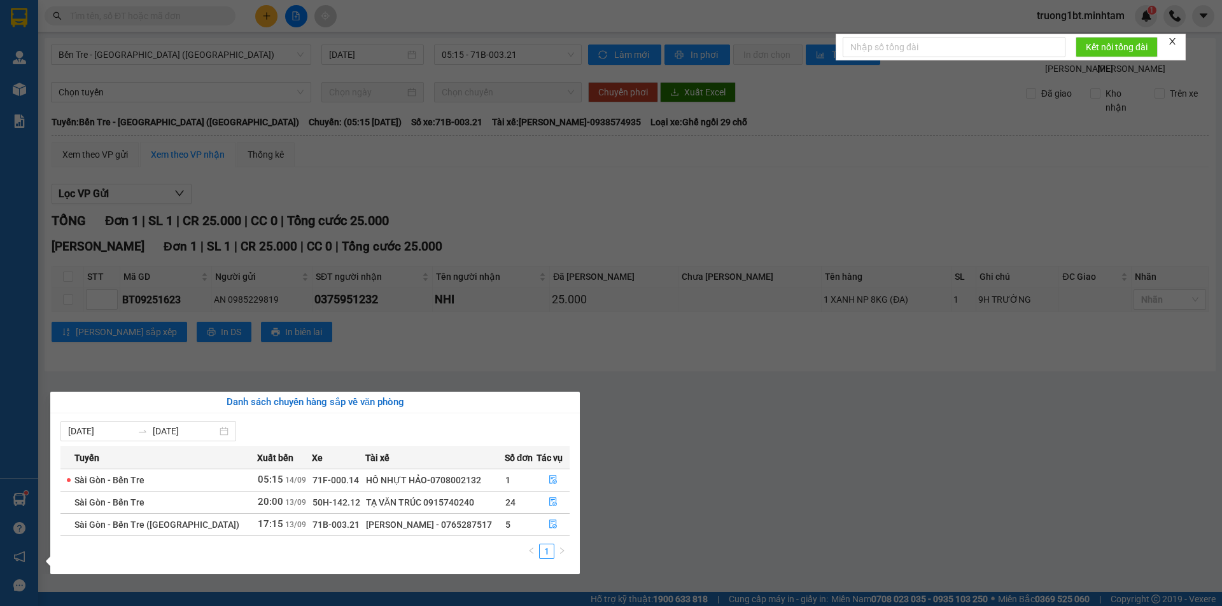
click at [741, 419] on section "Kết quả tìm kiếm ( 0 ) Bộ lọc No Data truong1bt.minhtam 1 Quản [PERSON_NAME] lý…" at bounding box center [611, 303] width 1222 height 606
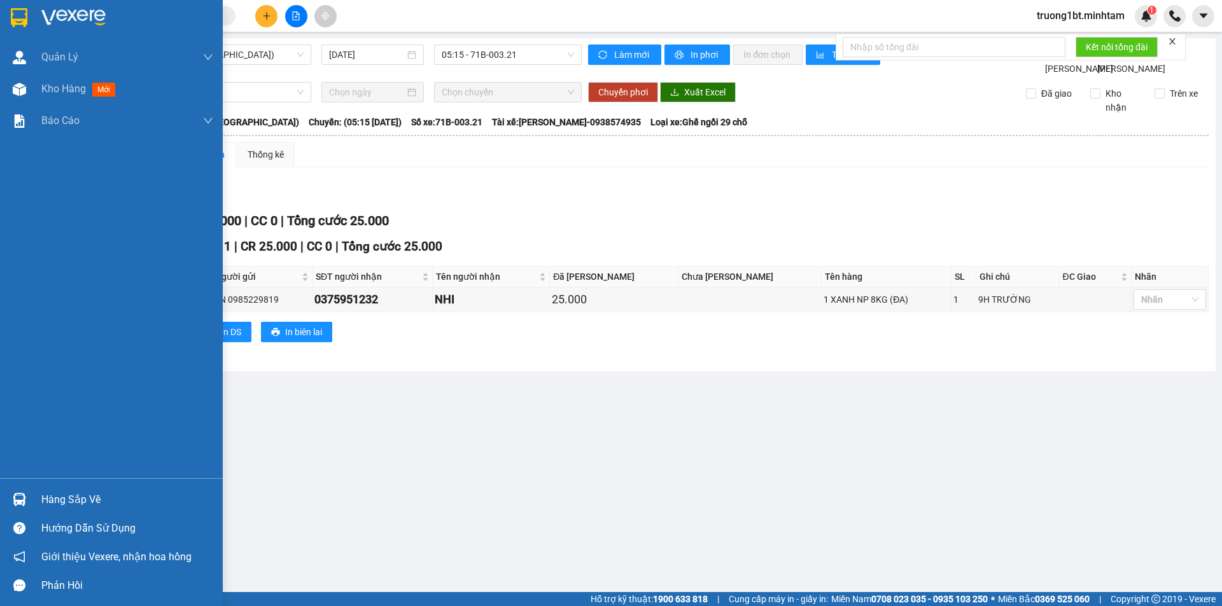
drag, startPoint x: 42, startPoint y: 499, endPoint x: 51, endPoint y: 491, distance: 11.7
click at [42, 498] on div "Hàng sắp về" at bounding box center [127, 500] width 172 height 19
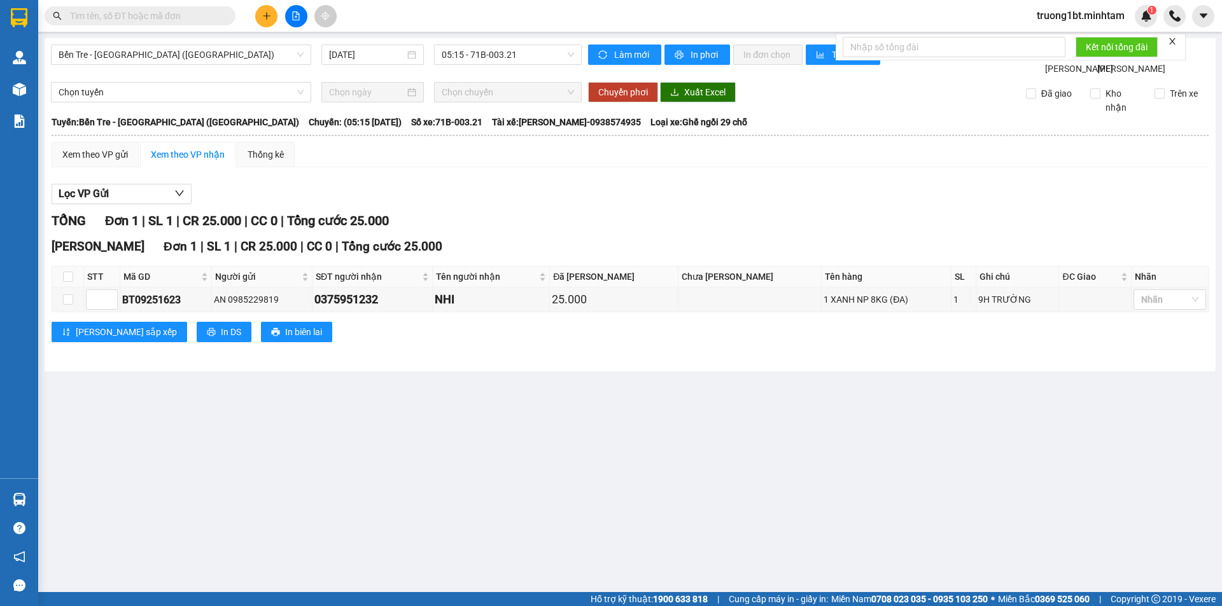
click at [169, 38] on section "Kết quả tìm kiếm ( 0 ) Bộ lọc No Data truong1bt.minhtam 1 Quản [PERSON_NAME] lý…" at bounding box center [611, 303] width 1222 height 606
click at [168, 25] on div "Kết quả tìm kiếm ( 0 ) Bộ lọc No Data" at bounding box center [124, 16] width 248 height 22
click at [166, 15] on input "text" at bounding box center [145, 16] width 150 height 14
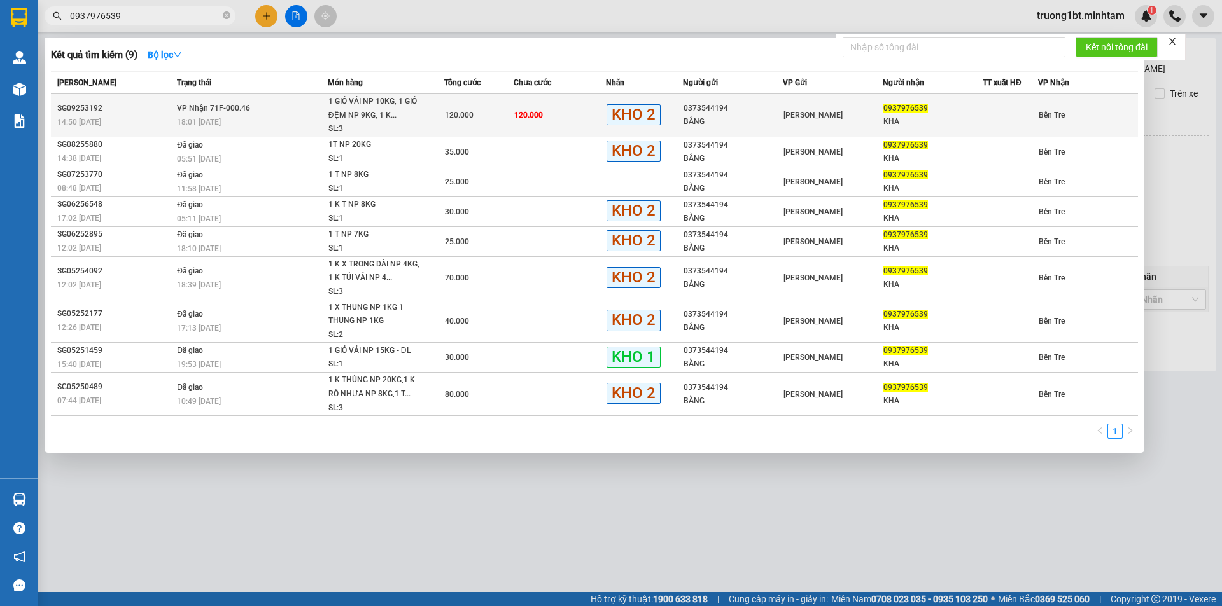
type input "0937976539"
click at [825, 114] on span "[PERSON_NAME]" at bounding box center [812, 115] width 59 height 9
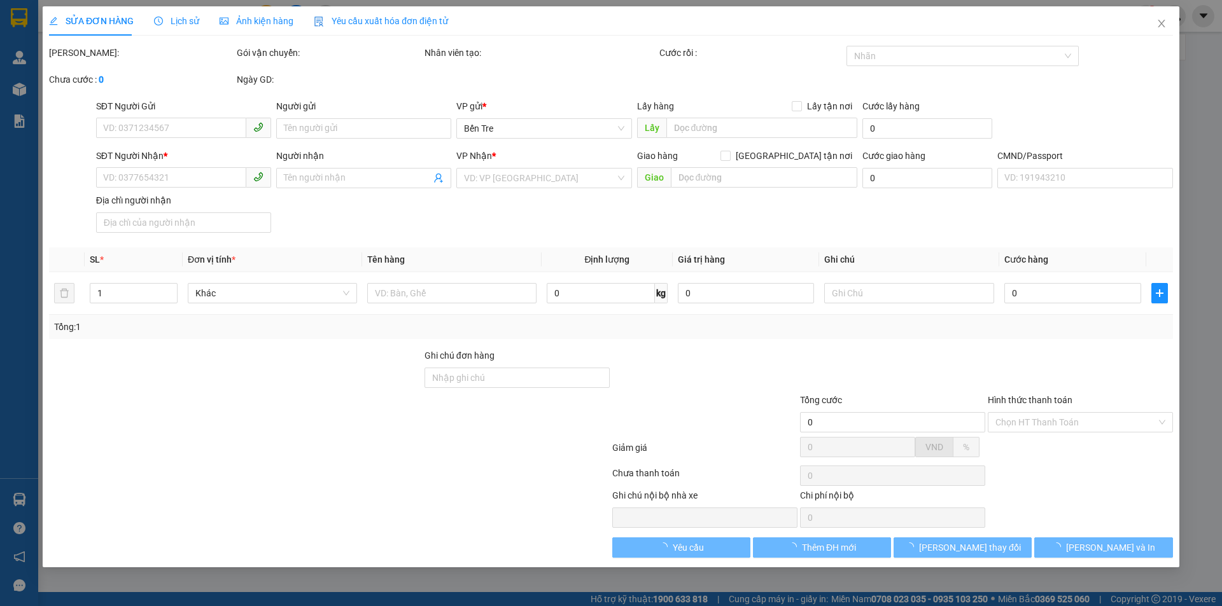
type input "0373544194"
type input "BẰNG"
type input "0937976539"
type input "KHA"
type input "HCK KNM"
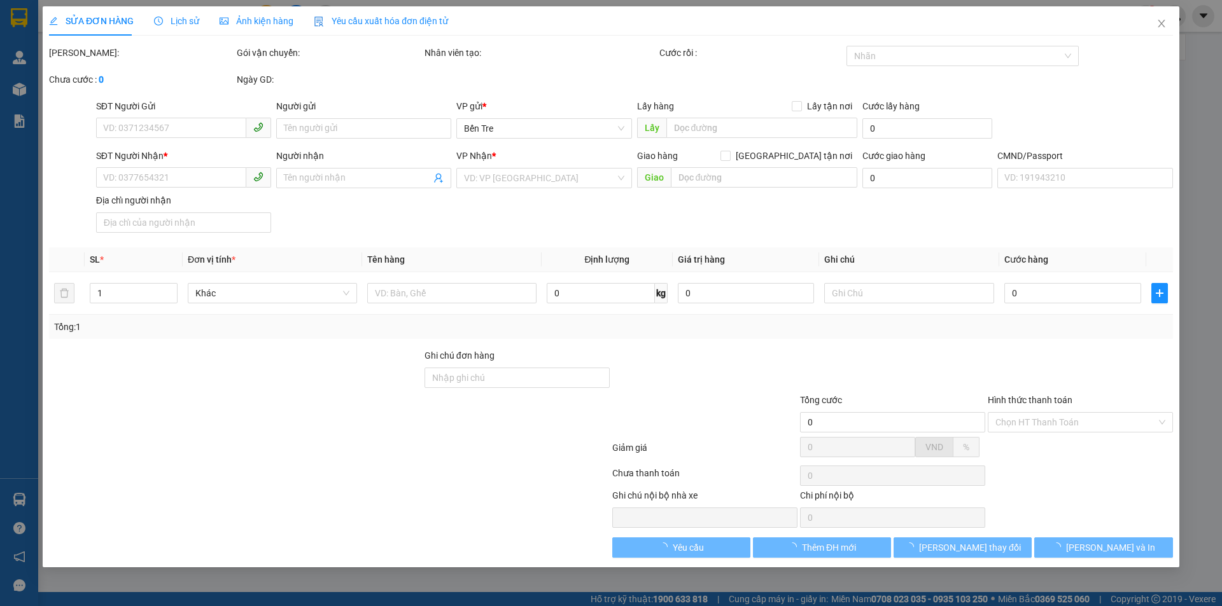
type input "120.000"
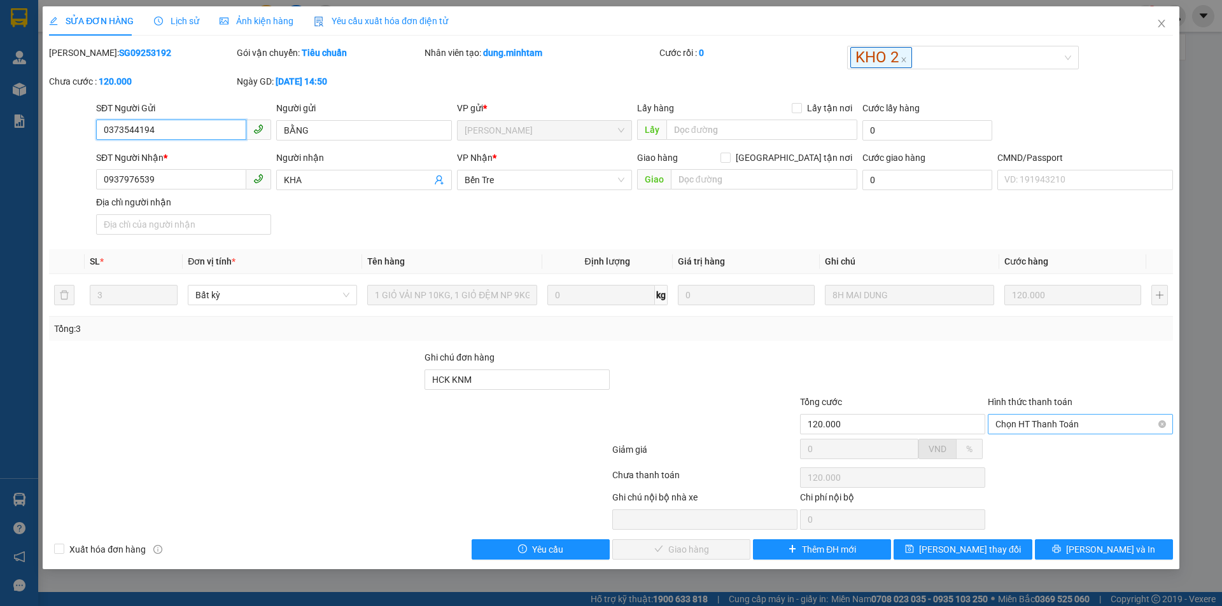
click at [1056, 425] on span "Chọn HT Thanh Toán" at bounding box center [1080, 424] width 170 height 19
click at [1046, 451] on div "Tại văn phòng" at bounding box center [1080, 450] width 170 height 14
type input "0"
click at [700, 542] on button "[PERSON_NAME] và Giao hàng" at bounding box center [681, 550] width 138 height 20
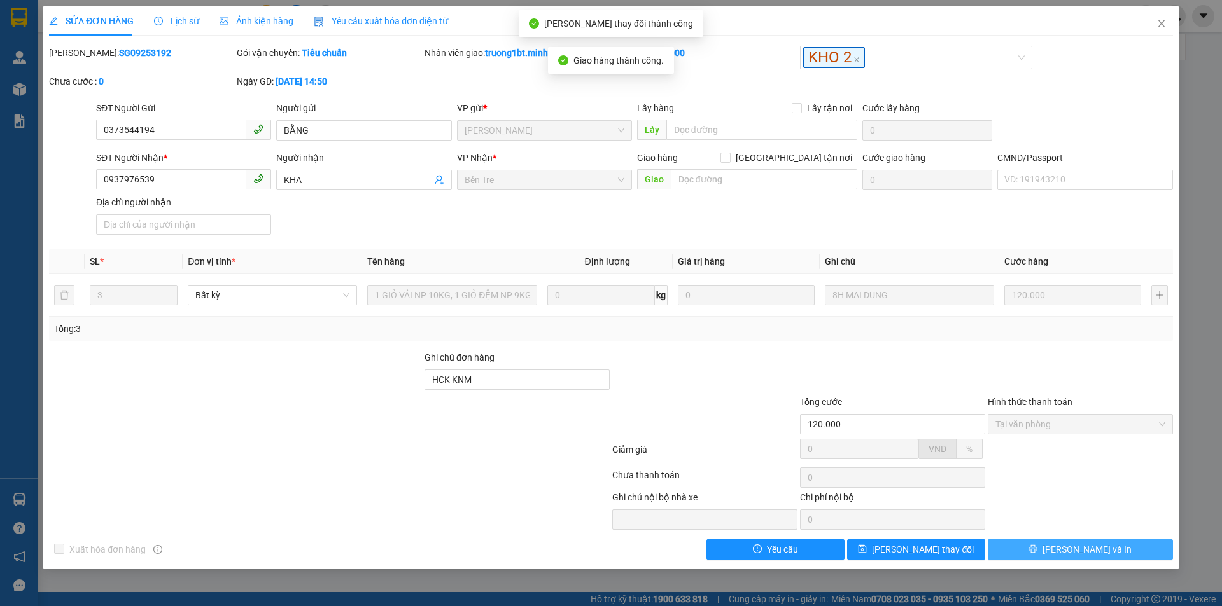
click at [1126, 548] on button "[PERSON_NAME] và In" at bounding box center [1080, 550] width 185 height 20
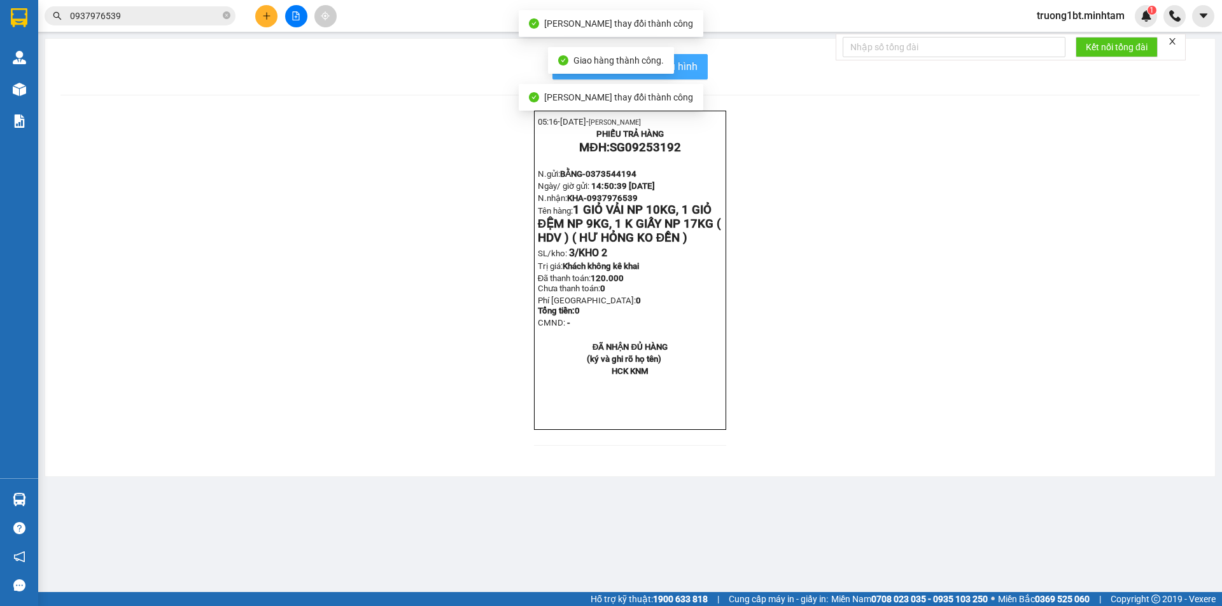
click at [697, 66] on span "In mẫu biên lai tự cấu hình" at bounding box center [638, 67] width 120 height 16
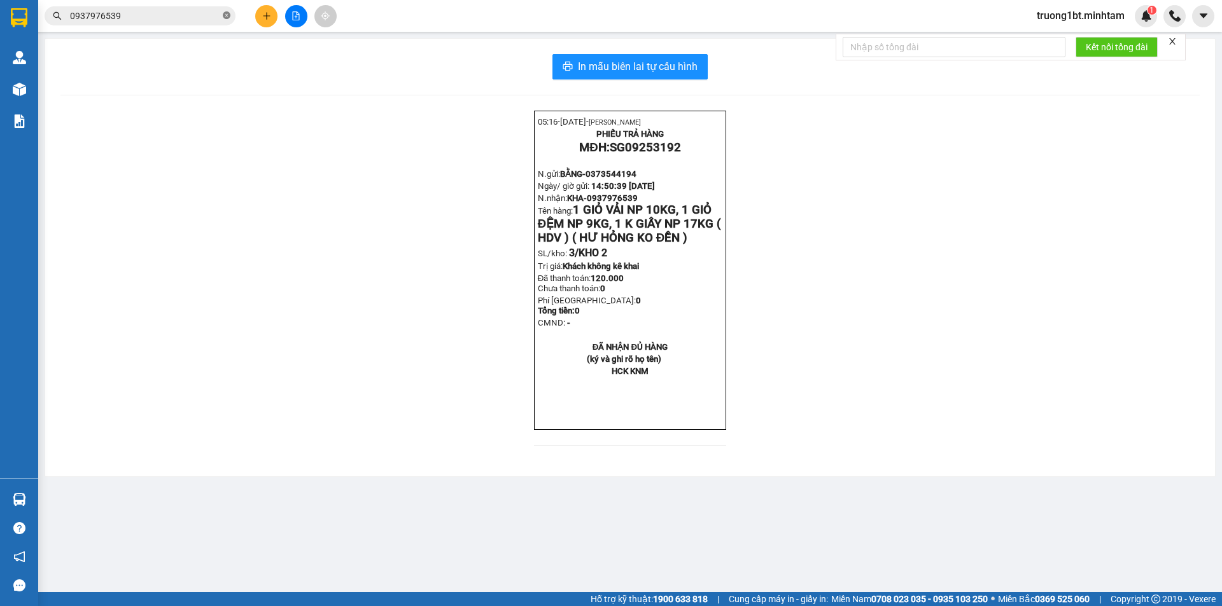
click at [230, 17] on icon "close-circle" at bounding box center [227, 15] width 8 height 8
click at [207, 19] on input "text" at bounding box center [145, 16] width 150 height 14
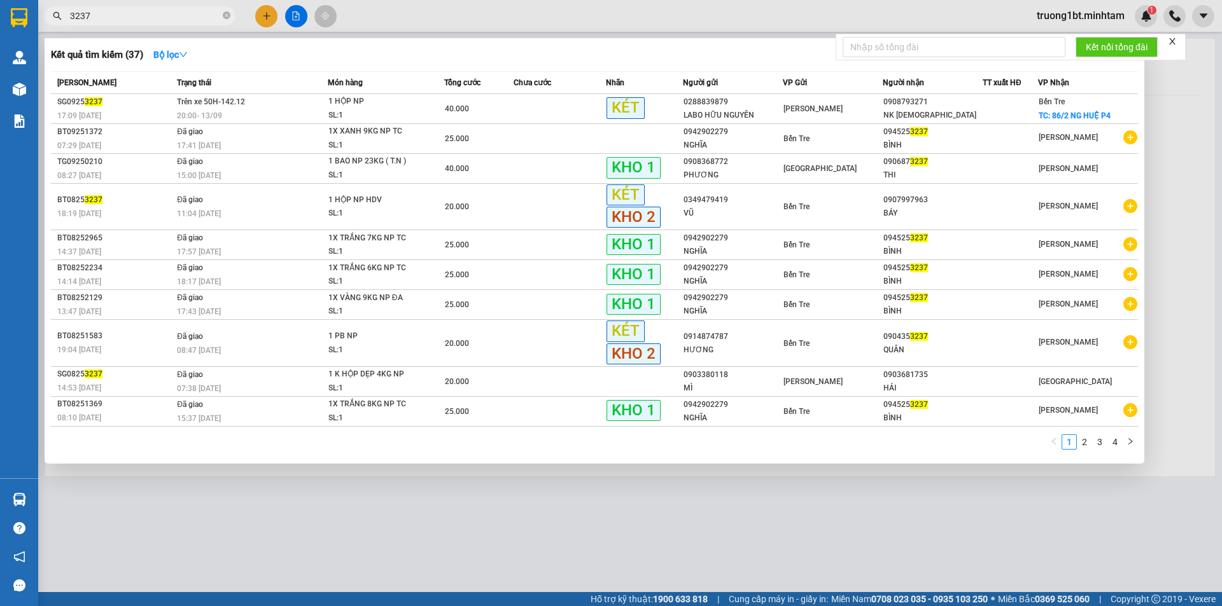
type input "3237"
click at [384, 513] on div at bounding box center [611, 303] width 1222 height 606
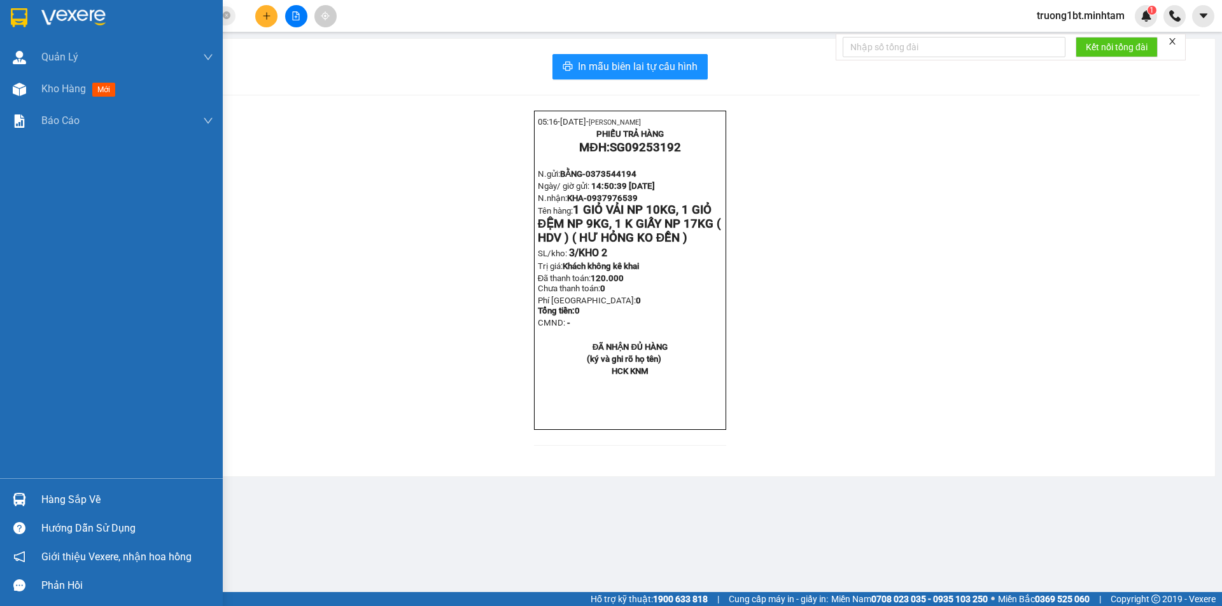
click at [34, 507] on div "Hàng sắp về" at bounding box center [111, 500] width 223 height 29
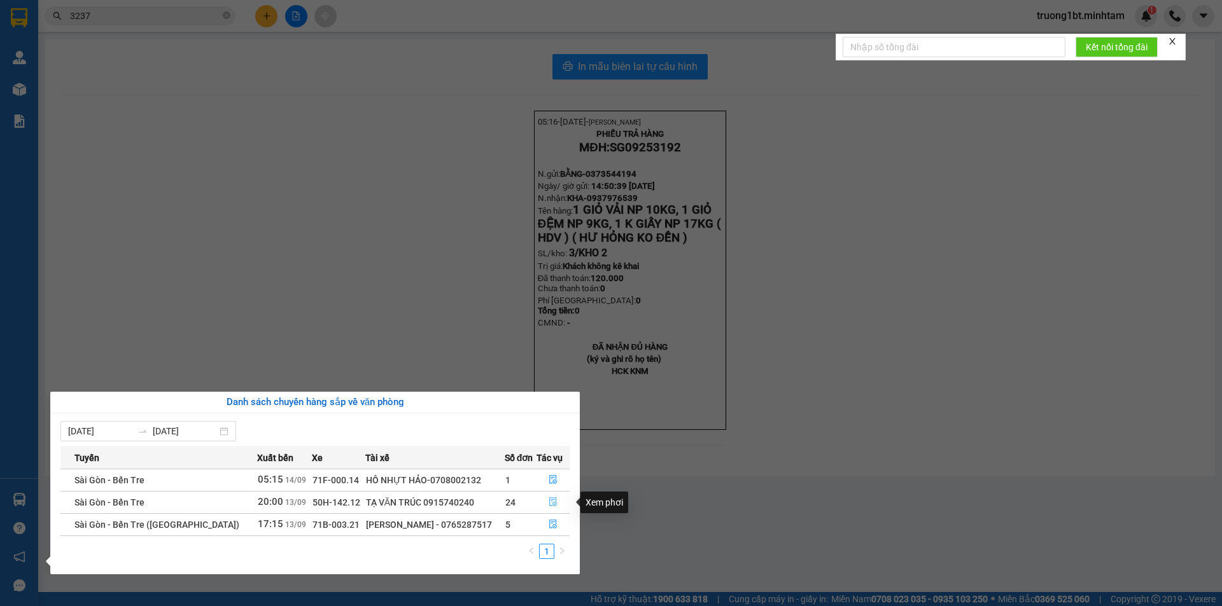
click at [549, 500] on icon "file-done" at bounding box center [553, 502] width 8 height 9
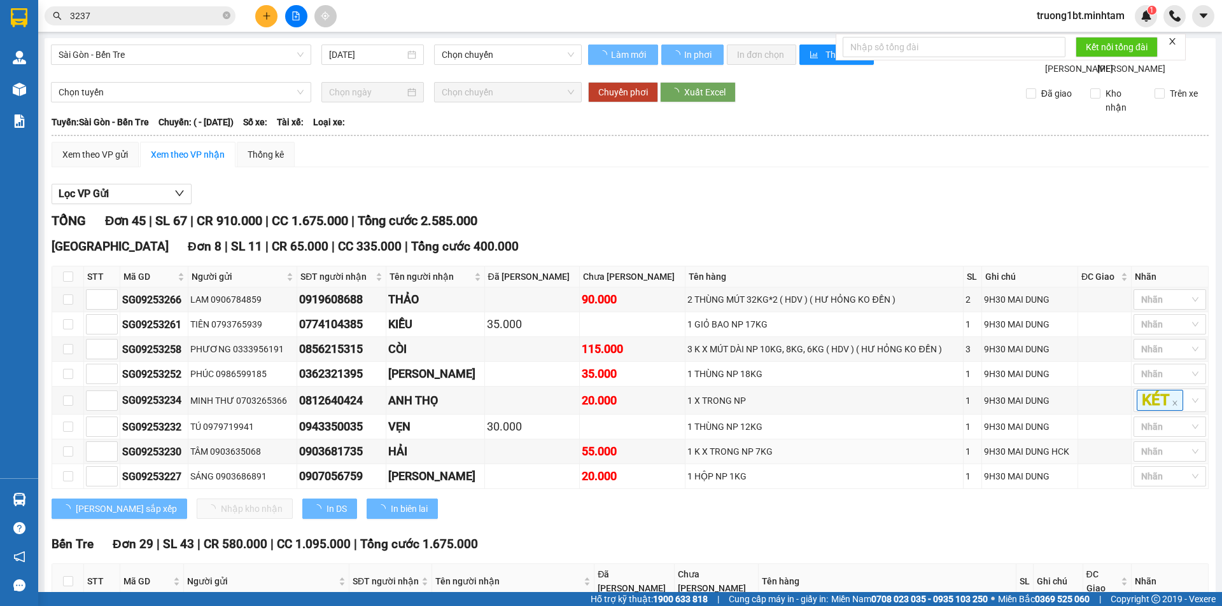
type input "[DATE]"
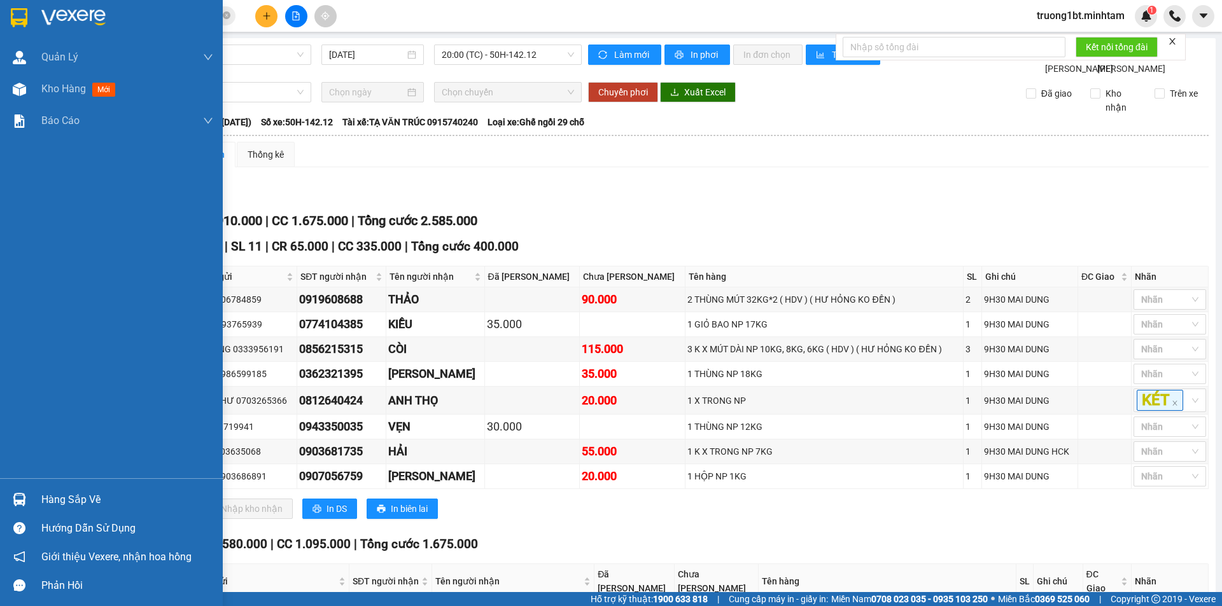
click at [15, 499] on img at bounding box center [19, 499] width 13 height 13
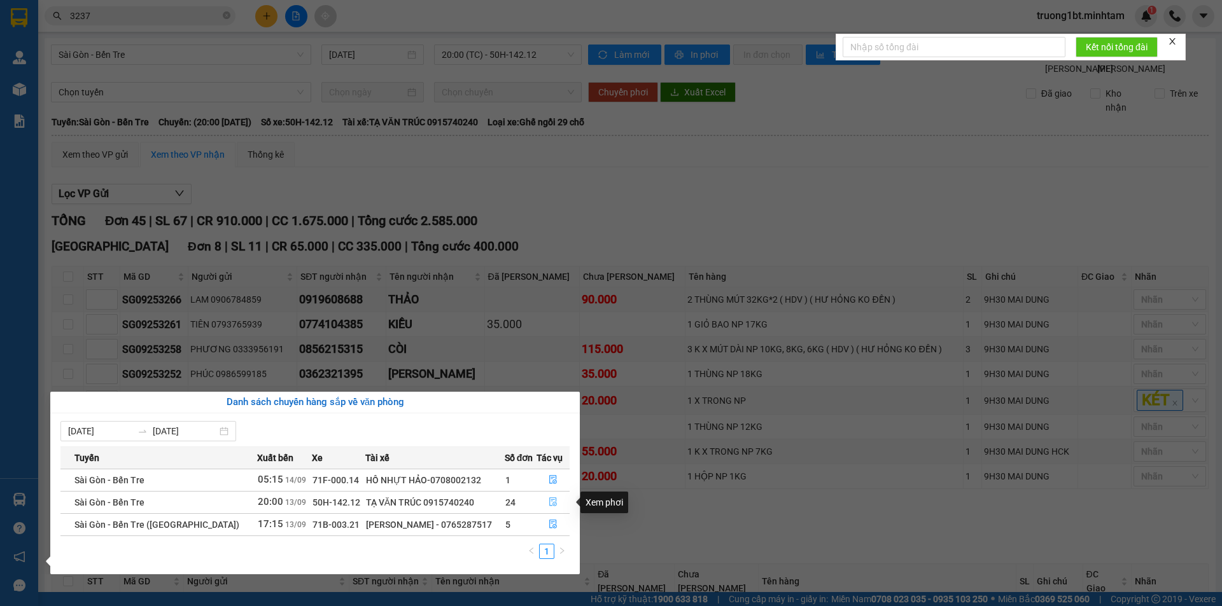
click at [553, 503] on icon "file-done" at bounding box center [553, 502] width 8 height 9
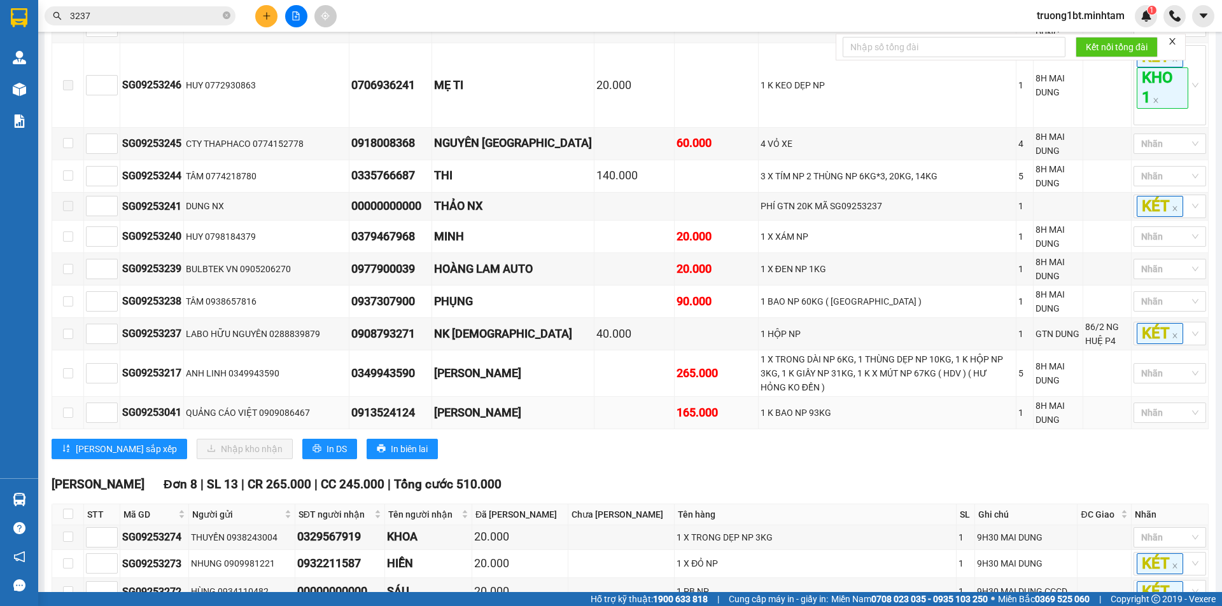
scroll to position [1336, 0]
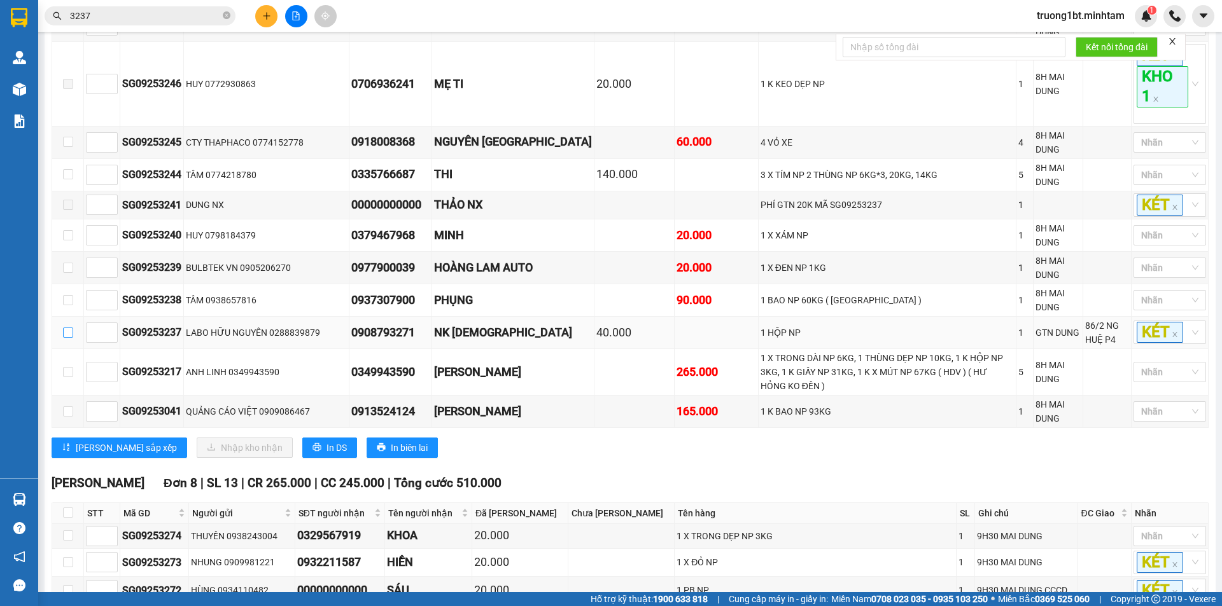
click at [67, 328] on input "checkbox" at bounding box center [68, 333] width 10 height 10
checkbox input "true"
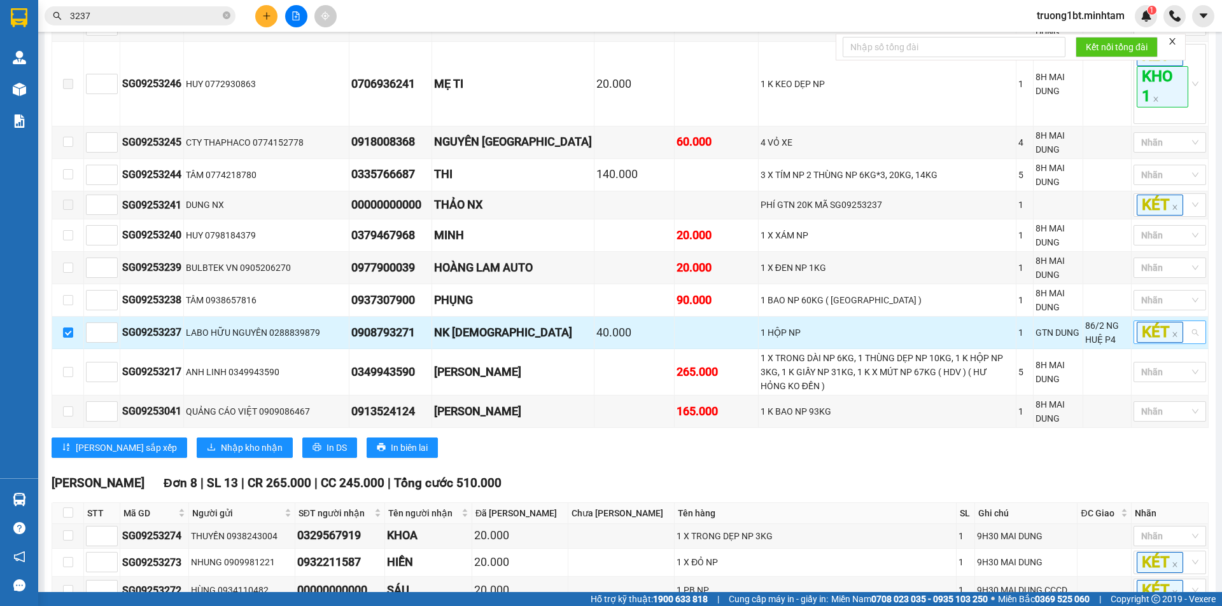
click at [1180, 321] on div "KÉT" at bounding box center [1169, 333] width 73 height 24
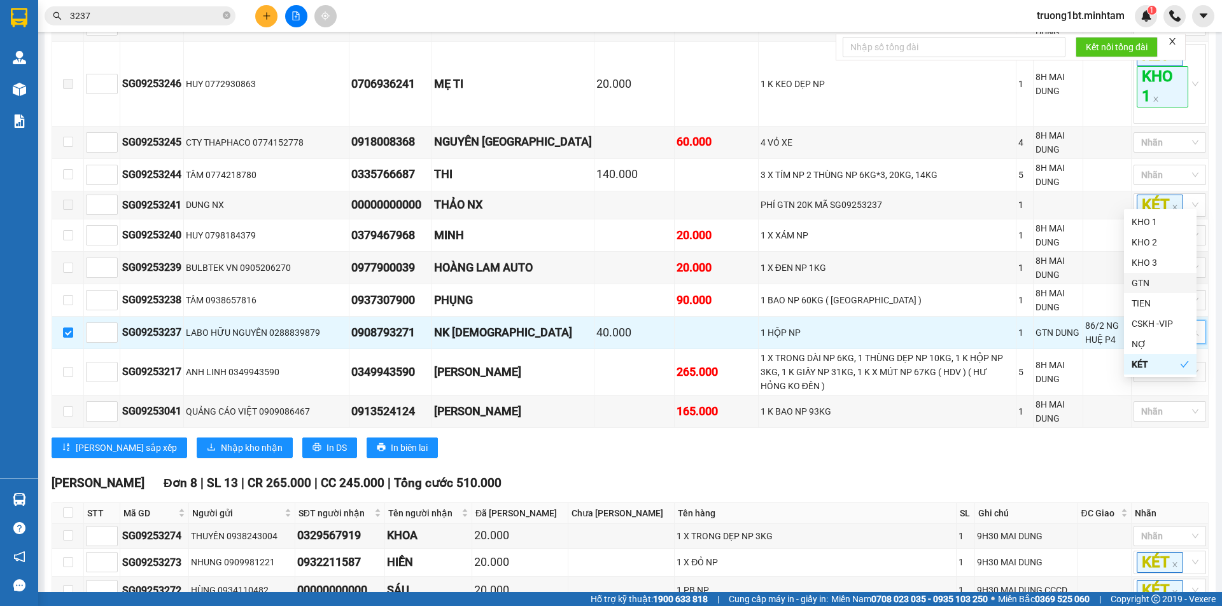
click at [1153, 286] on div "GTN" at bounding box center [1159, 283] width 57 height 14
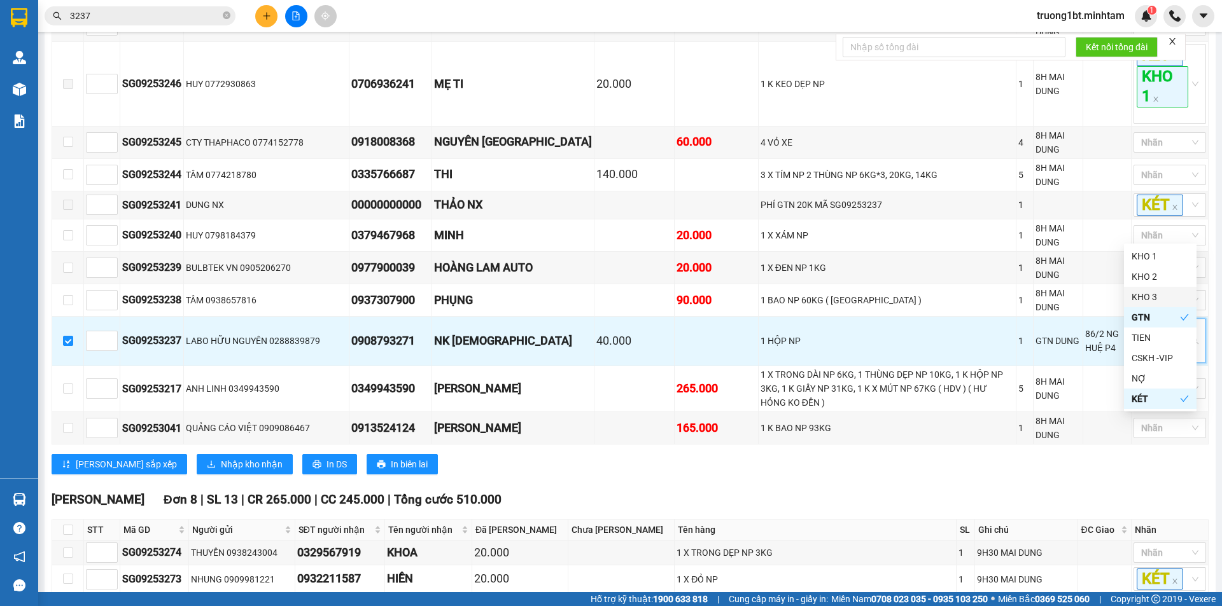
click at [1023, 491] on div "[PERSON_NAME] Đơn 8 | SL 13 | CR 265.000 | CC 245.000 | Tổng cước 510.000" at bounding box center [630, 500] width 1157 height 19
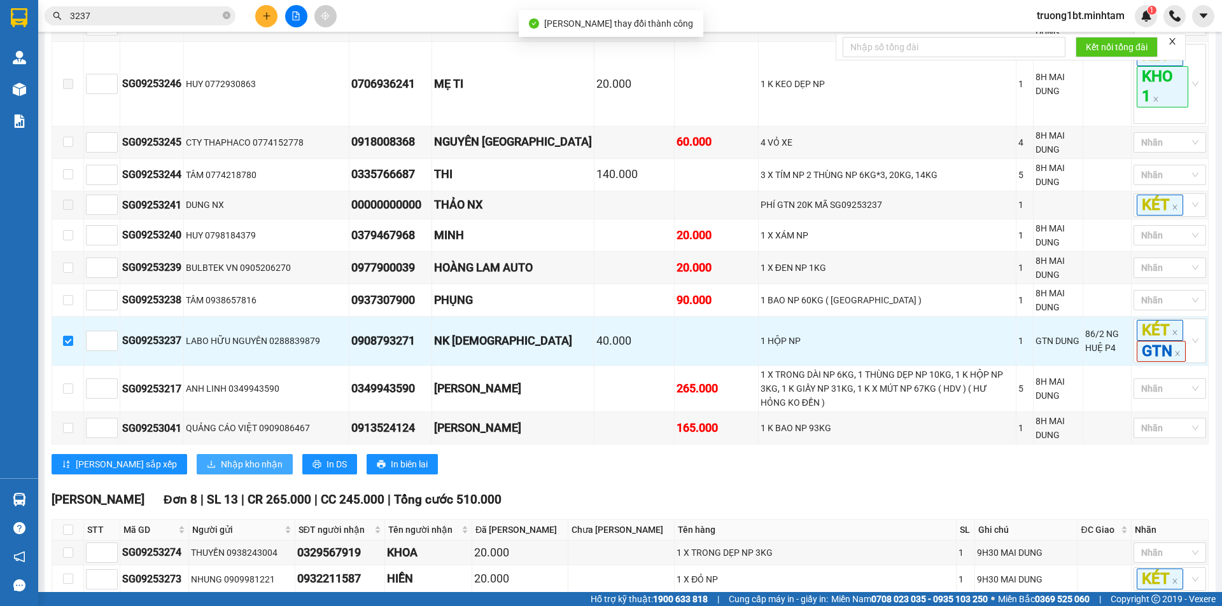
click at [221, 458] on span "Nhập kho nhận" at bounding box center [252, 465] width 62 height 14
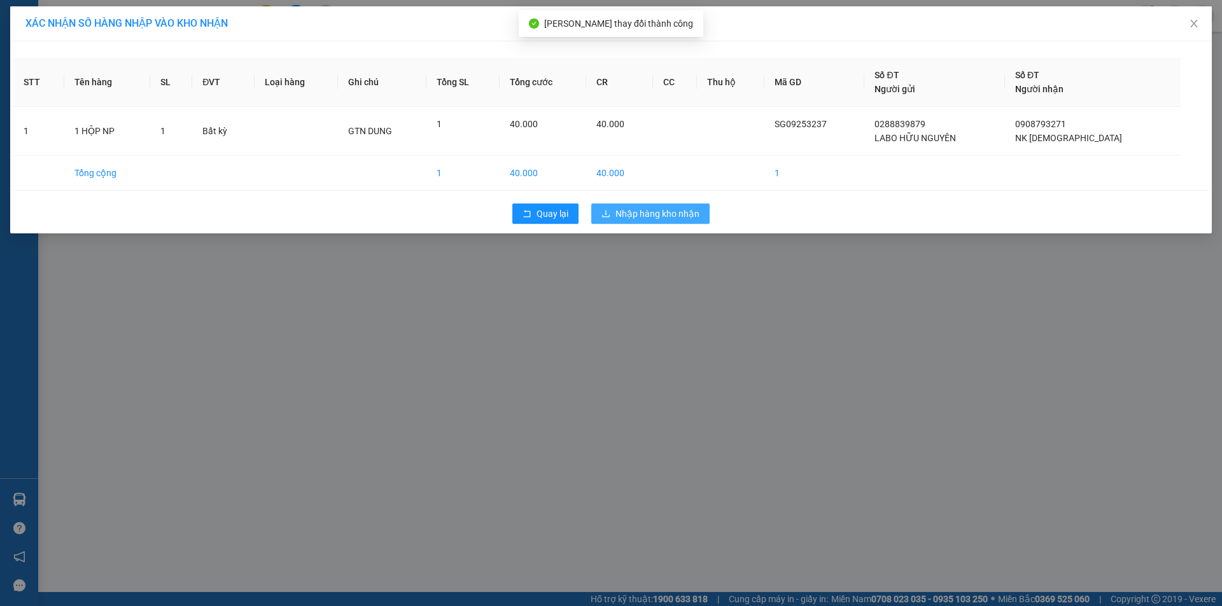
click at [681, 220] on span "Nhập hàng kho nhận" at bounding box center [657, 214] width 84 height 14
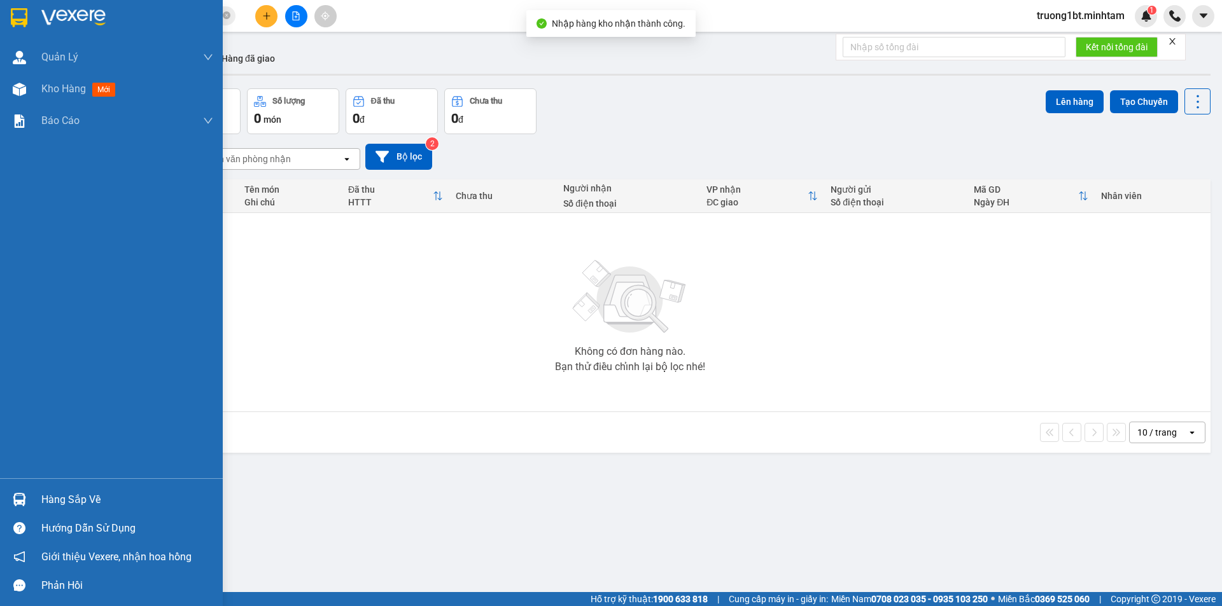
click at [17, 500] on img at bounding box center [19, 499] width 13 height 13
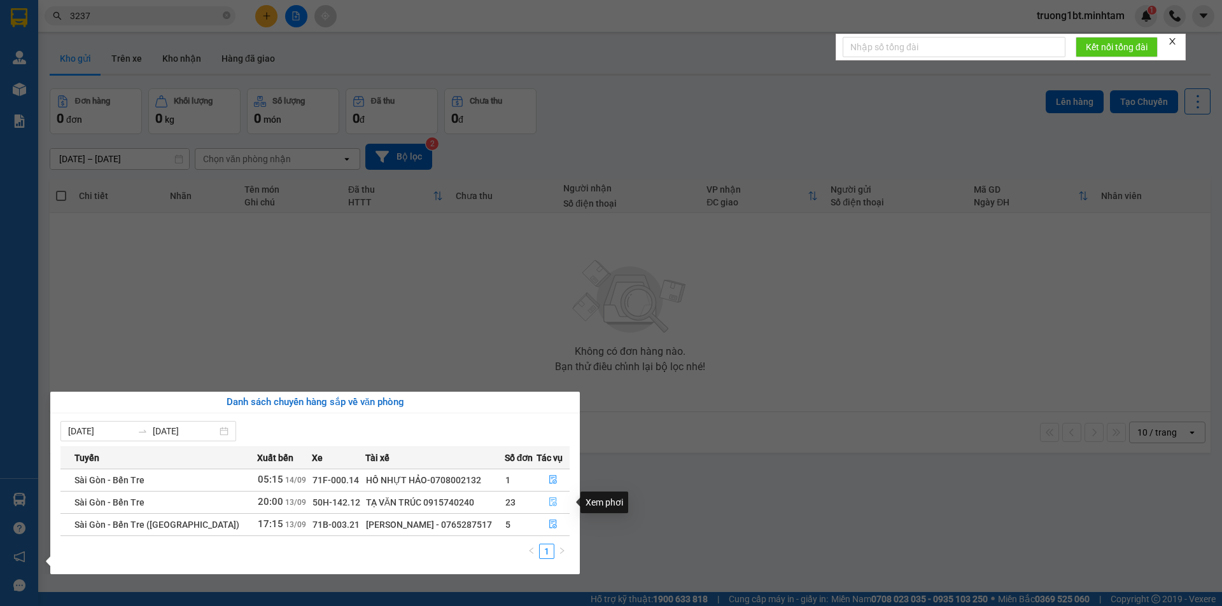
click at [554, 503] on icon "file-done" at bounding box center [553, 502] width 9 height 9
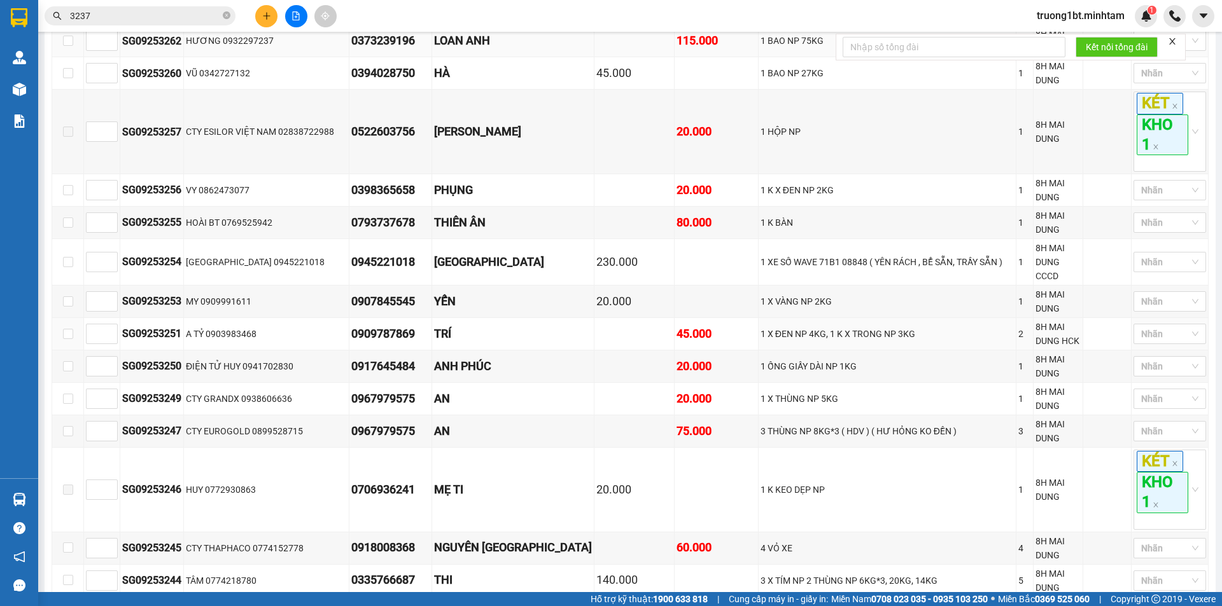
scroll to position [676, 0]
